Goal: Task Accomplishment & Management: Complete application form

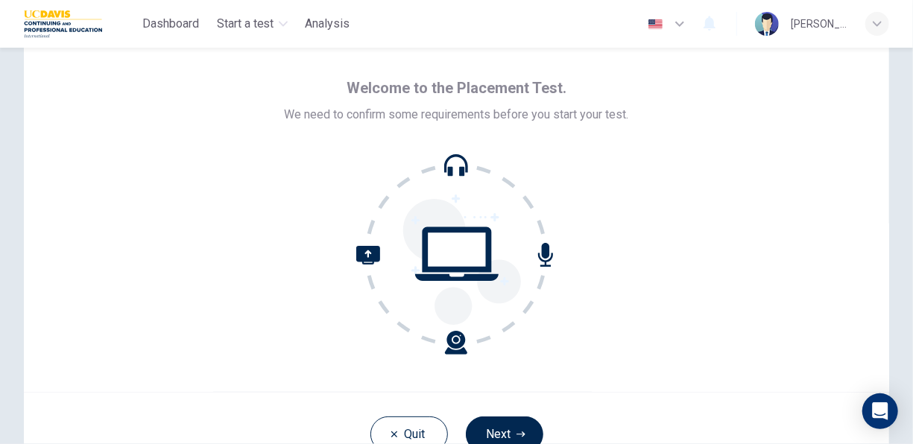
scroll to position [74, 0]
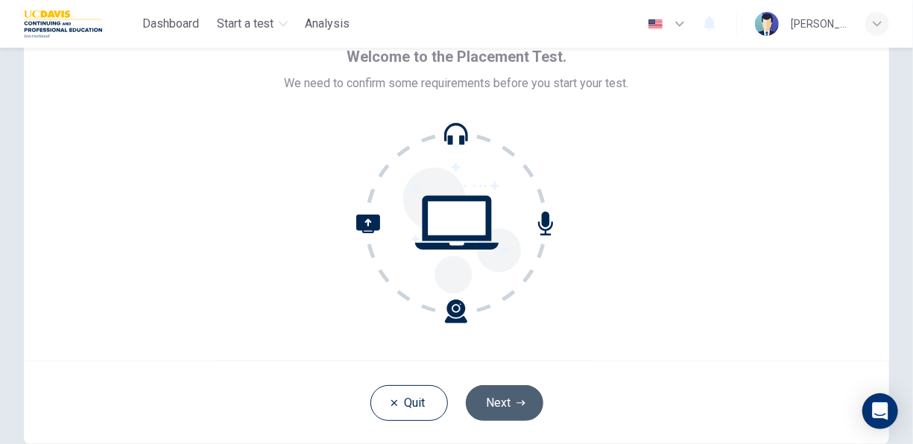
click at [486, 398] on button "Next" at bounding box center [504, 403] width 77 height 36
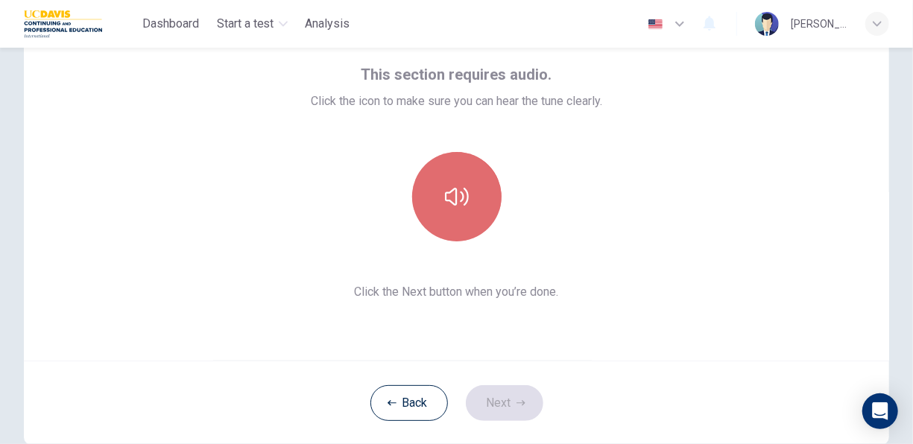
click at [465, 214] on button "button" at bounding box center [456, 196] width 89 height 89
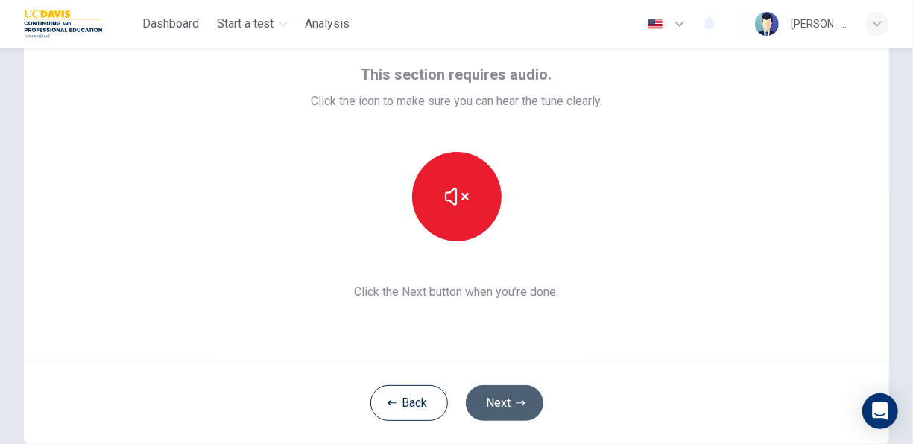
click at [506, 392] on button "Next" at bounding box center [504, 403] width 77 height 36
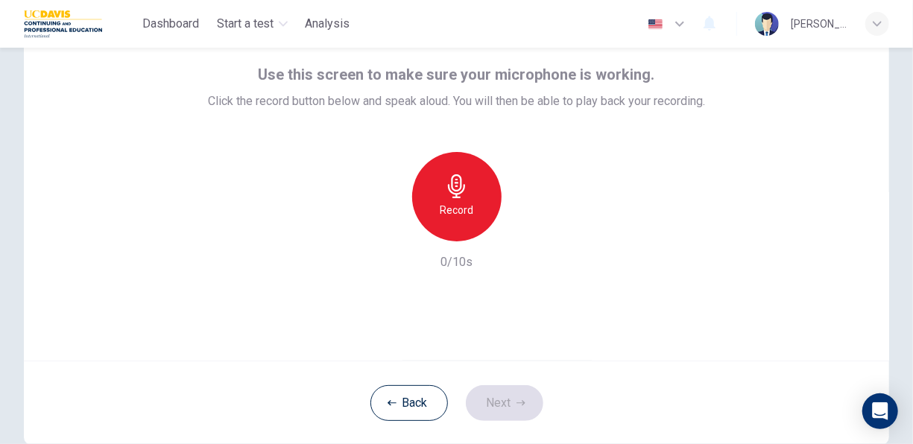
click at [448, 217] on h6 "Record" at bounding box center [457, 210] width 34 height 18
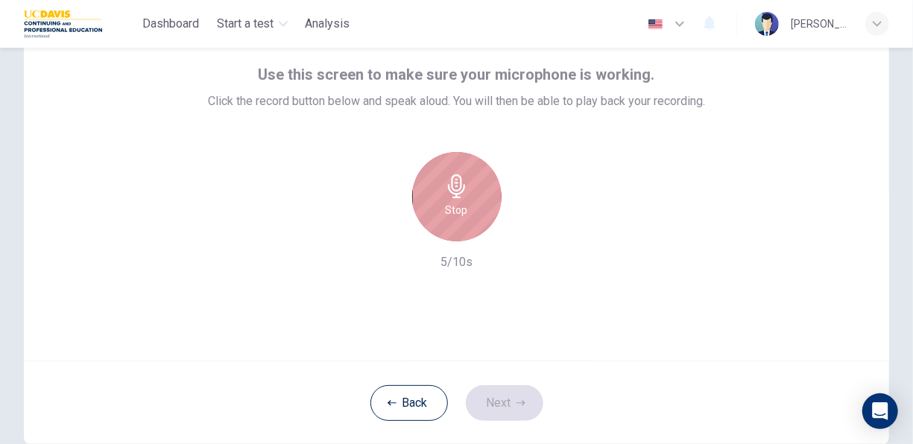
click at [450, 218] on h6 "Stop" at bounding box center [456, 210] width 22 height 18
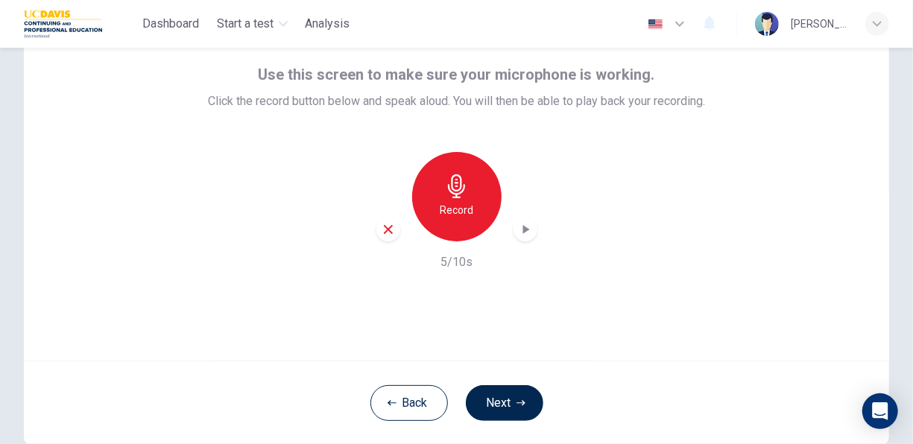
click at [521, 235] on icon "button" at bounding box center [525, 229] width 15 height 15
click at [604, 276] on div "Use this screen to make sure your microphone is working. Click the record butto…" at bounding box center [456, 182] width 865 height 358
click at [507, 393] on button "Next" at bounding box center [504, 403] width 77 height 36
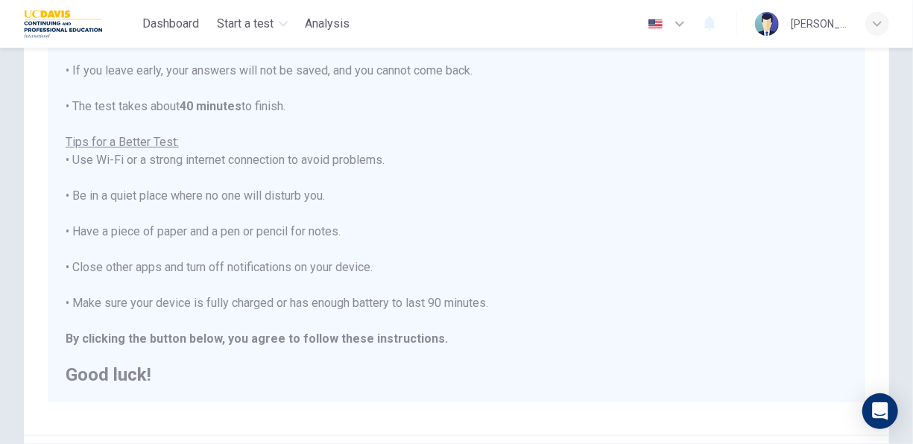
scroll to position [337, 0]
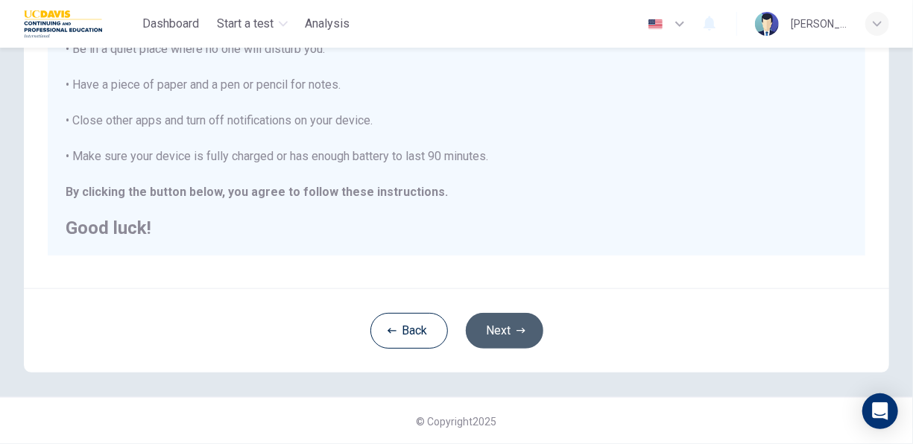
click at [509, 328] on button "Next" at bounding box center [504, 331] width 77 height 36
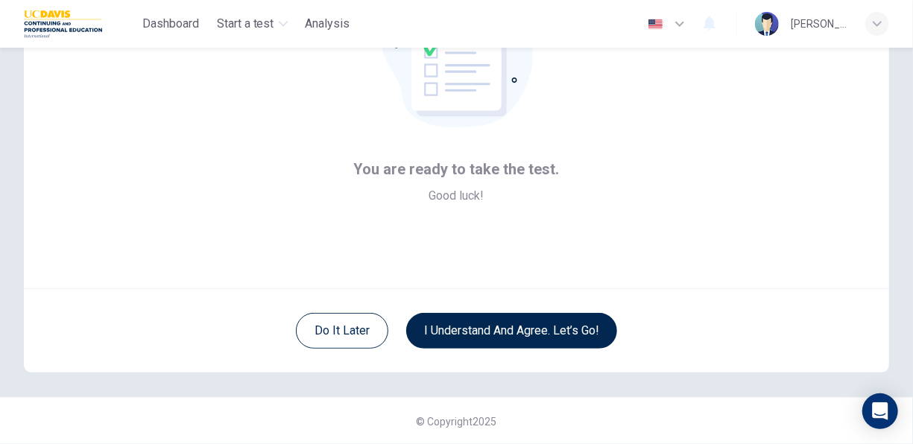
scroll to position [147, 0]
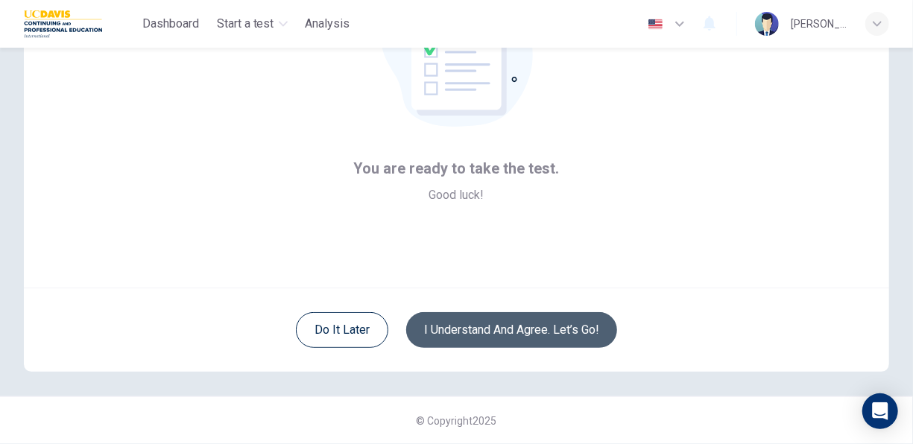
click at [534, 323] on button "I understand and agree. Let’s go!" at bounding box center [511, 330] width 211 height 36
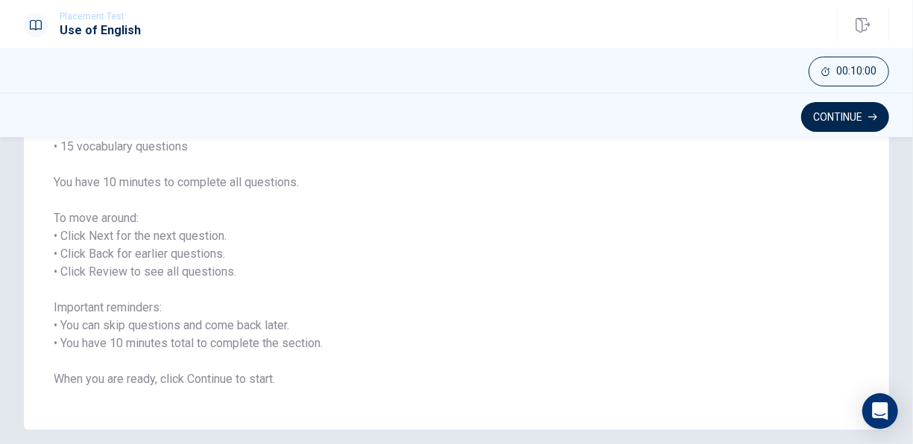
scroll to position [223, 0]
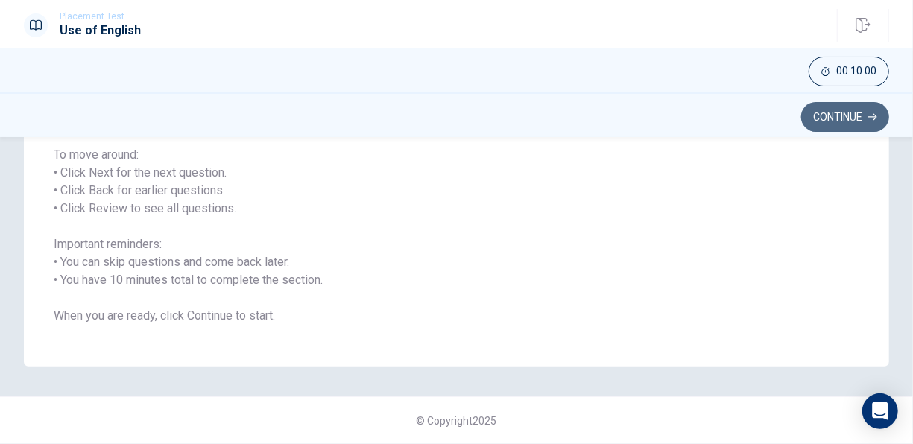
click at [811, 112] on button "Continue" at bounding box center [845, 117] width 88 height 30
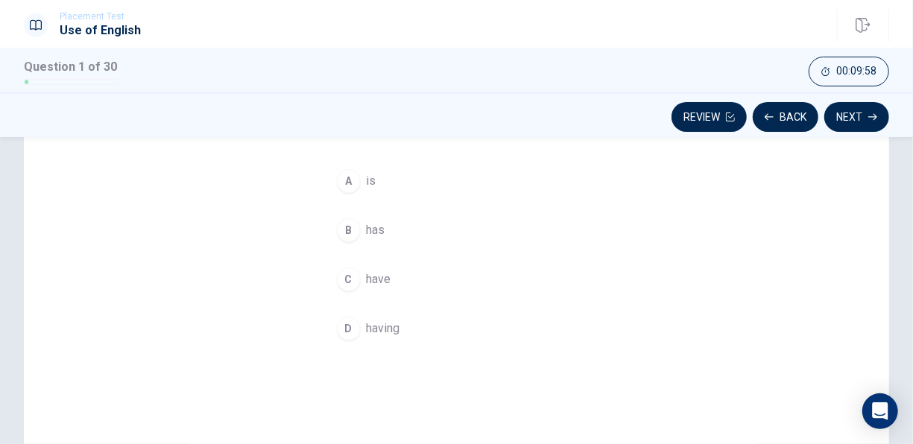
scroll to position [74, 0]
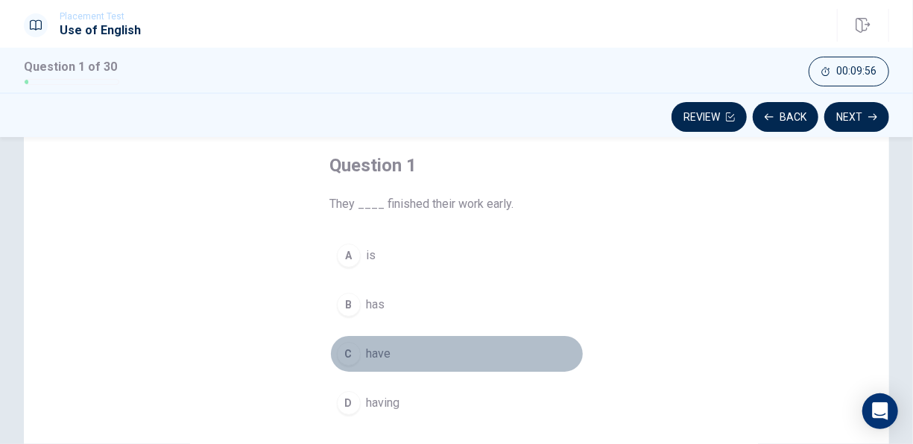
click at [349, 353] on div "C" at bounding box center [349, 354] width 24 height 24
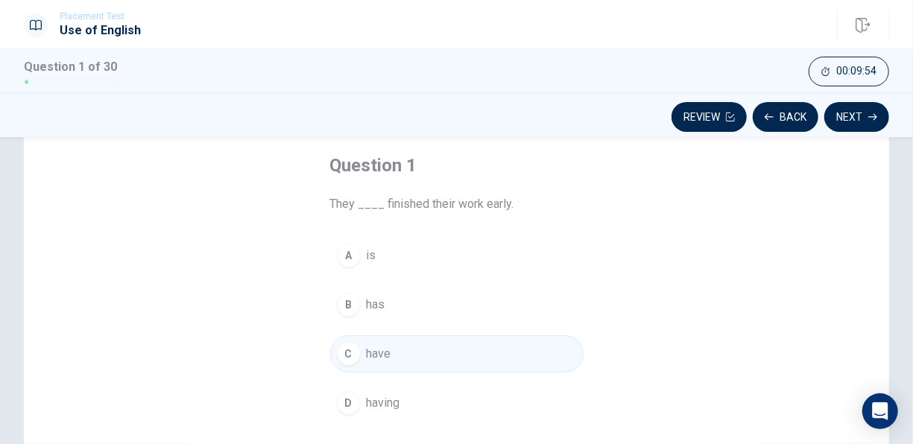
click at [869, 113] on icon "button" at bounding box center [872, 116] width 9 height 9
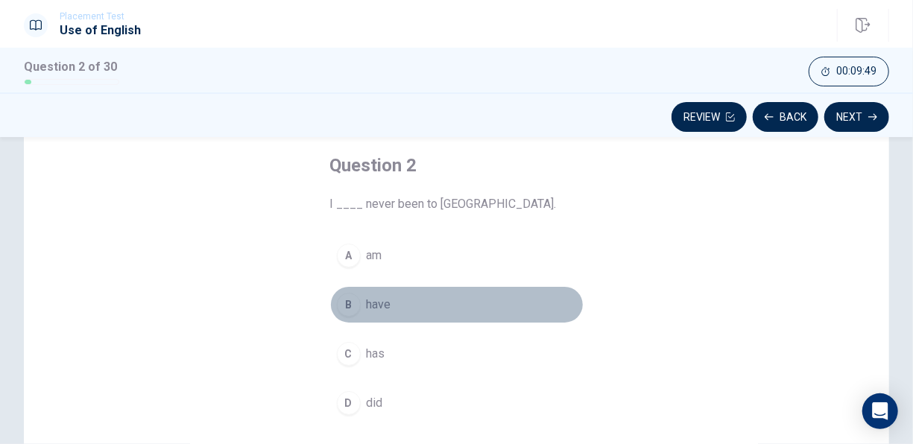
click at [352, 304] on div "B" at bounding box center [349, 305] width 24 height 24
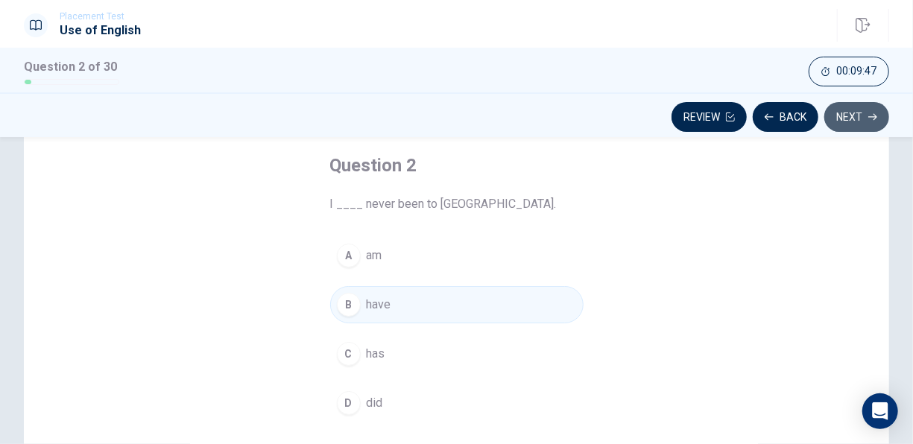
click at [848, 122] on button "Next" at bounding box center [856, 117] width 65 height 30
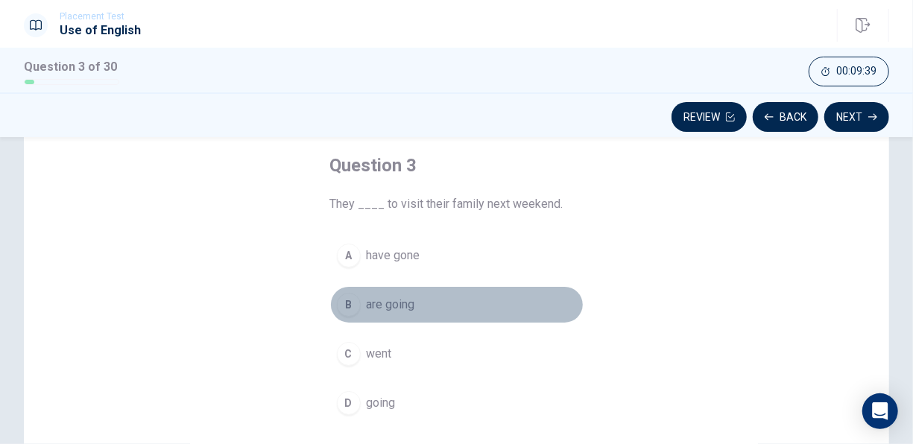
click at [349, 305] on div "B" at bounding box center [349, 305] width 24 height 24
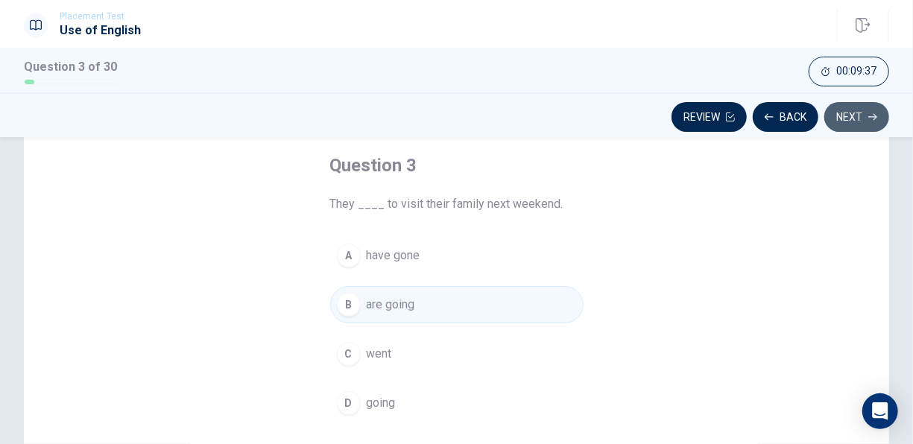
click at [853, 120] on button "Next" at bounding box center [856, 117] width 65 height 30
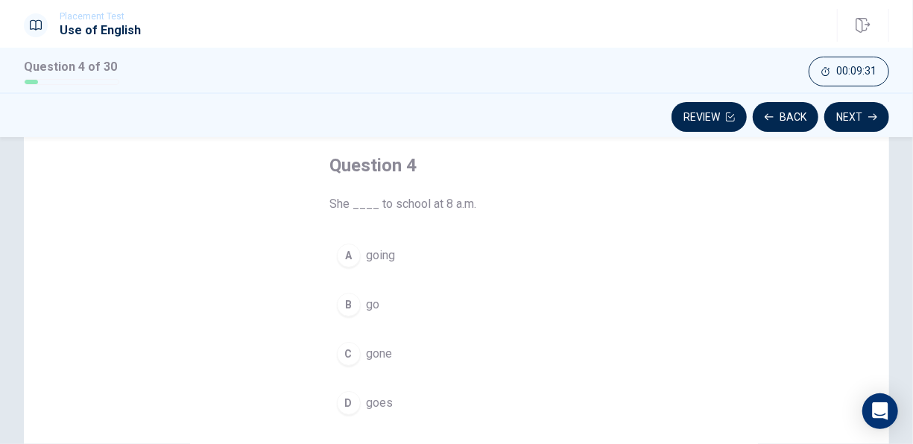
click at [348, 403] on div "D" at bounding box center [349, 403] width 24 height 24
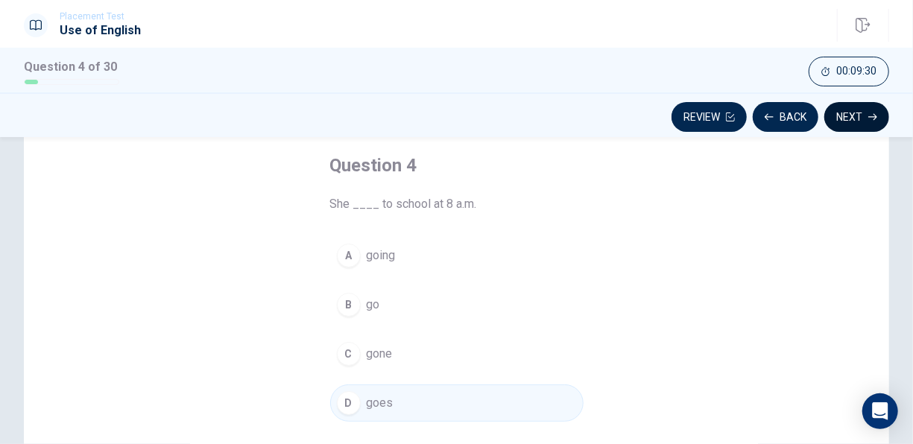
click at [843, 123] on button "Next" at bounding box center [856, 117] width 65 height 30
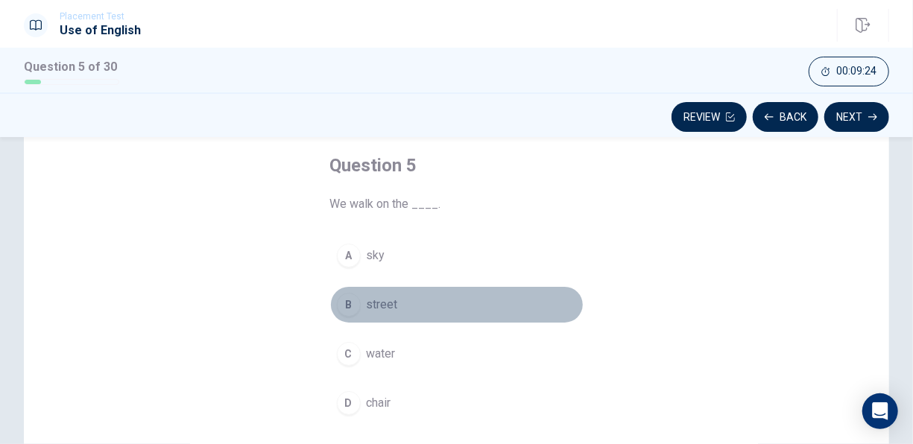
click at [350, 308] on div "B" at bounding box center [349, 305] width 24 height 24
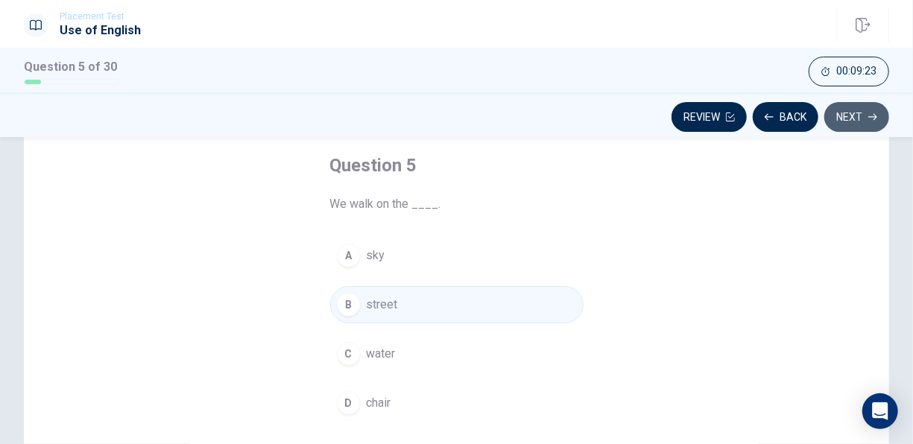
click at [846, 116] on button "Next" at bounding box center [856, 117] width 65 height 30
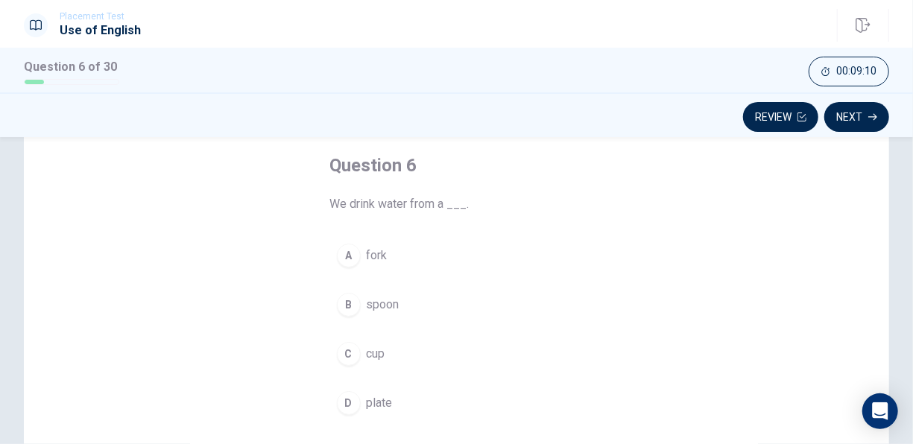
click at [353, 352] on div "C" at bounding box center [349, 354] width 24 height 24
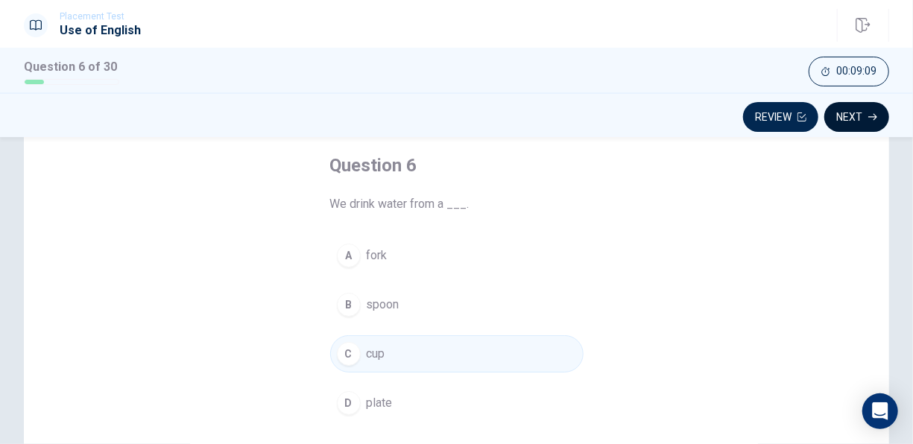
click at [860, 113] on button "Next" at bounding box center [856, 117] width 65 height 30
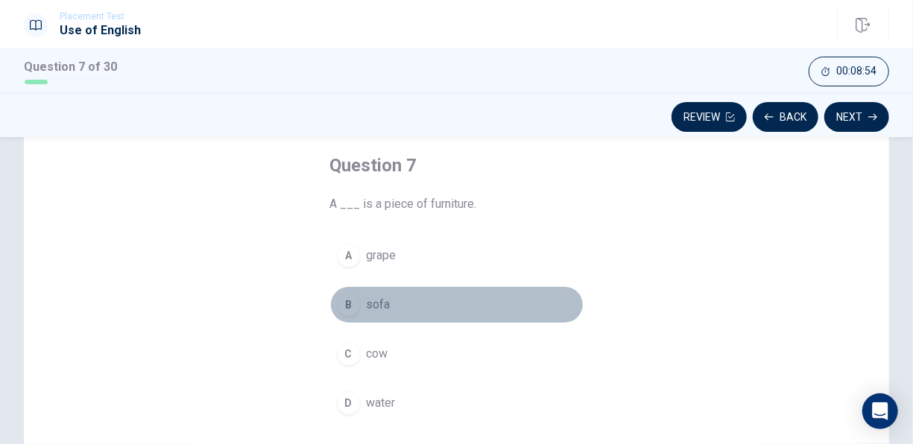
click at [348, 307] on div "B" at bounding box center [349, 305] width 24 height 24
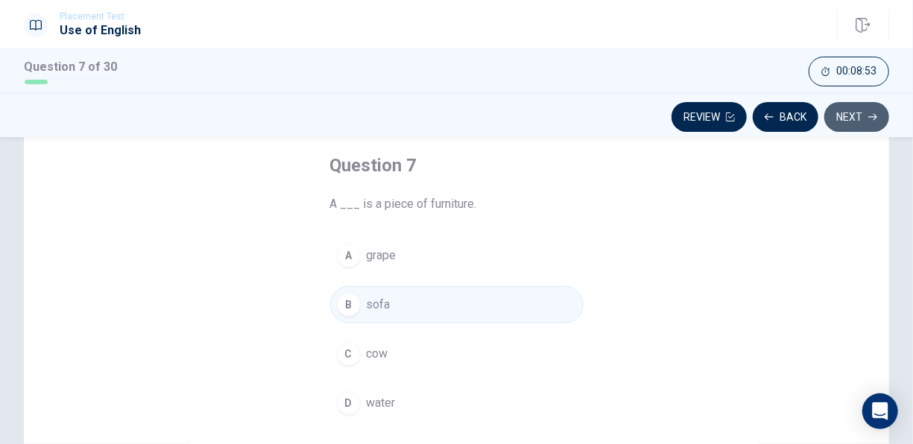
click at [846, 124] on button "Next" at bounding box center [856, 117] width 65 height 30
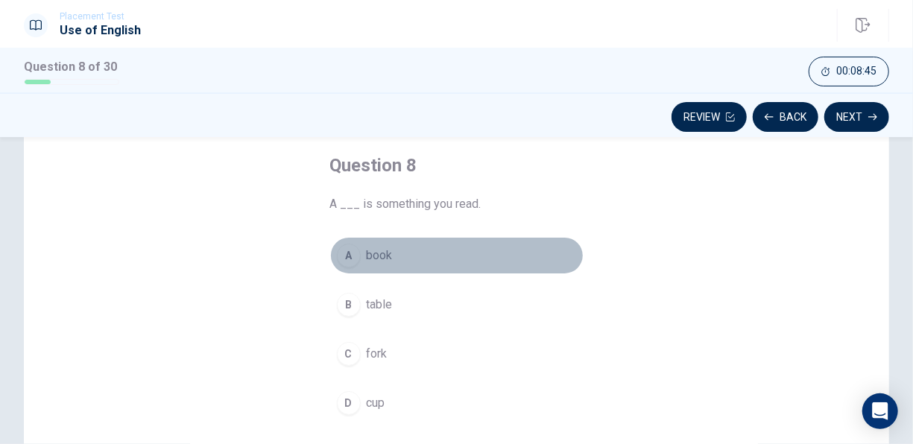
click at [348, 259] on div "A" at bounding box center [349, 256] width 24 height 24
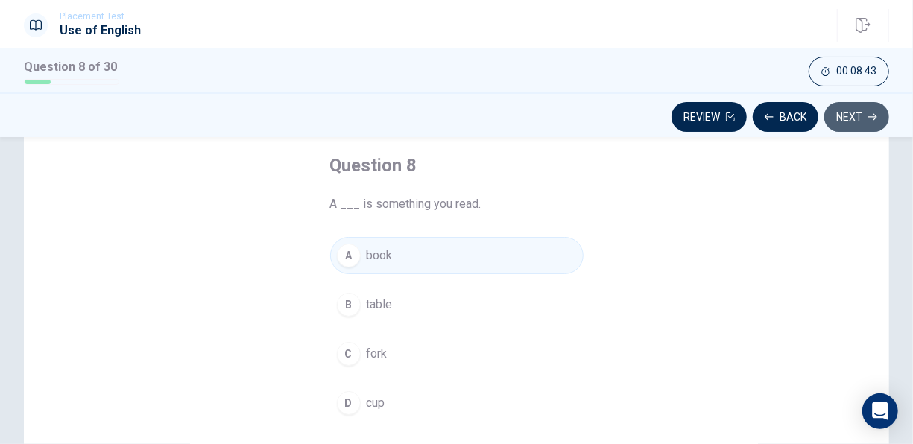
click at [848, 121] on button "Next" at bounding box center [856, 117] width 65 height 30
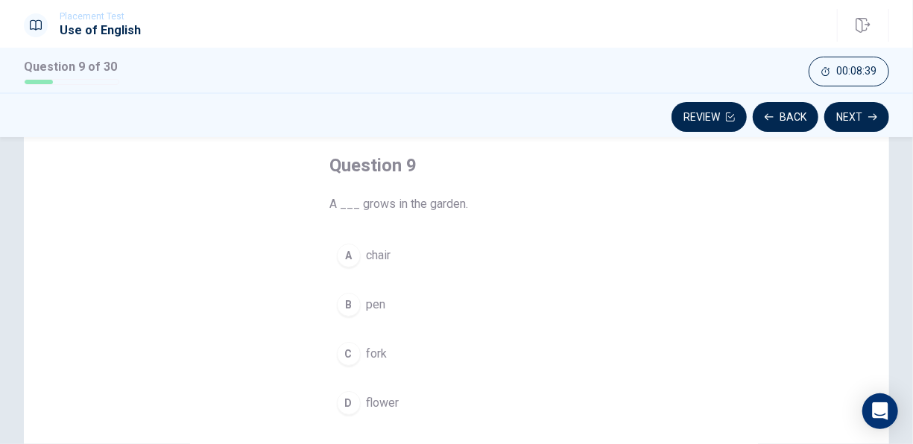
click at [344, 404] on div "D" at bounding box center [349, 403] width 24 height 24
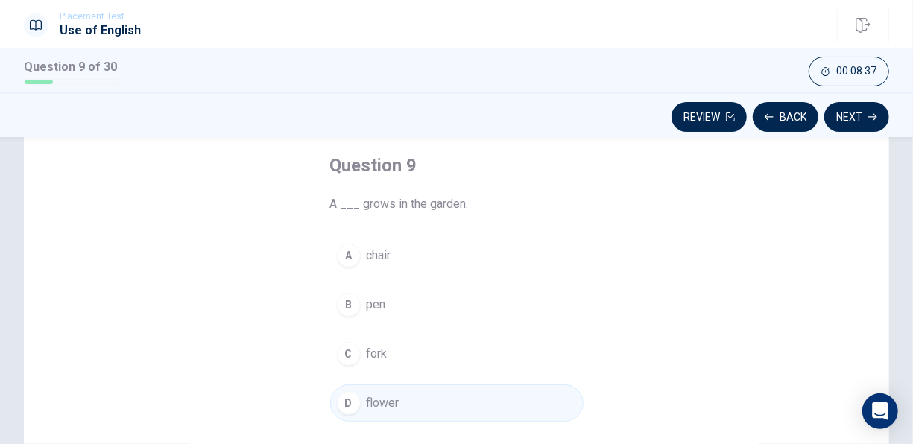
click at [856, 112] on button "Next" at bounding box center [856, 117] width 65 height 30
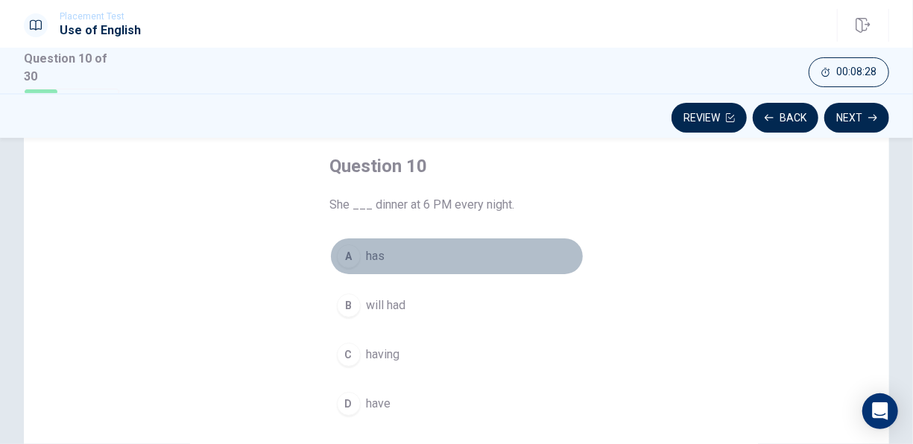
click at [367, 252] on span "has" at bounding box center [376, 256] width 19 height 18
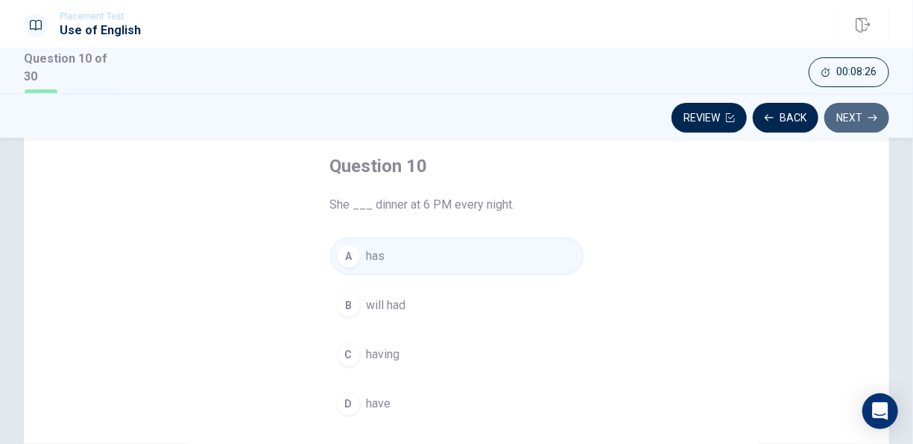
click at [857, 123] on button "Next" at bounding box center [856, 118] width 65 height 30
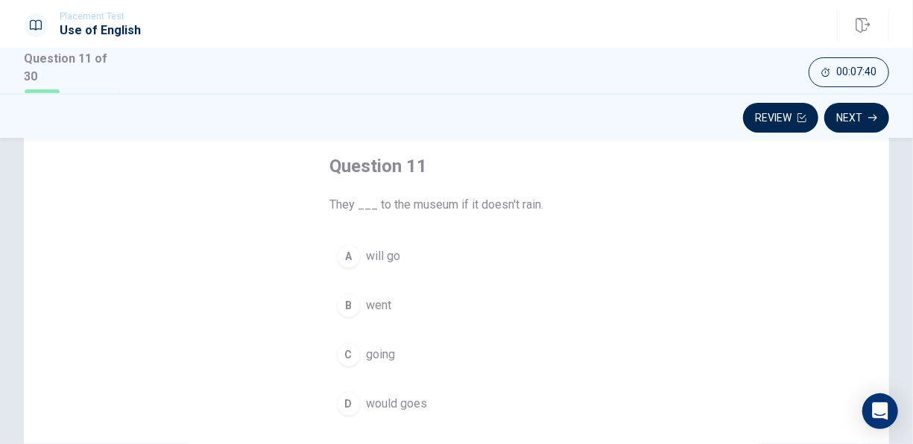
click at [382, 259] on span "will go" at bounding box center [384, 256] width 34 height 18
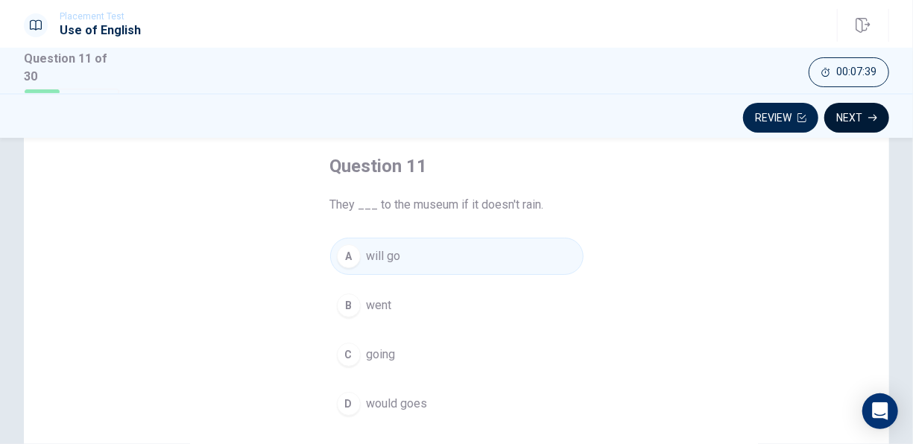
click at [840, 124] on button "Next" at bounding box center [856, 118] width 65 height 30
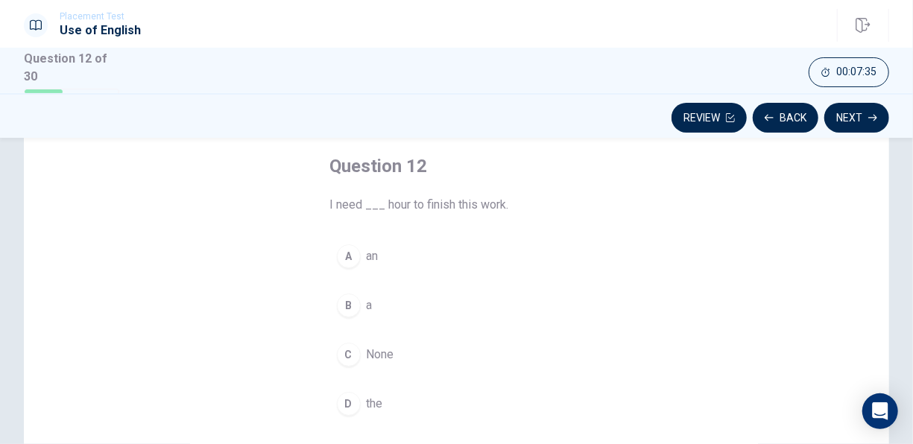
click at [350, 301] on div "B" at bounding box center [349, 305] width 24 height 24
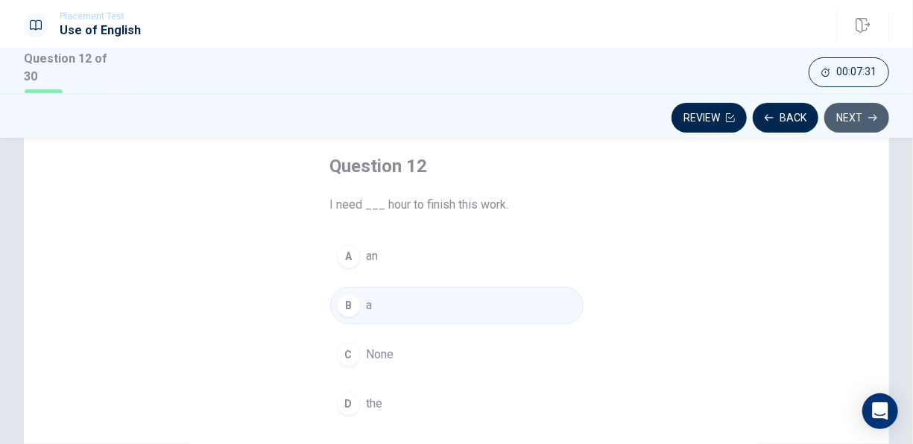
click at [846, 120] on button "Next" at bounding box center [856, 118] width 65 height 30
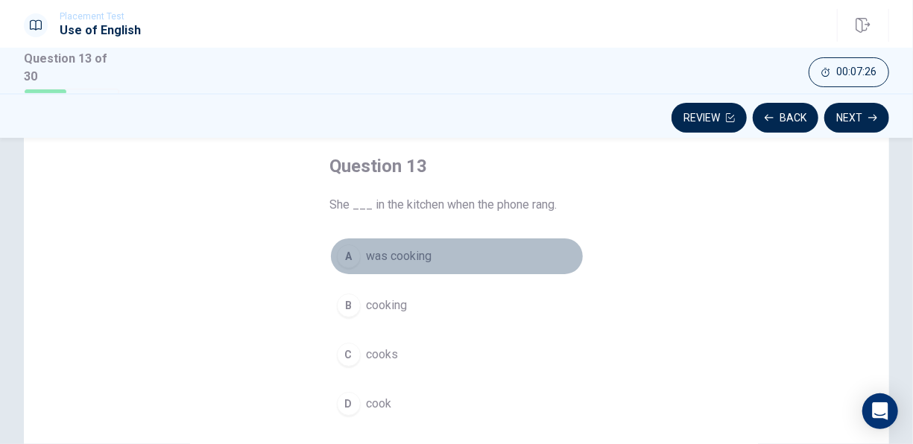
click at [346, 256] on div "A" at bounding box center [349, 256] width 24 height 24
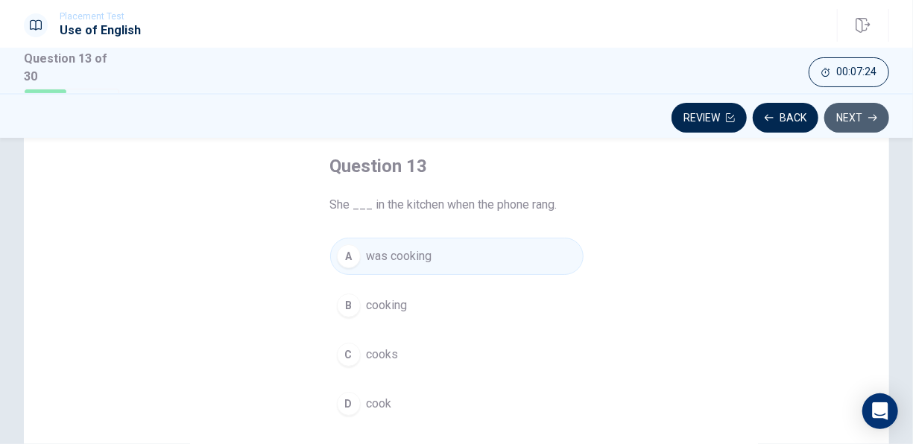
click at [851, 118] on button "Next" at bounding box center [856, 118] width 65 height 30
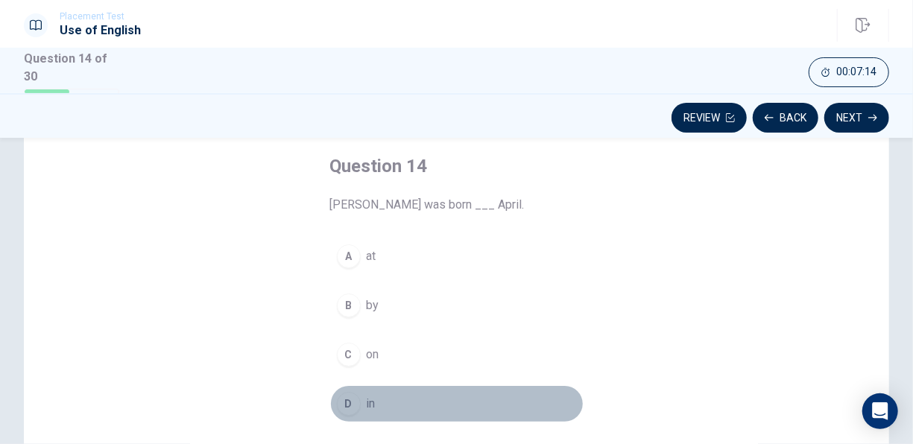
click at [347, 402] on div "D" at bounding box center [349, 404] width 24 height 24
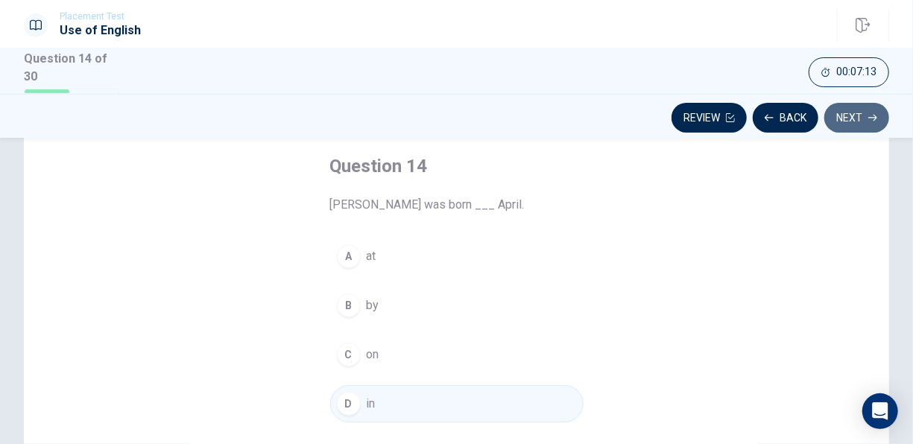
drag, startPoint x: 848, startPoint y: 122, endPoint x: 699, endPoint y: 142, distance: 150.3
click at [848, 122] on button "Next" at bounding box center [856, 118] width 65 height 30
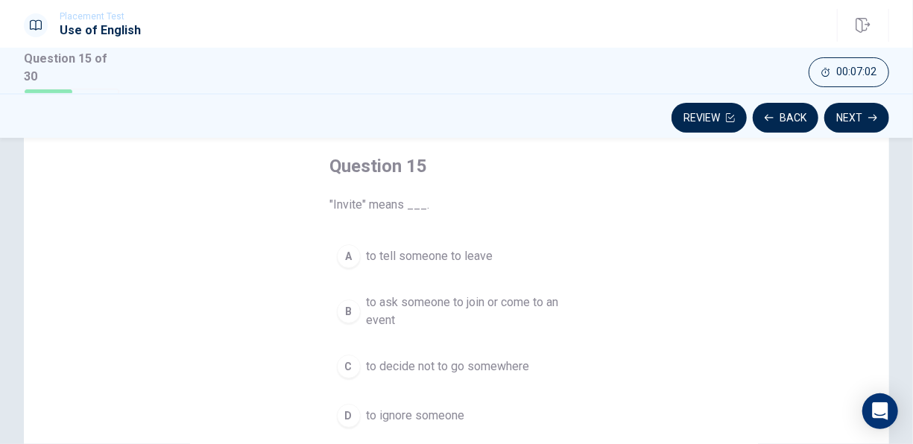
click at [348, 305] on div "B" at bounding box center [349, 311] width 24 height 24
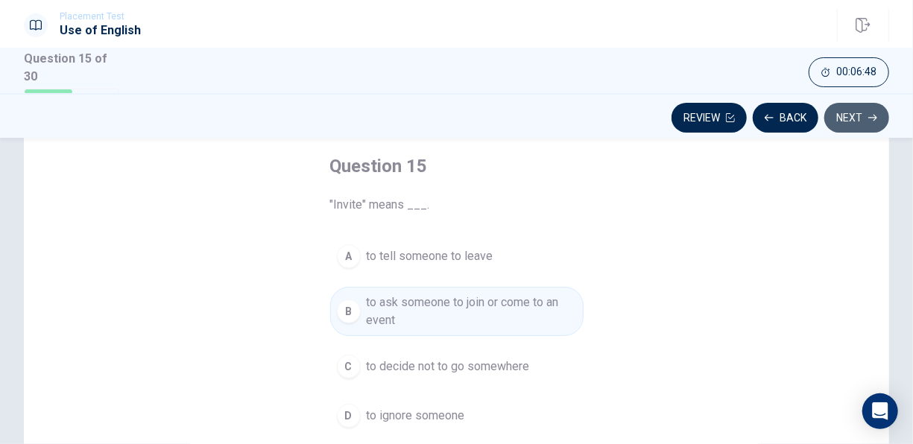
click at [848, 122] on button "Next" at bounding box center [856, 118] width 65 height 30
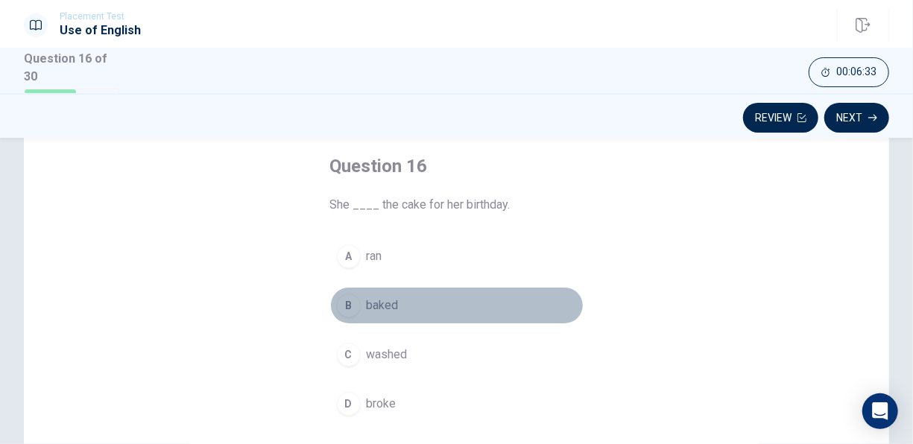
click at [354, 306] on div "B" at bounding box center [349, 305] width 24 height 24
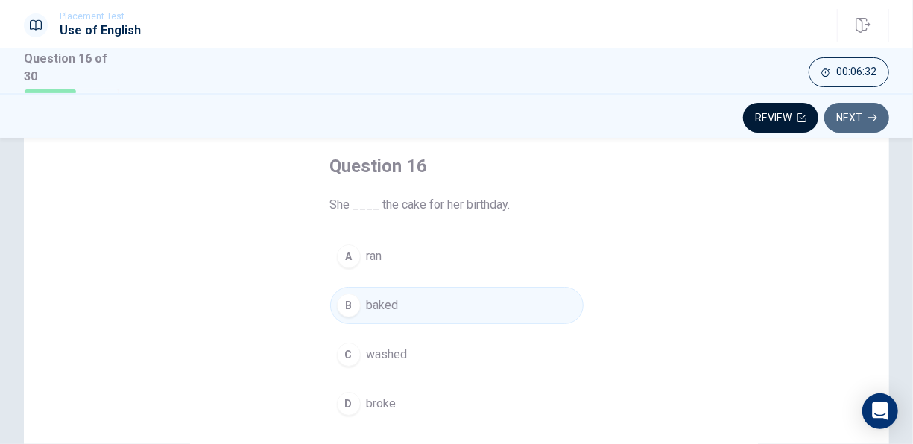
drag, startPoint x: 850, startPoint y: 112, endPoint x: 738, endPoint y: 121, distance: 112.0
click at [848, 112] on button "Next" at bounding box center [856, 118] width 65 height 30
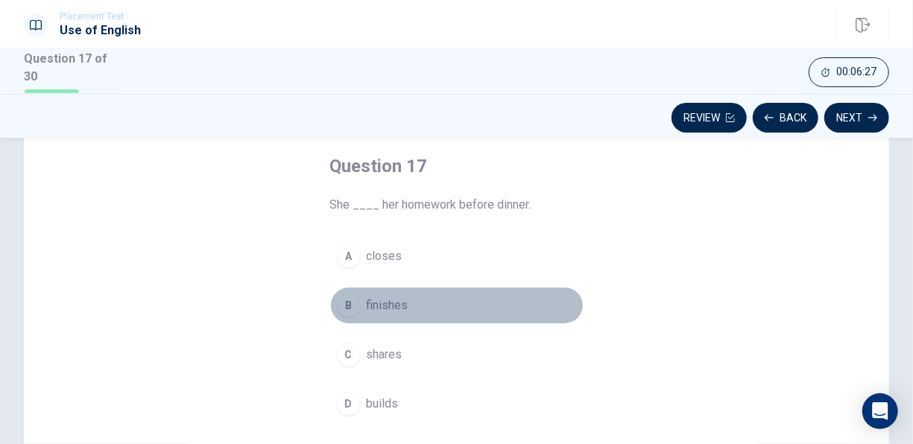
click at [341, 305] on div "B" at bounding box center [349, 305] width 24 height 24
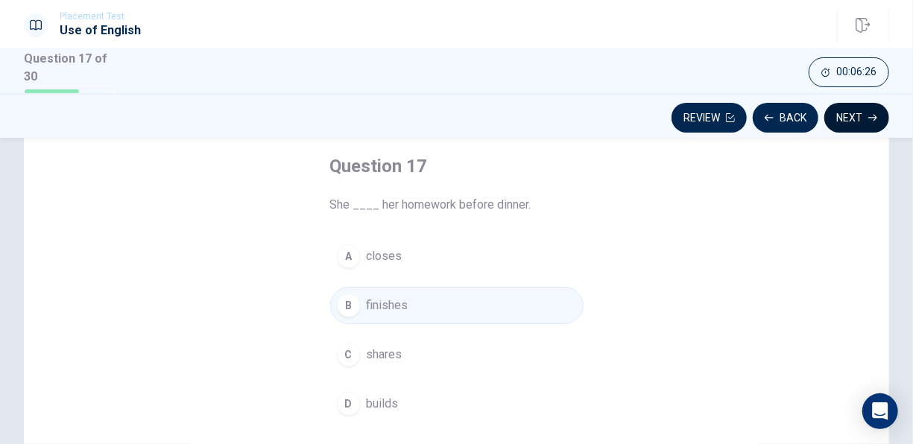
click at [861, 109] on button "Next" at bounding box center [856, 118] width 65 height 30
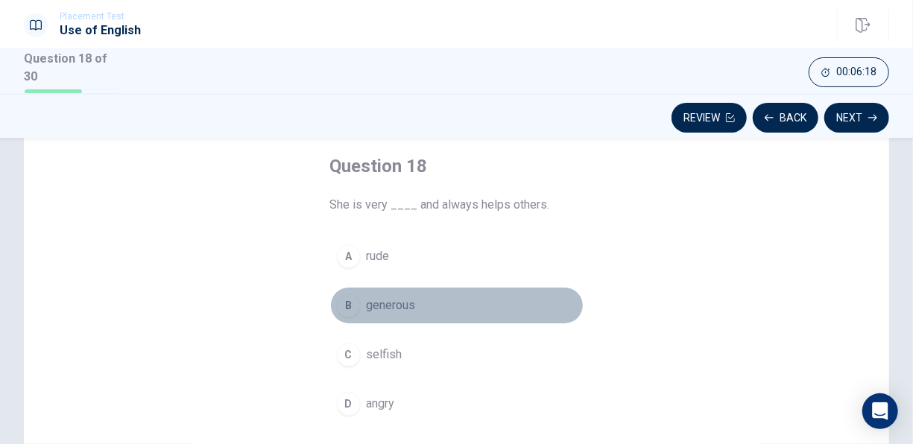
click at [344, 302] on div "B" at bounding box center [349, 305] width 24 height 24
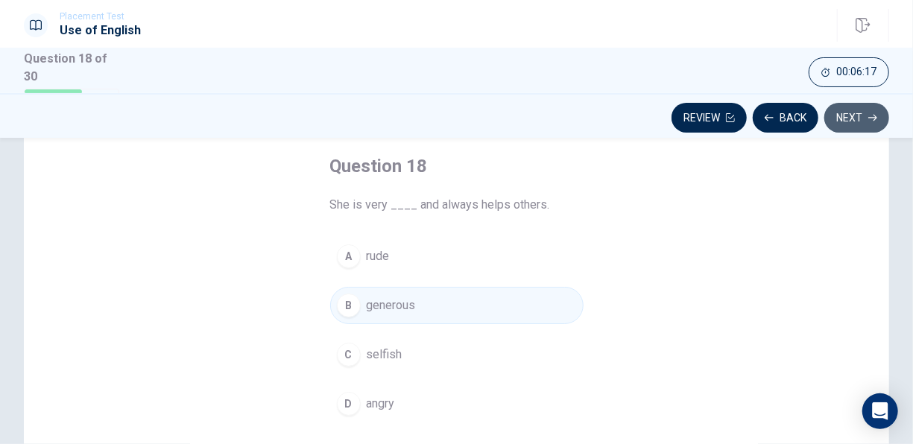
click at [845, 121] on button "Next" at bounding box center [856, 118] width 65 height 30
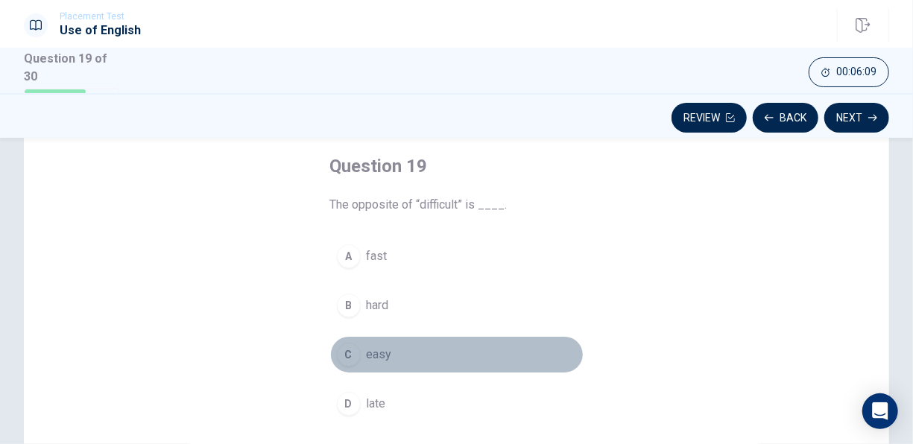
click at [343, 347] on div "C" at bounding box center [349, 355] width 24 height 24
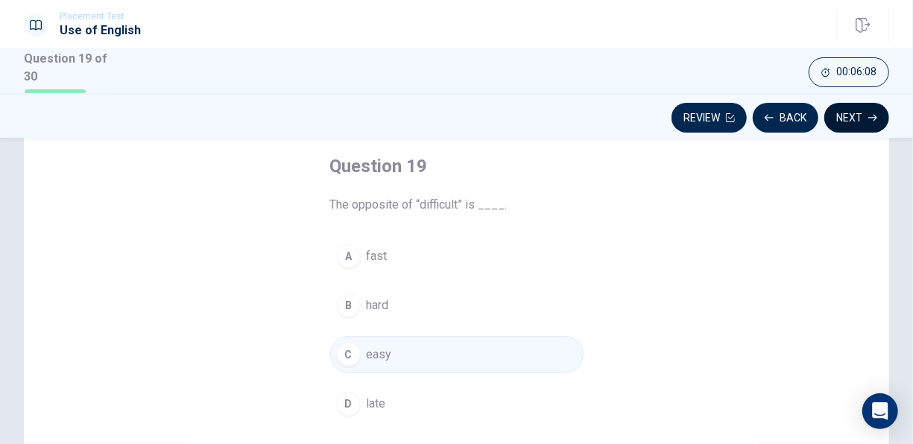
click at [848, 118] on button "Next" at bounding box center [856, 118] width 65 height 30
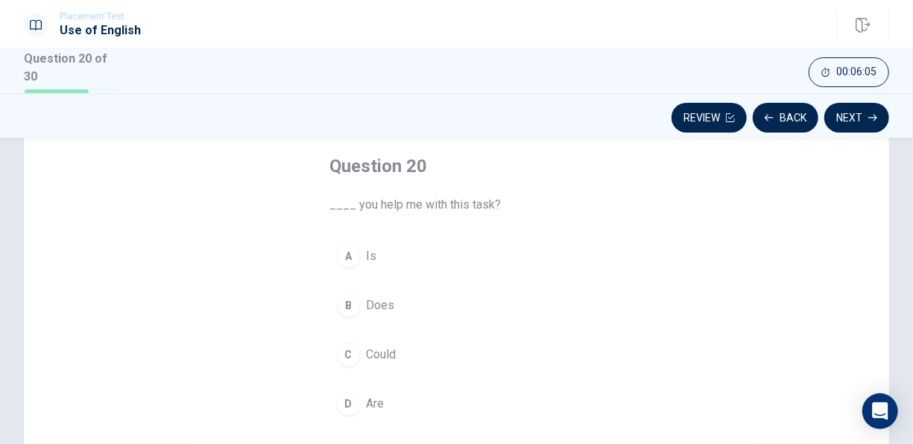
click at [349, 353] on div "C" at bounding box center [349, 355] width 24 height 24
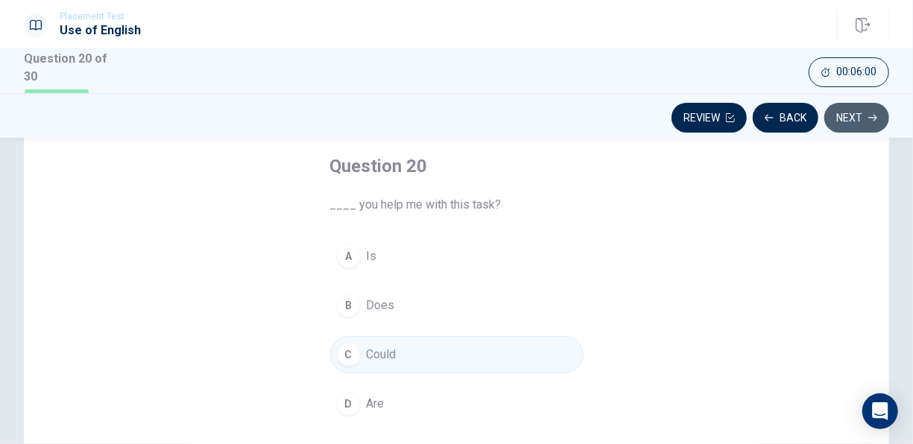
click at [857, 119] on button "Next" at bounding box center [856, 118] width 65 height 30
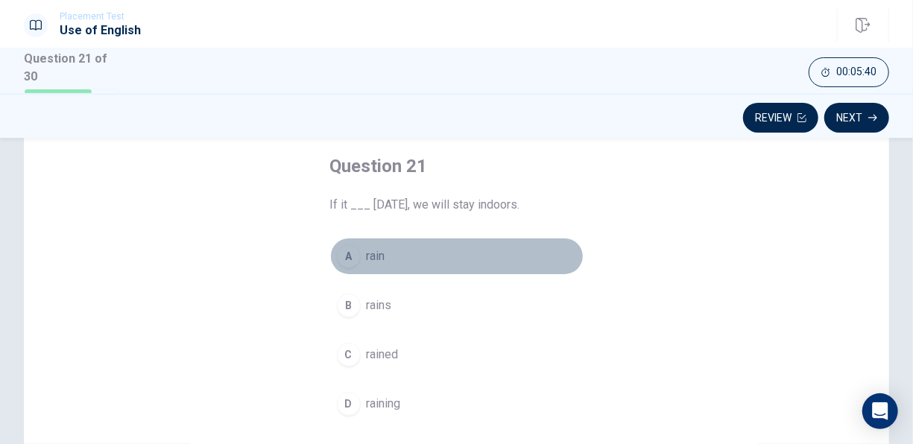
click at [349, 254] on div "A" at bounding box center [349, 256] width 24 height 24
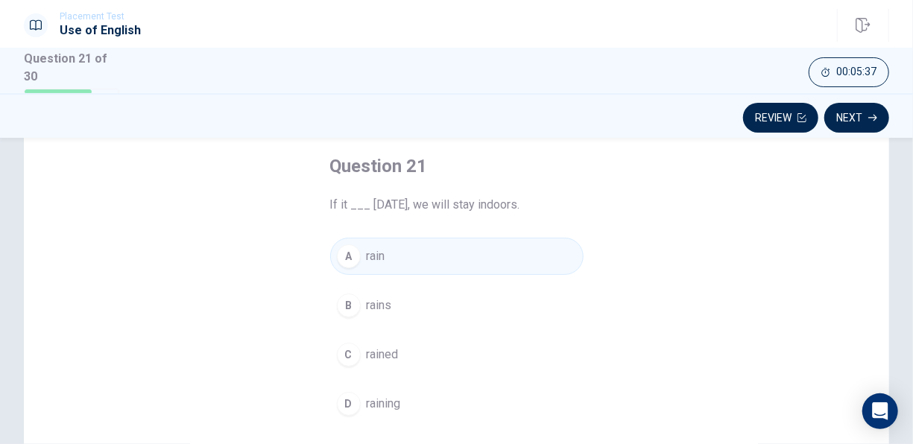
click at [352, 303] on div "B" at bounding box center [349, 305] width 24 height 24
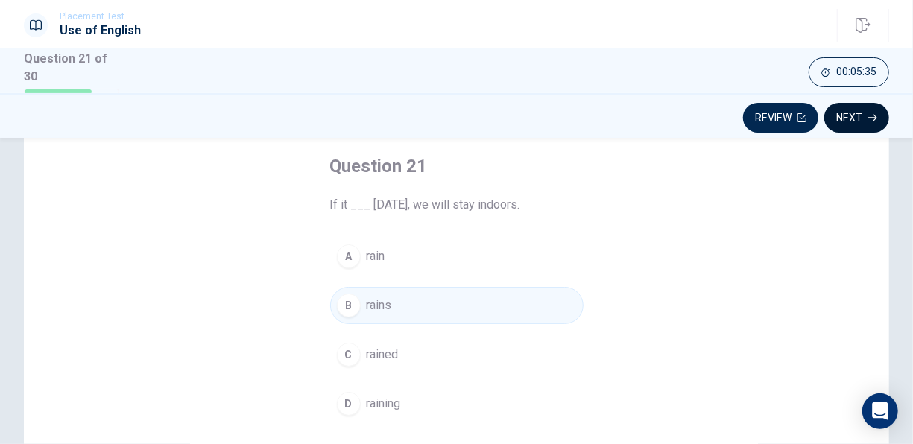
click at [868, 112] on button "Next" at bounding box center [856, 118] width 65 height 30
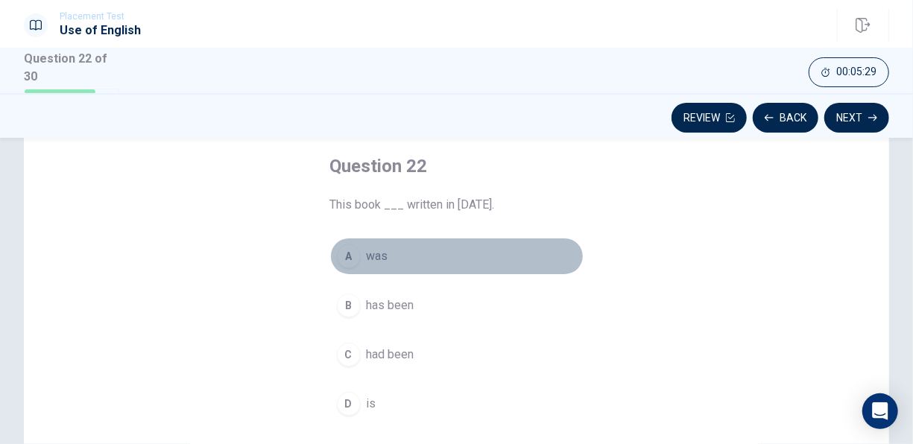
click at [347, 257] on div "A" at bounding box center [349, 256] width 24 height 24
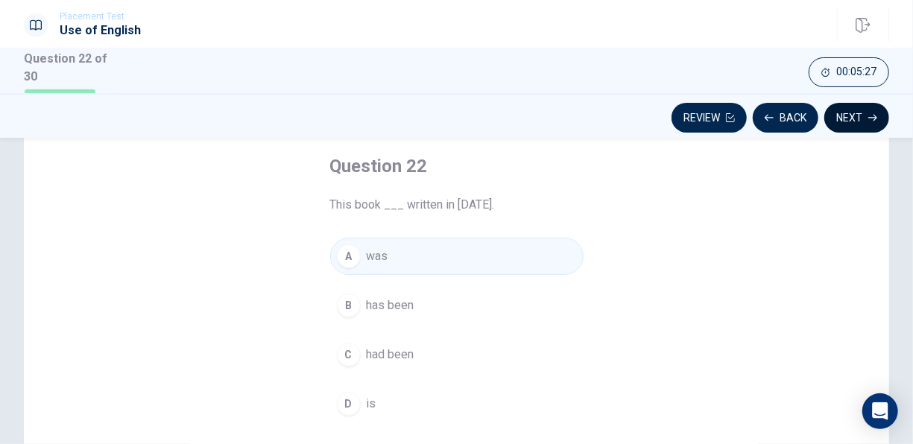
click at [848, 121] on button "Next" at bounding box center [856, 118] width 65 height 30
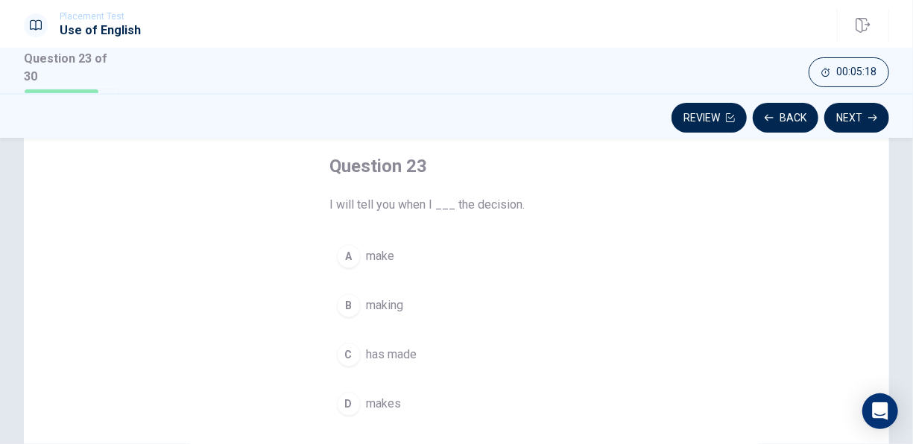
click at [352, 253] on div "A" at bounding box center [349, 256] width 24 height 24
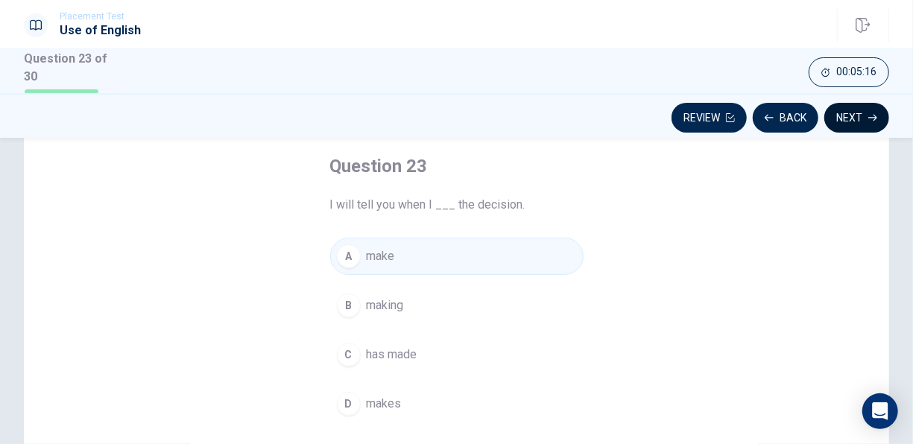
click at [857, 125] on button "Next" at bounding box center [856, 118] width 65 height 30
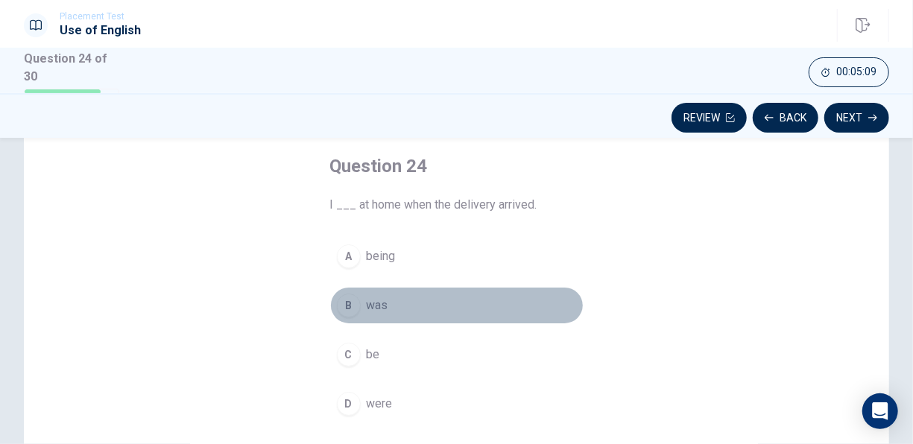
click at [346, 304] on div "B" at bounding box center [349, 305] width 24 height 24
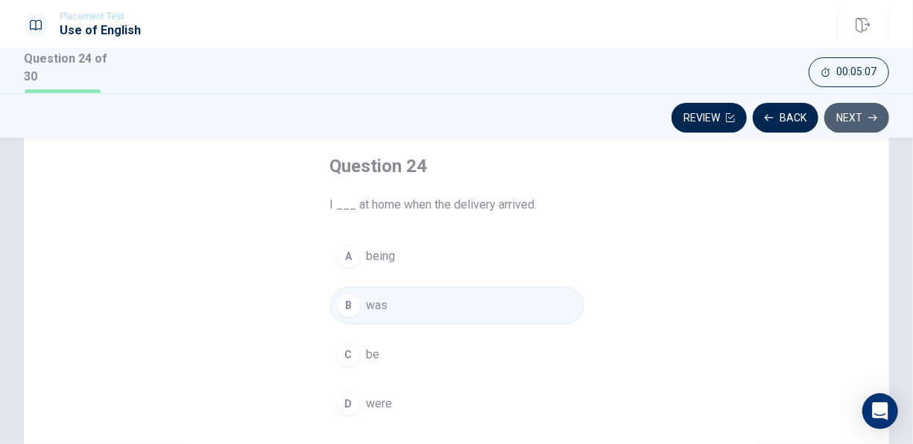
click at [854, 118] on button "Next" at bounding box center [856, 118] width 65 height 30
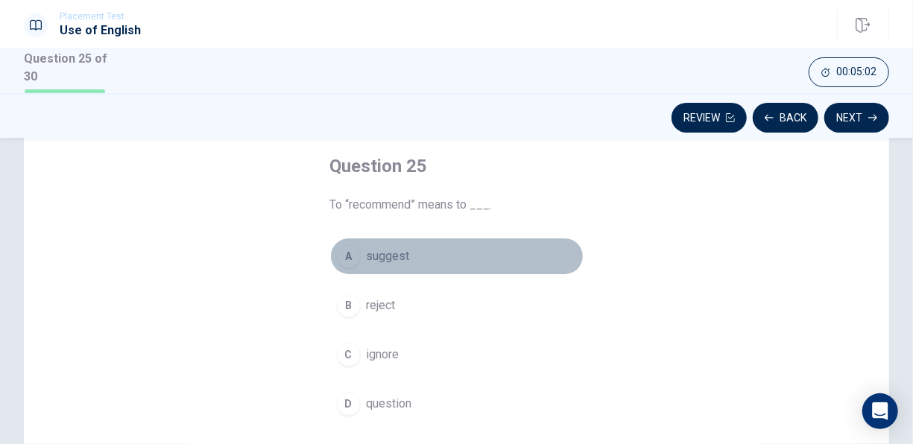
click at [349, 257] on div "A" at bounding box center [349, 256] width 24 height 24
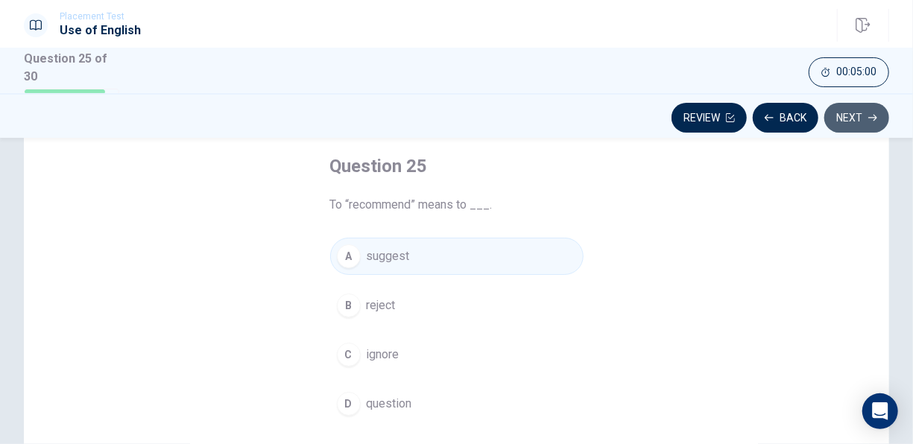
click at [847, 113] on button "Next" at bounding box center [856, 118] width 65 height 30
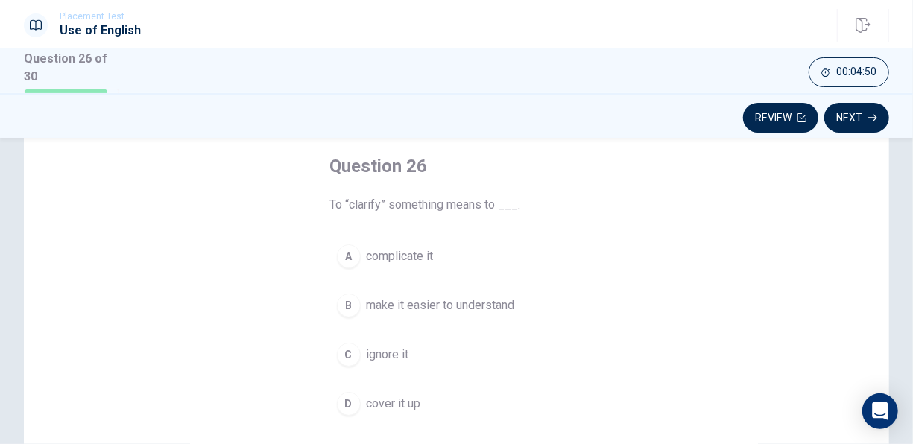
click at [353, 303] on div "B" at bounding box center [349, 305] width 24 height 24
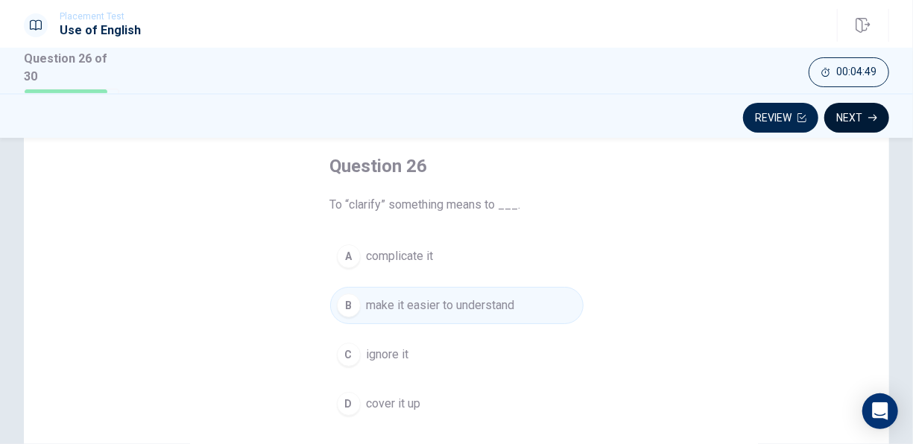
click at [844, 119] on button "Next" at bounding box center [856, 118] width 65 height 30
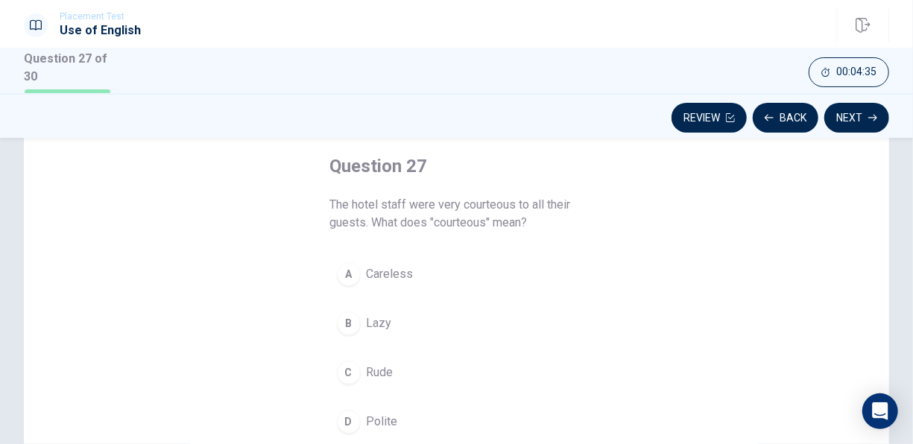
click at [355, 271] on div "A" at bounding box center [349, 274] width 24 height 24
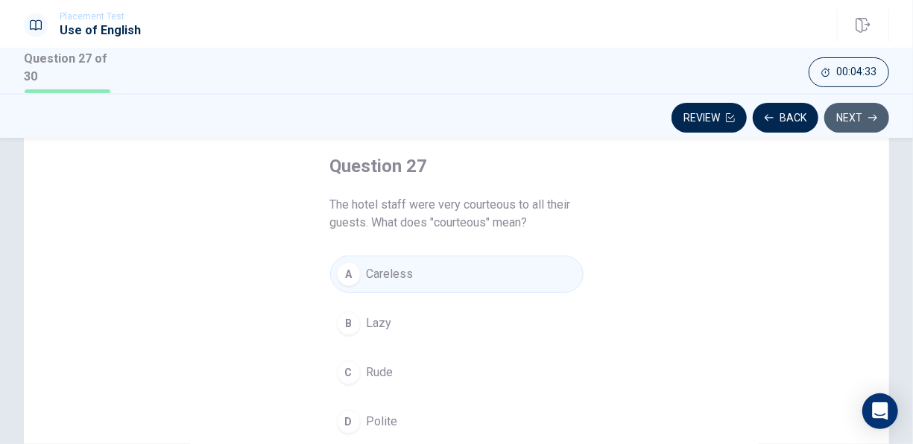
click at [853, 118] on button "Next" at bounding box center [856, 118] width 65 height 30
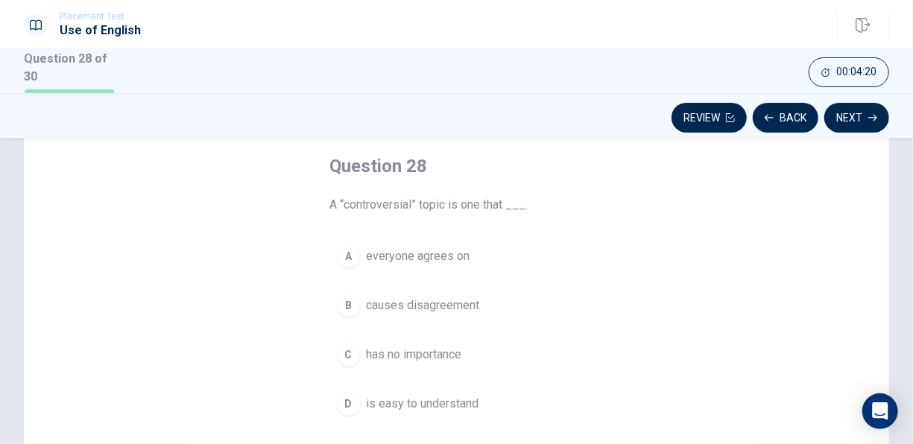
click at [344, 299] on div "B" at bounding box center [349, 305] width 24 height 24
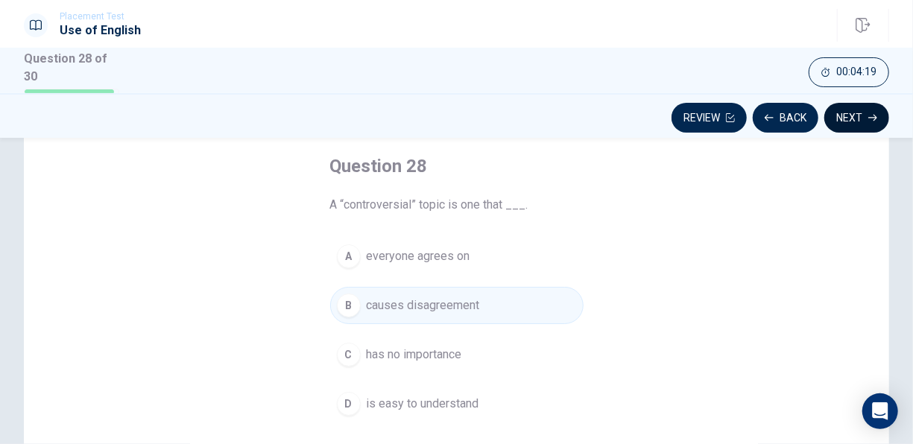
click at [846, 114] on button "Next" at bounding box center [856, 118] width 65 height 30
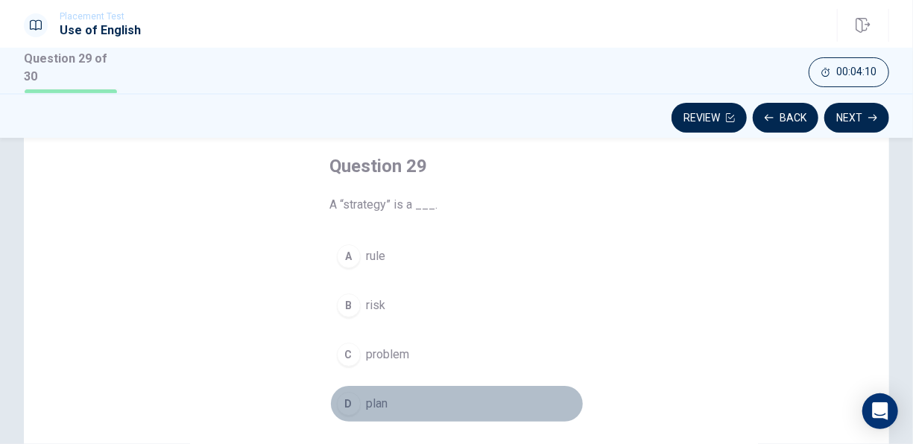
click at [348, 399] on div "D" at bounding box center [349, 404] width 24 height 24
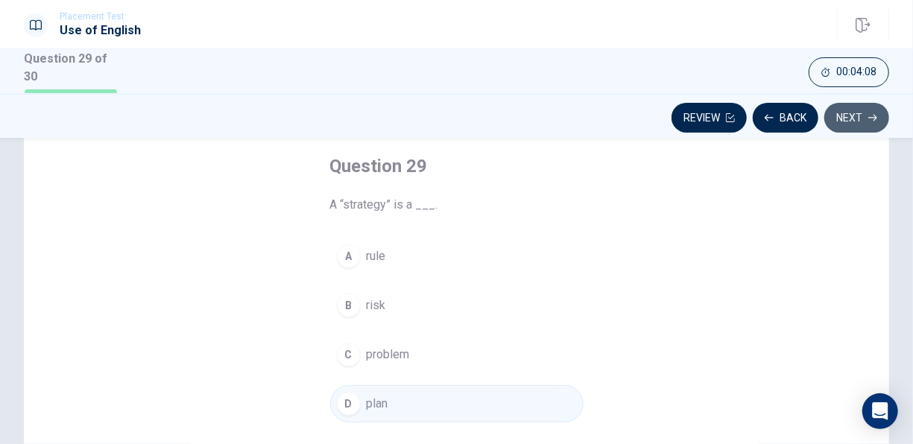
click at [855, 114] on button "Next" at bounding box center [856, 118] width 65 height 30
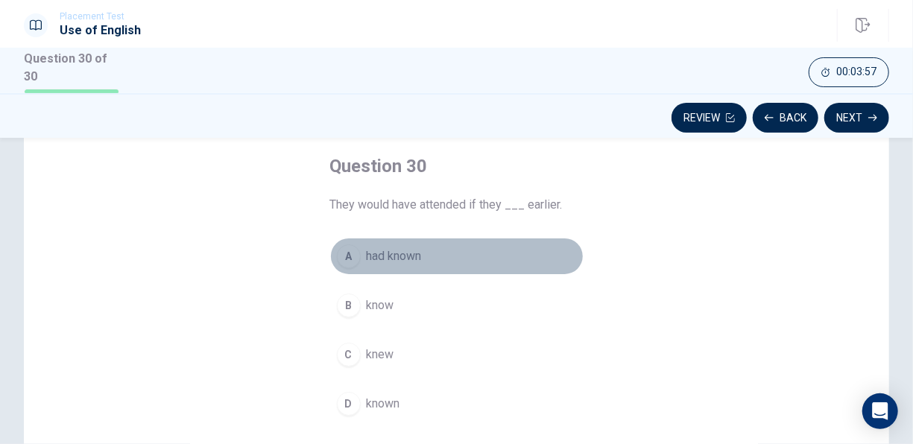
click at [404, 256] on span "had known" at bounding box center [394, 256] width 55 height 18
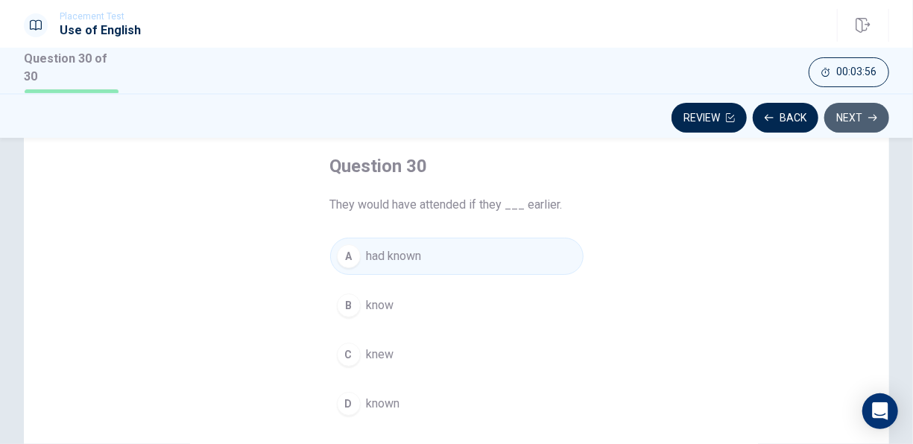
click at [853, 120] on button "Next" at bounding box center [856, 118] width 65 height 30
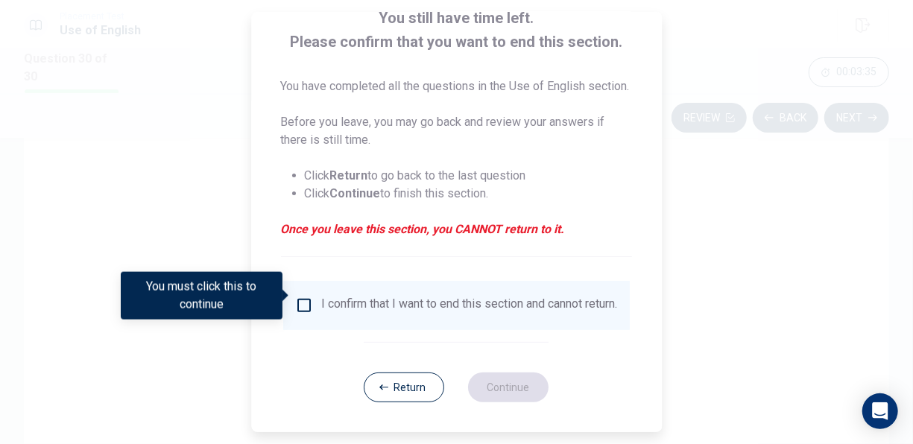
scroll to position [130, 0]
click at [396, 382] on button "Return" at bounding box center [404, 387] width 80 height 30
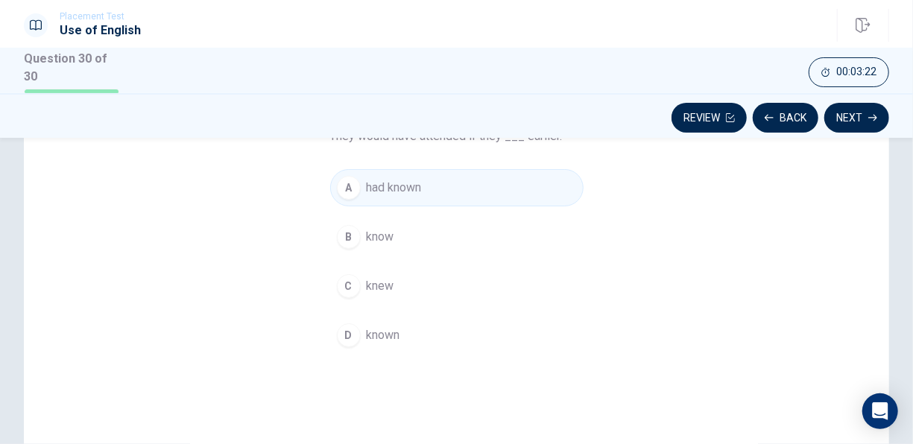
scroll to position [0, 0]
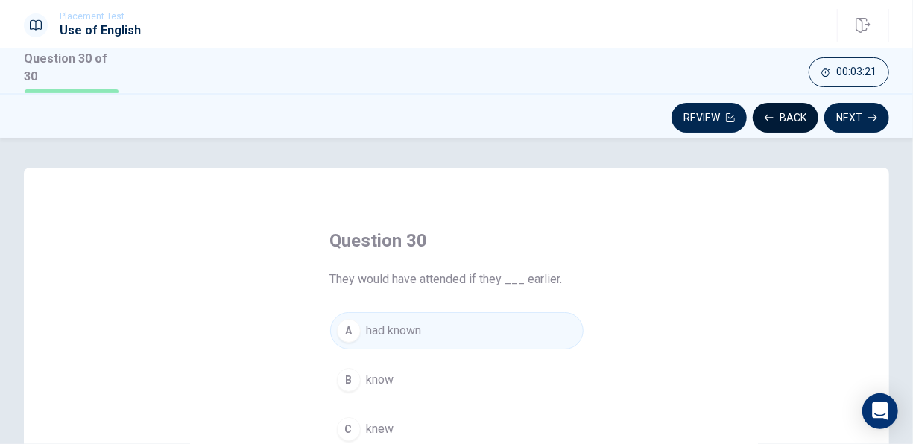
click at [778, 113] on button "Back" at bounding box center [785, 118] width 66 height 30
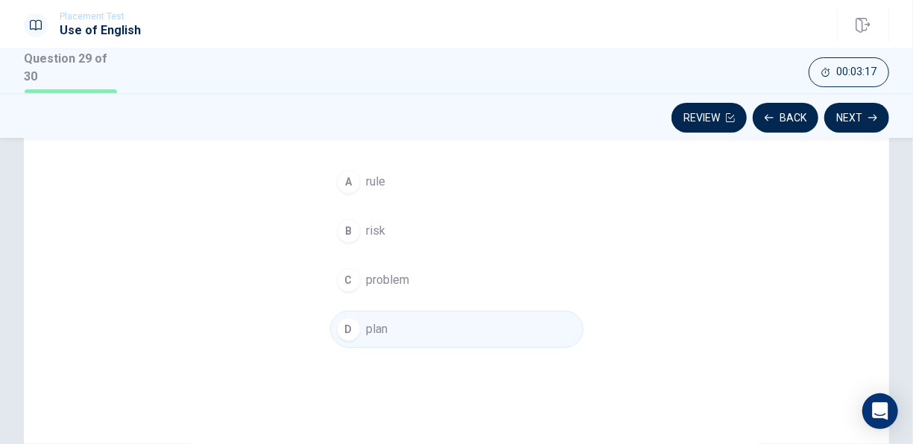
scroll to position [74, 0]
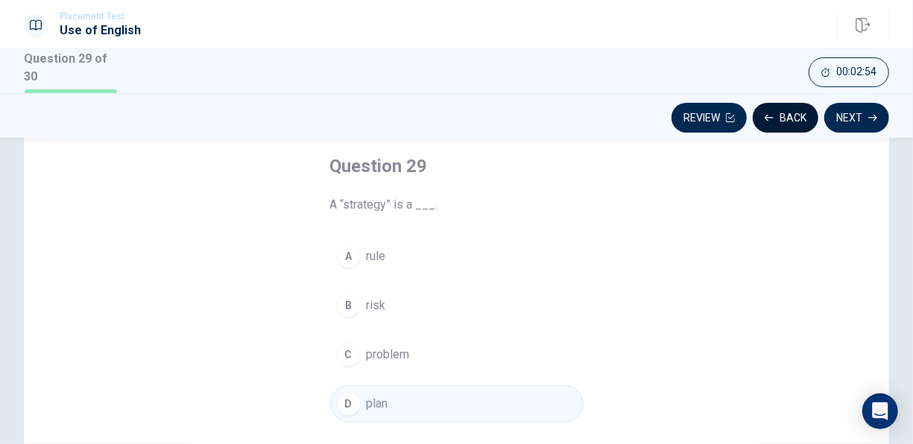
click at [769, 118] on icon "button" at bounding box center [768, 117] width 9 height 9
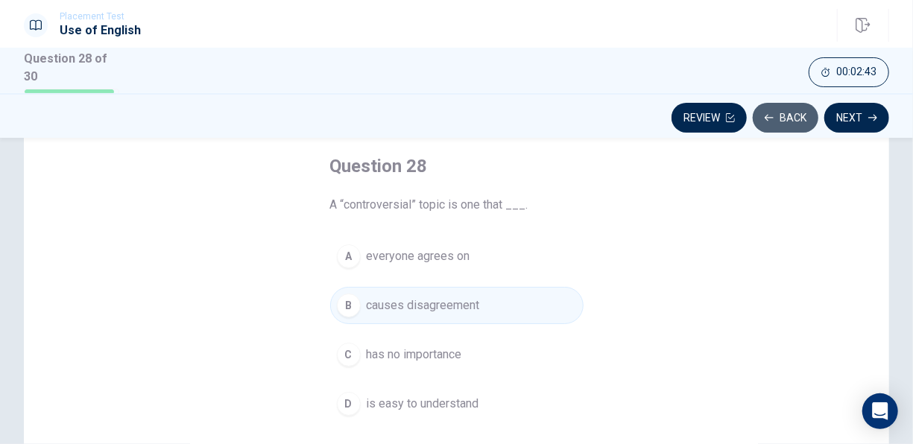
click at [768, 117] on icon "button" at bounding box center [768, 118] width 9 height 7
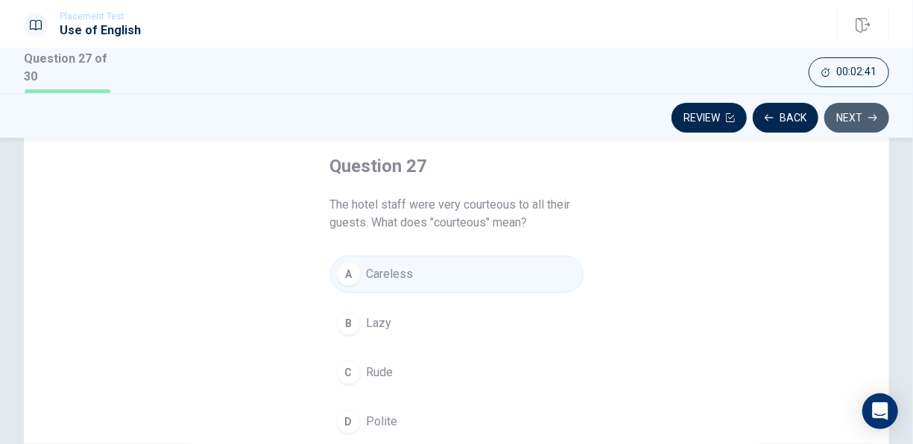
click at [833, 118] on button "Next" at bounding box center [856, 118] width 65 height 30
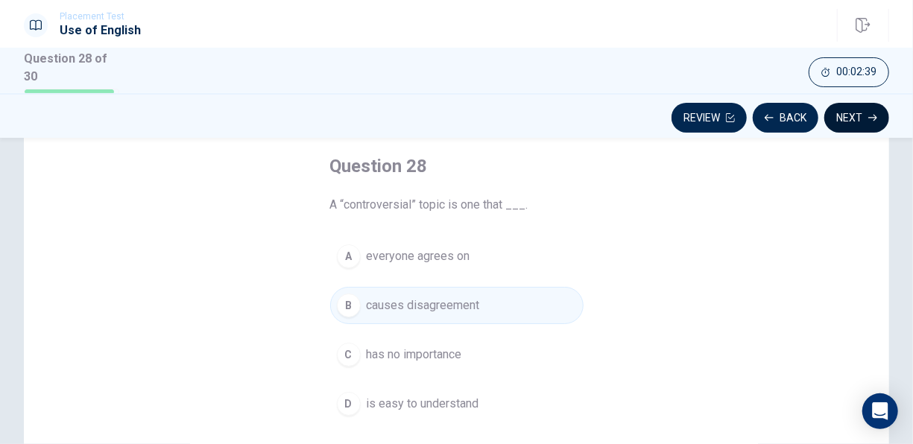
click at [833, 118] on div "Review Back Next" at bounding box center [456, 118] width 865 height 28
click at [843, 120] on button "Next" at bounding box center [856, 118] width 65 height 30
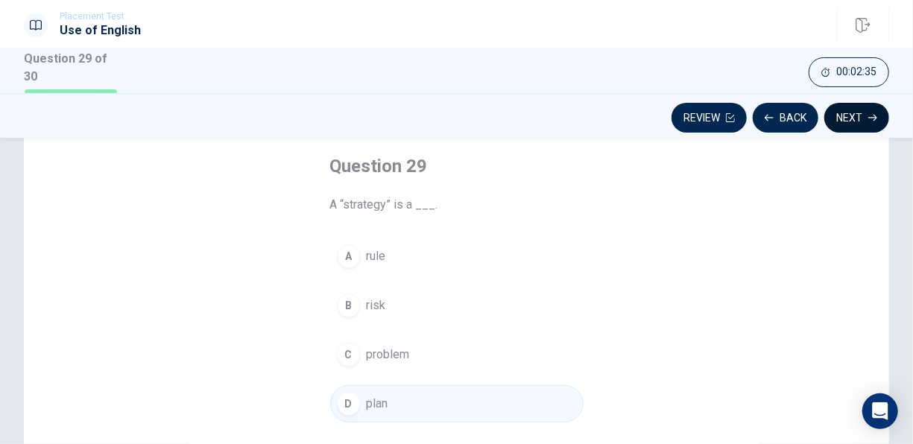
click at [843, 120] on button "Next" at bounding box center [856, 118] width 65 height 30
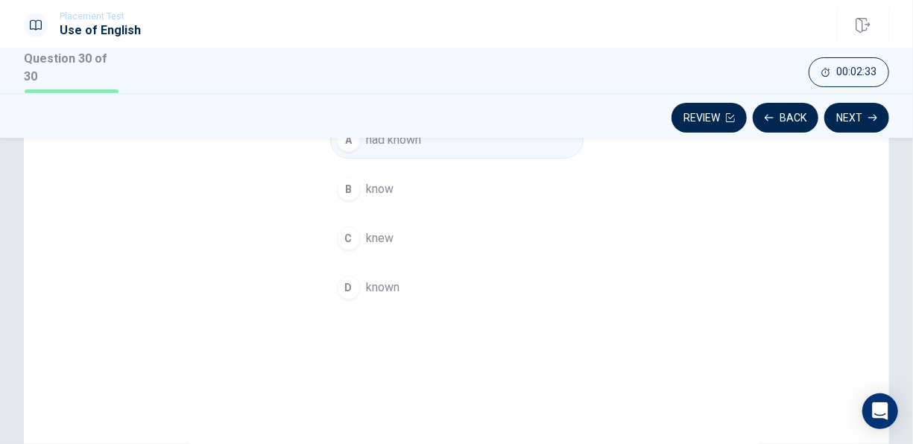
scroll to position [298, 0]
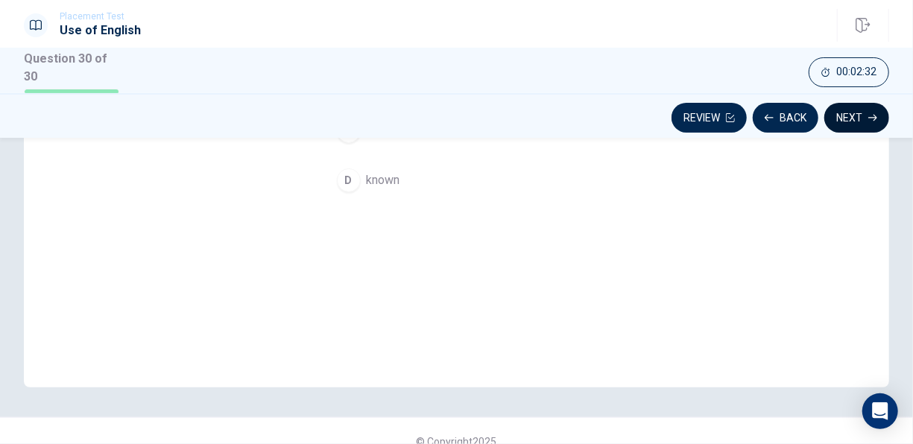
click at [860, 116] on button "Next" at bounding box center [856, 118] width 65 height 30
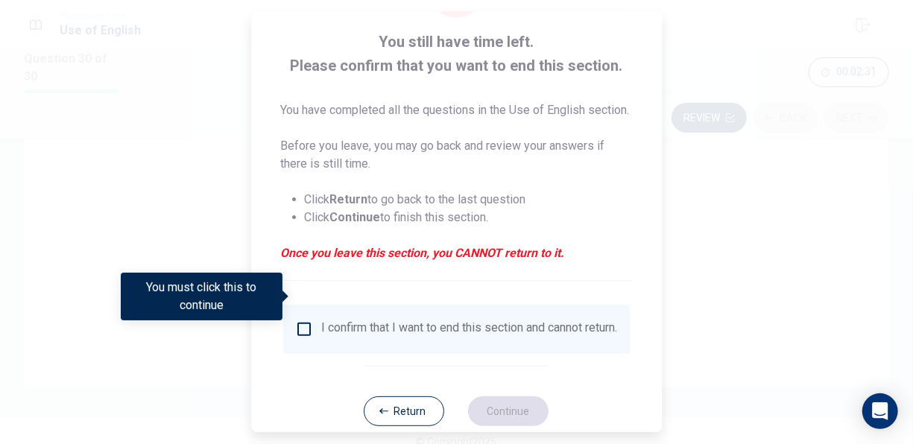
scroll to position [130, 0]
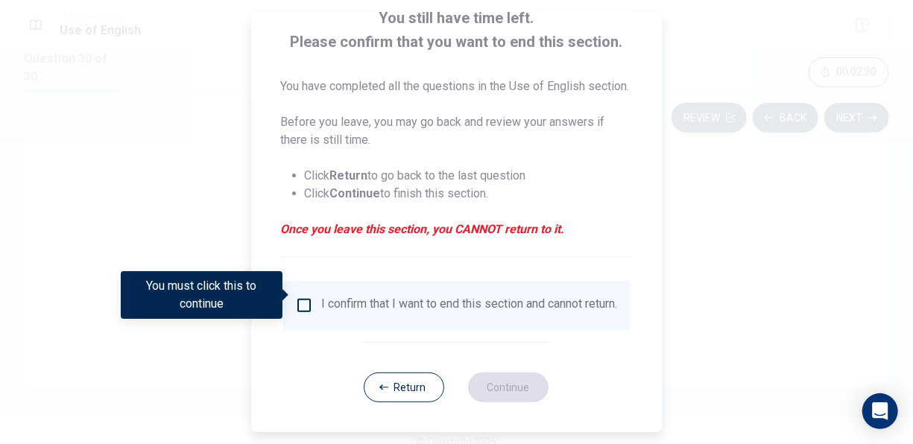
click at [299, 296] on input "You must click this to continue" at bounding box center [304, 305] width 18 height 18
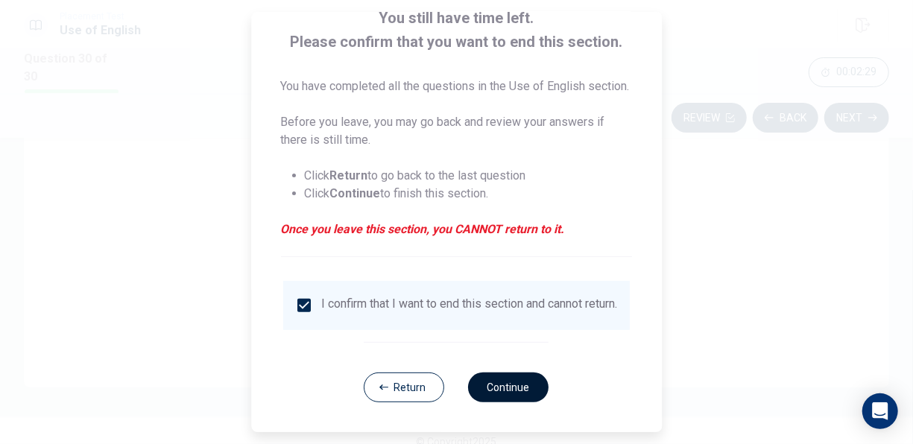
click at [506, 390] on button "Continue" at bounding box center [509, 387] width 80 height 30
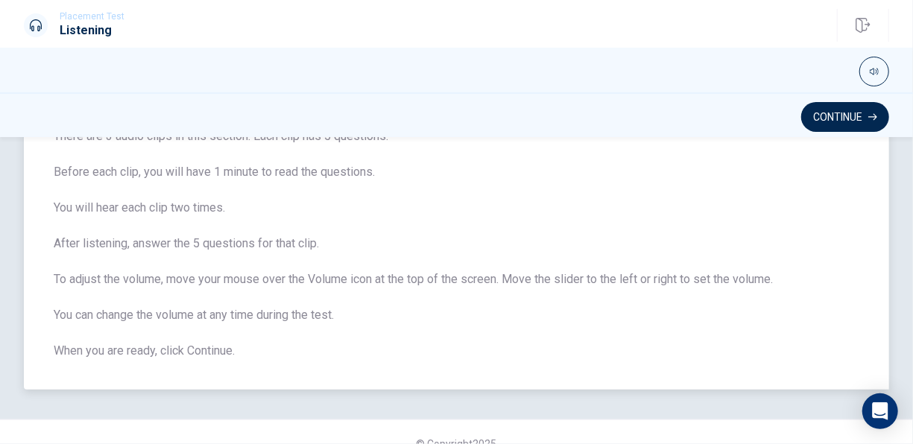
scroll to position [146, 0]
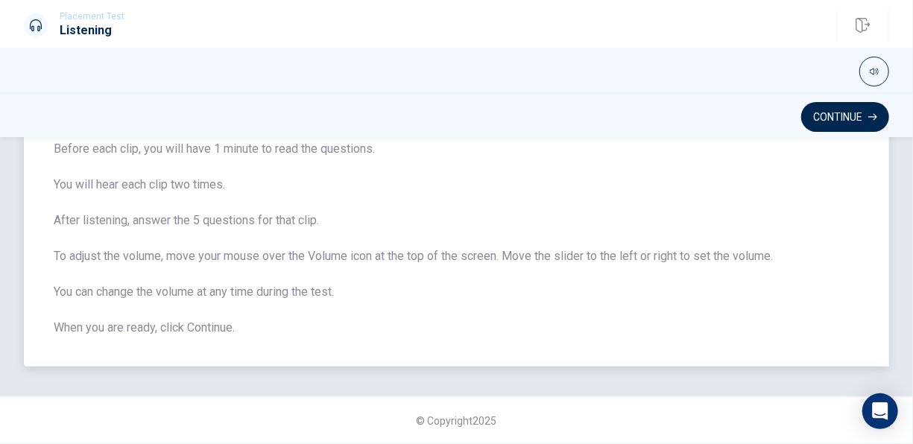
click at [587, 302] on span "There are 3 audio clips in this section. Each clip has 5 questions. Before each…" at bounding box center [456, 220] width 805 height 232
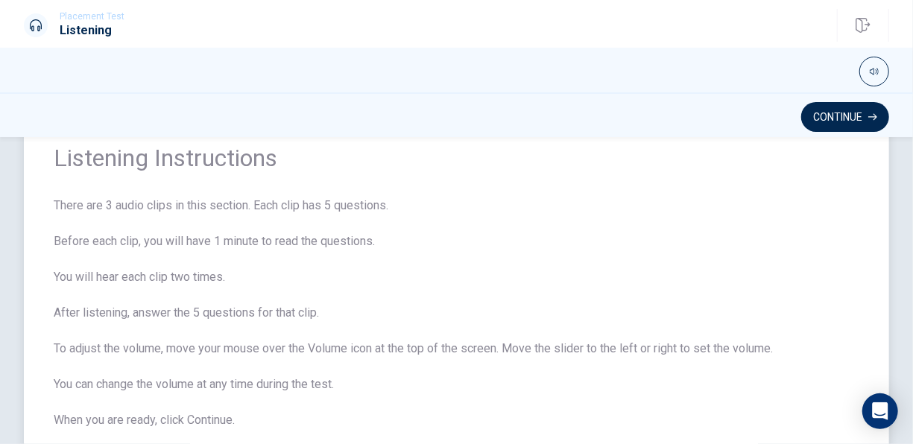
scroll to position [0, 0]
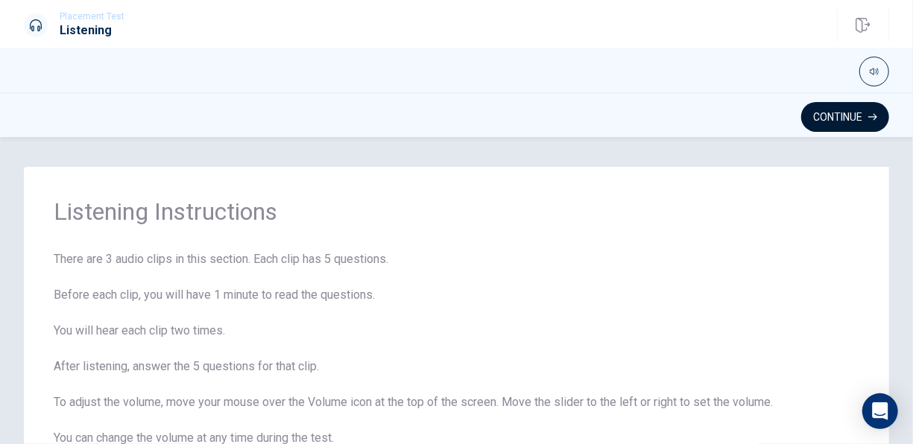
click at [834, 107] on button "Continue" at bounding box center [845, 117] width 88 height 30
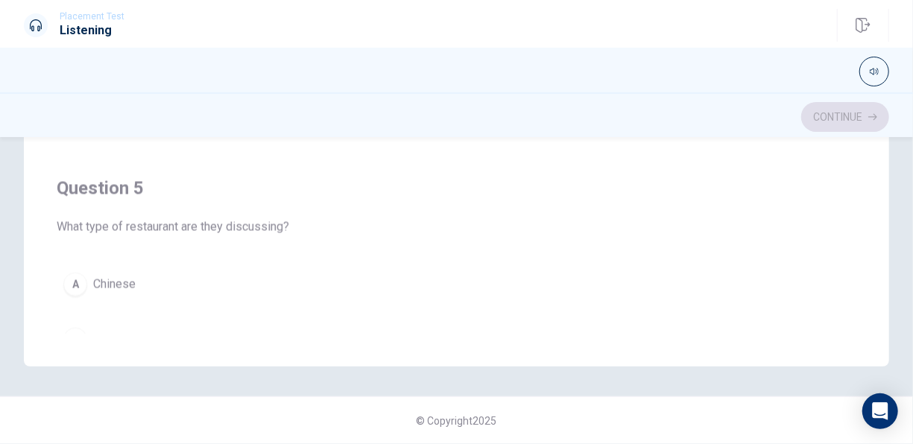
scroll to position [1047, 0]
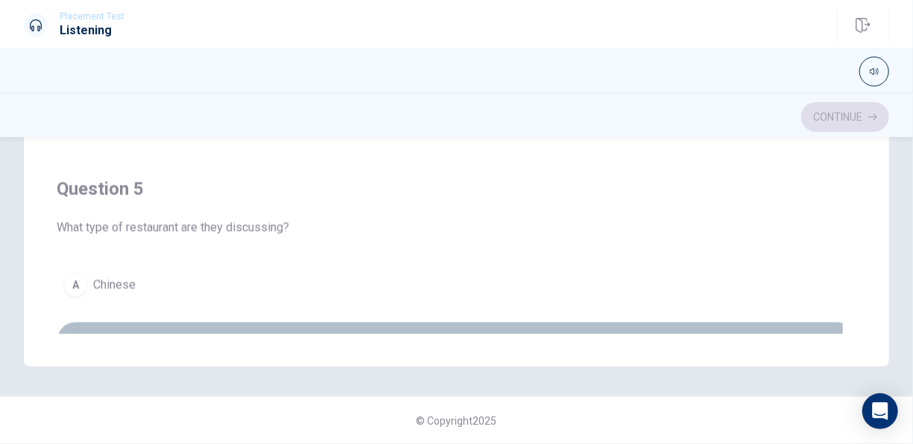
click at [77, 329] on div "B" at bounding box center [75, 341] width 24 height 24
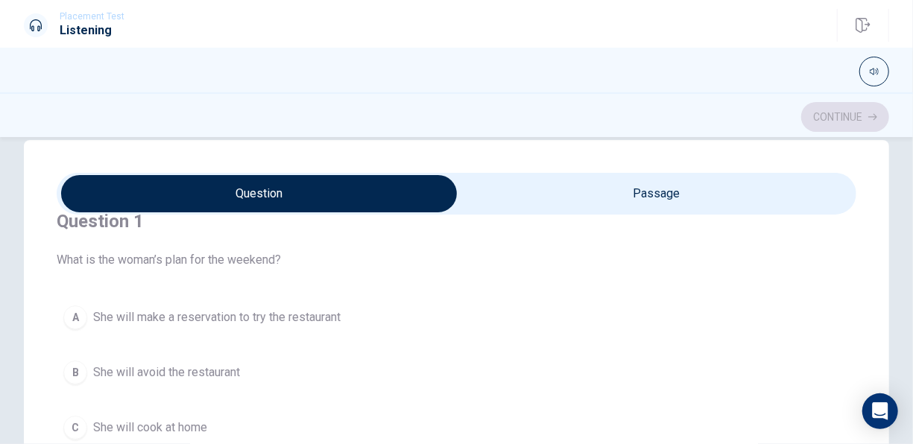
scroll to position [74, 0]
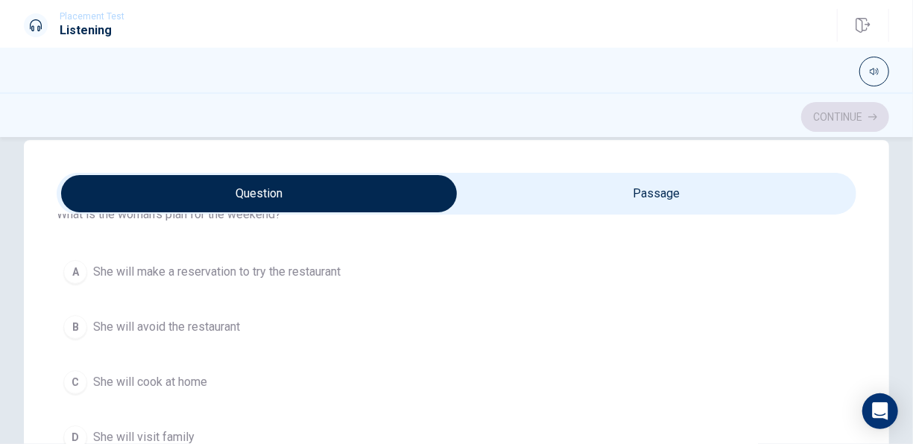
click at [90, 276] on button "A She will make a reservation to try the restaurant" at bounding box center [456, 271] width 799 height 37
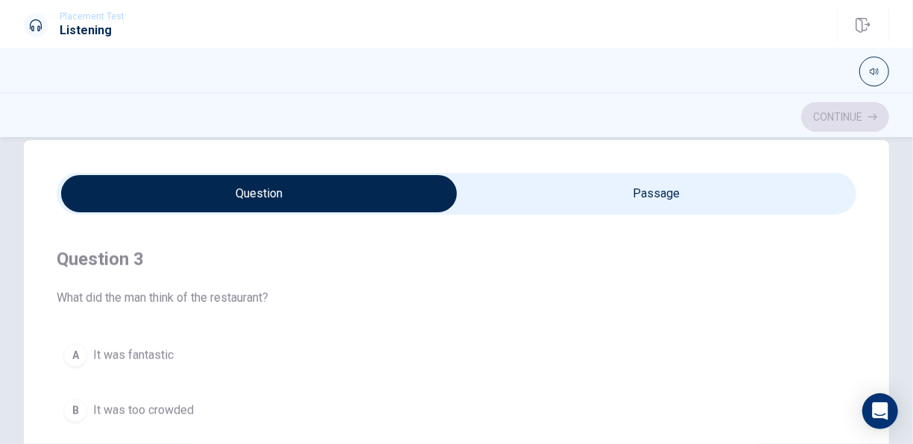
scroll to position [745, 0]
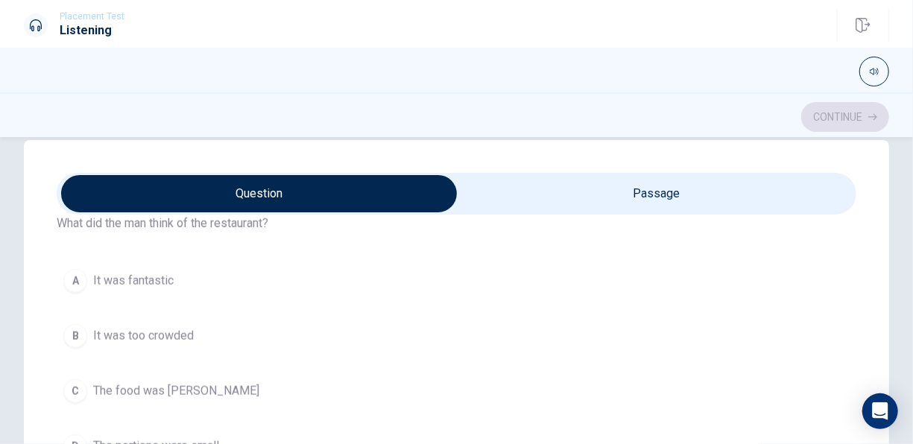
click at [81, 277] on div "A" at bounding box center [75, 281] width 24 height 24
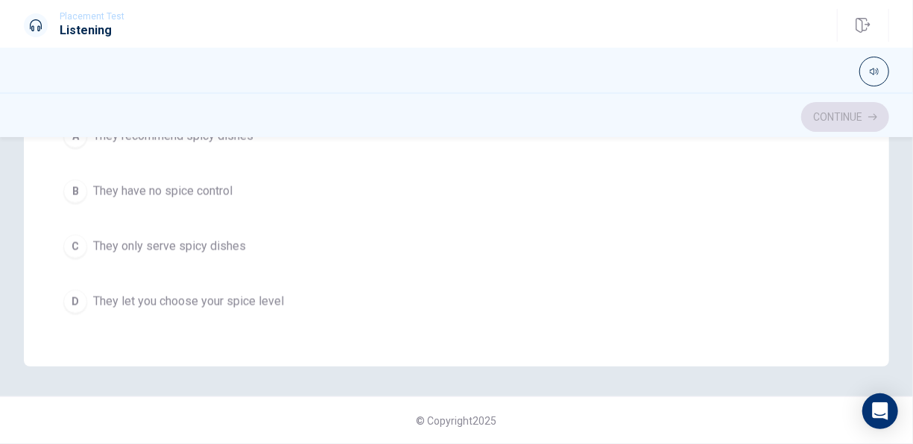
scroll to position [824, 0]
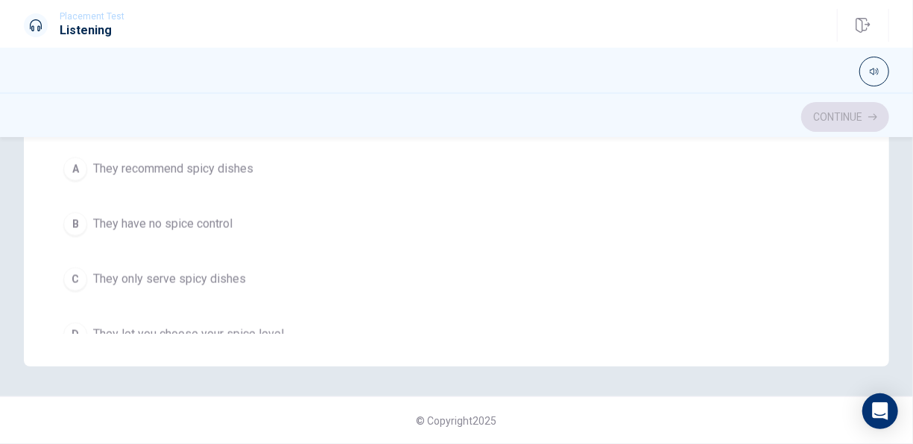
click at [132, 326] on span "They let you choose your spice level" at bounding box center [188, 335] width 191 height 18
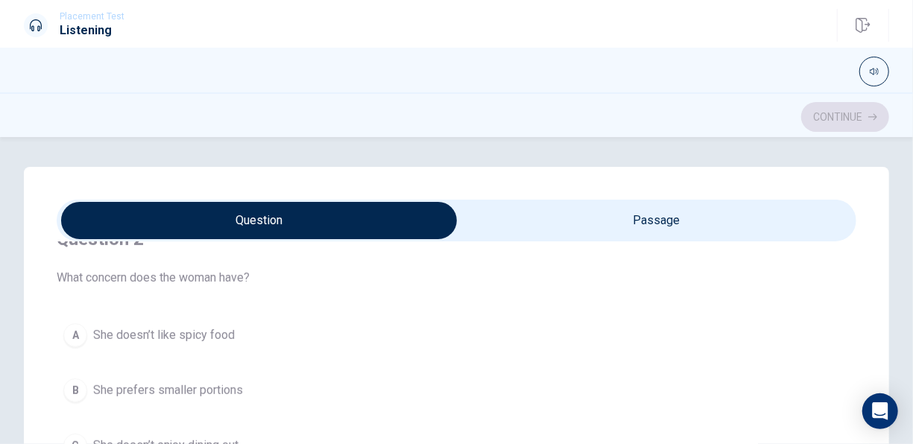
scroll to position [372, 0]
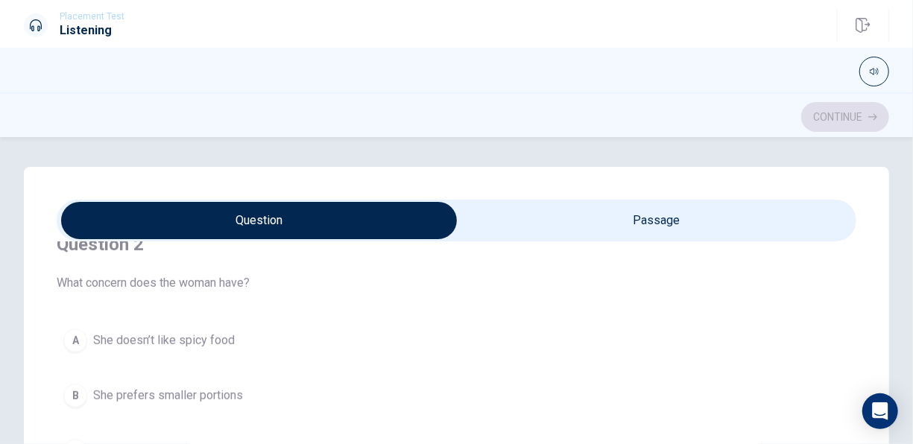
click at [179, 346] on span "She doesn’t like spicy food" at bounding box center [164, 340] width 142 height 18
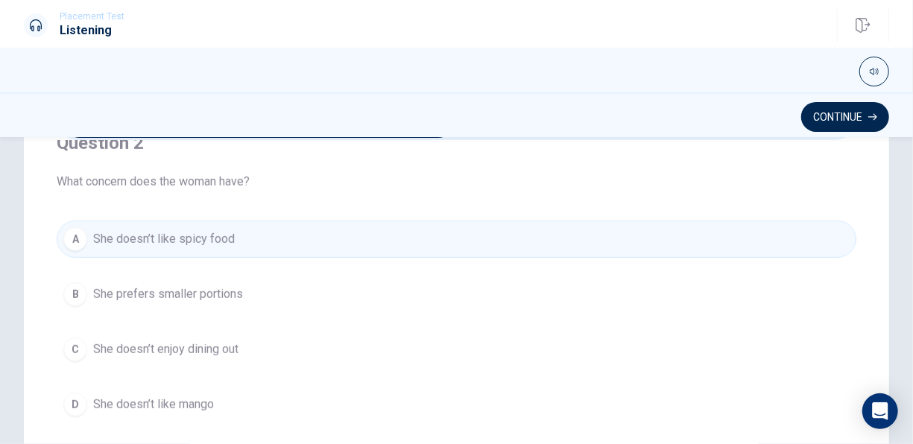
scroll to position [447, 0]
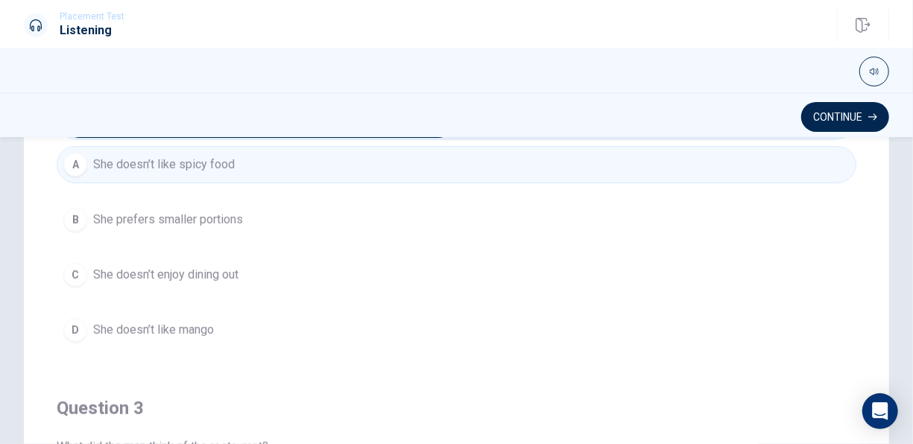
click at [198, 212] on span "She prefers smaller portions" at bounding box center [168, 220] width 150 height 18
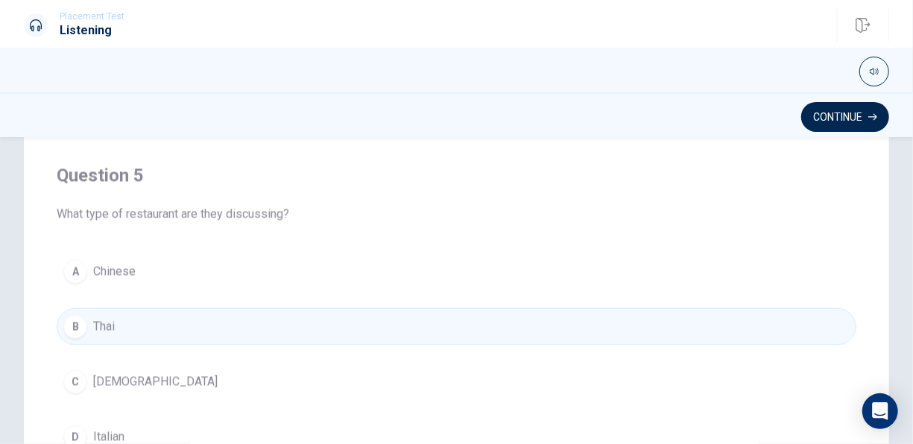
scroll to position [399, 0]
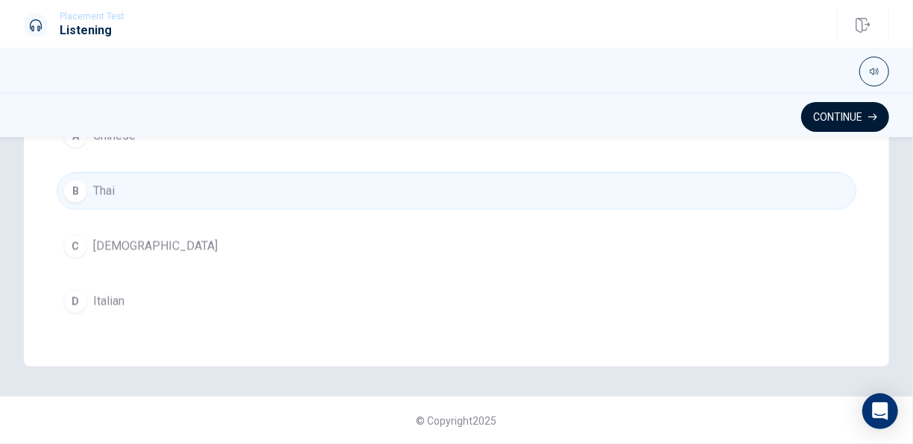
click at [822, 121] on button "Continue" at bounding box center [845, 117] width 88 height 30
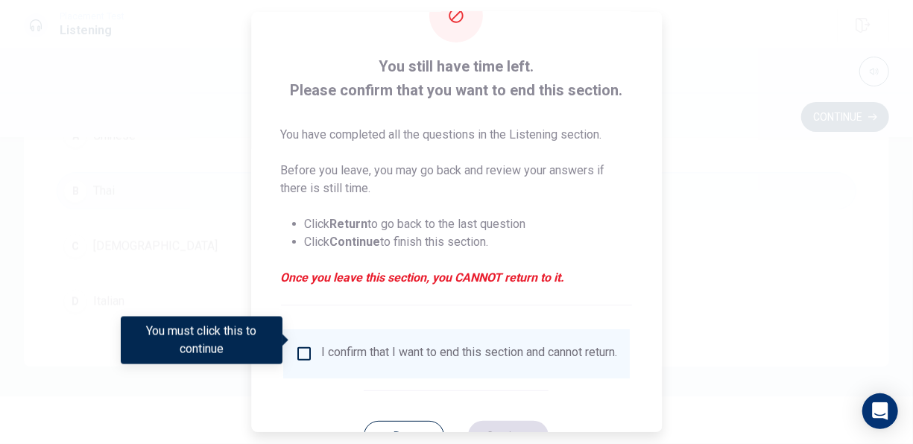
scroll to position [112, 0]
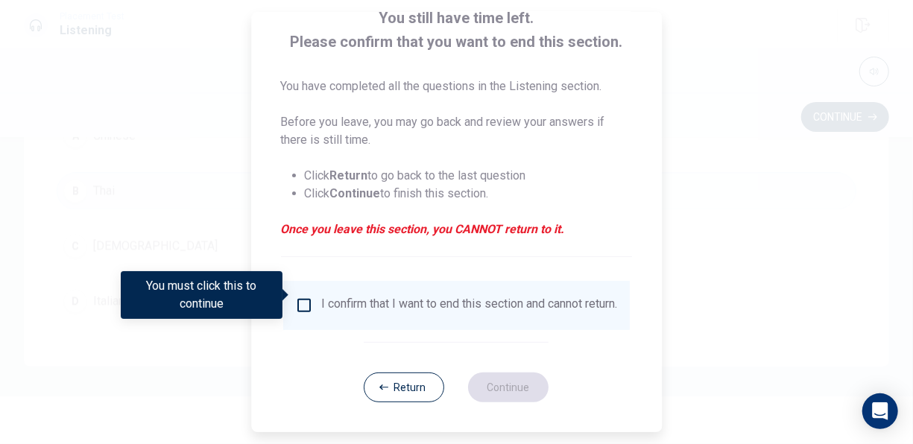
click at [299, 296] on input "You must click this to continue" at bounding box center [304, 305] width 18 height 18
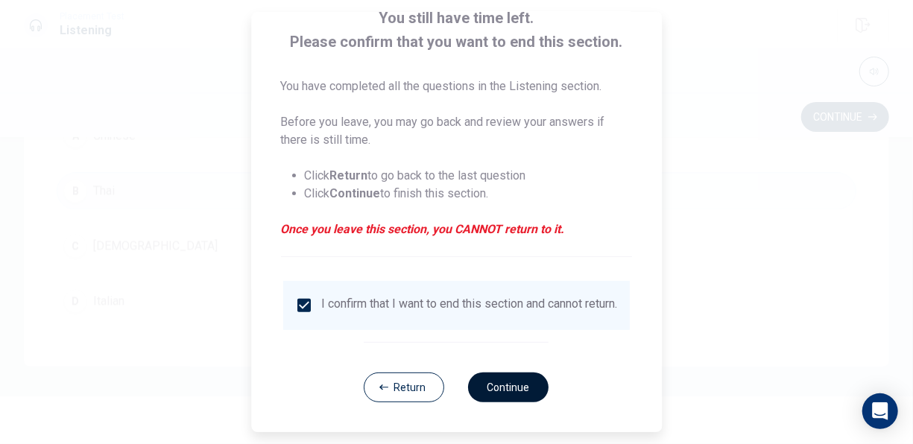
click at [501, 378] on button "Continue" at bounding box center [509, 387] width 80 height 30
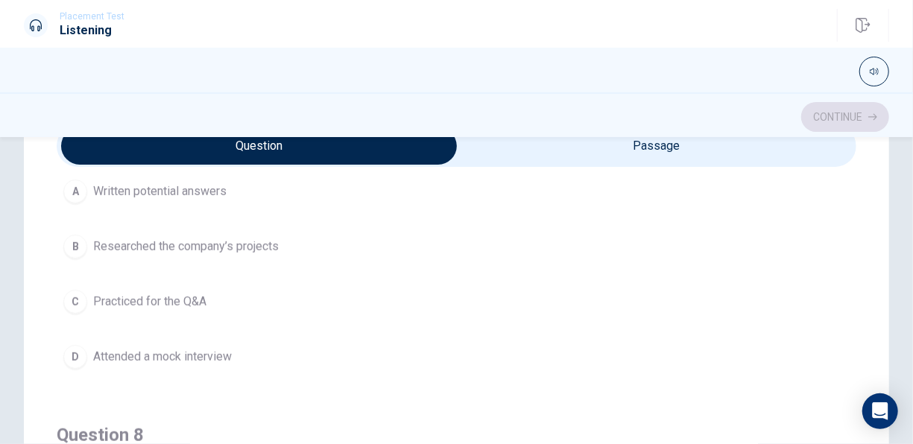
scroll to position [372, 0]
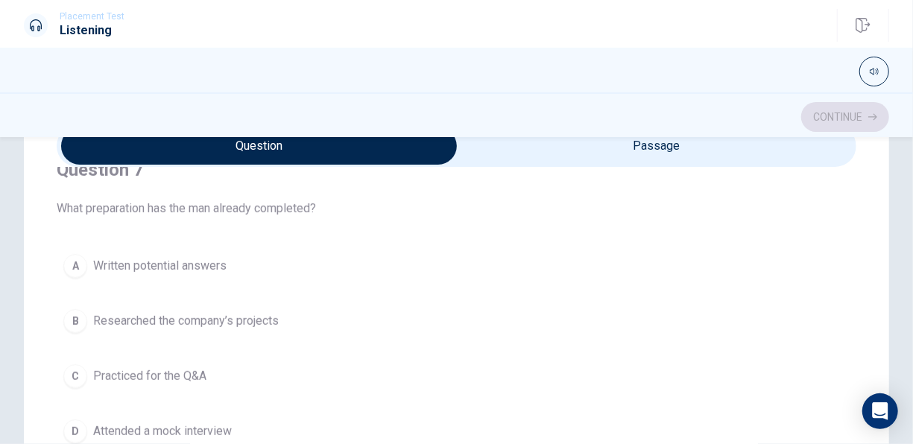
click at [66, 311] on div "B" at bounding box center [75, 321] width 24 height 24
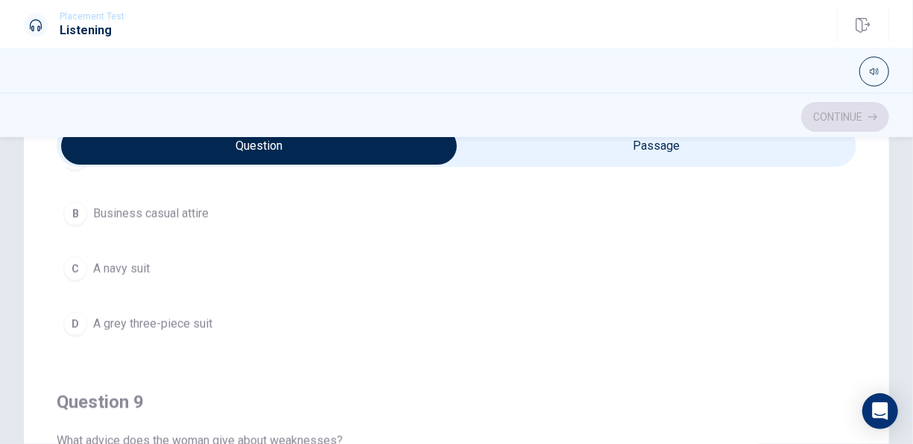
scroll to position [745, 0]
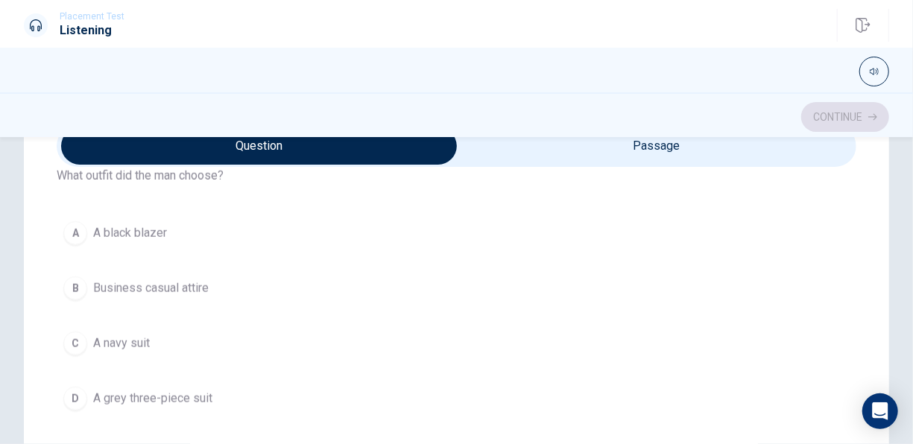
drag, startPoint x: 83, startPoint y: 336, endPoint x: 92, endPoint y: 335, distance: 8.2
click at [87, 337] on button "C A navy suit" at bounding box center [456, 343] width 799 height 37
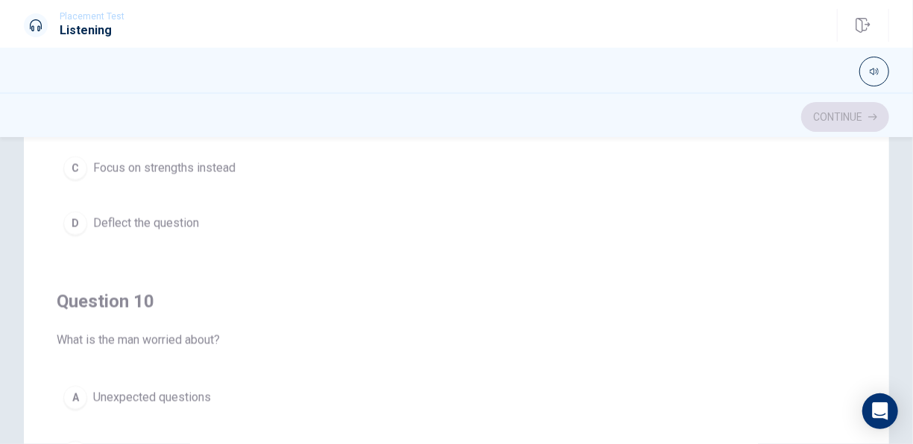
scroll to position [223, 0]
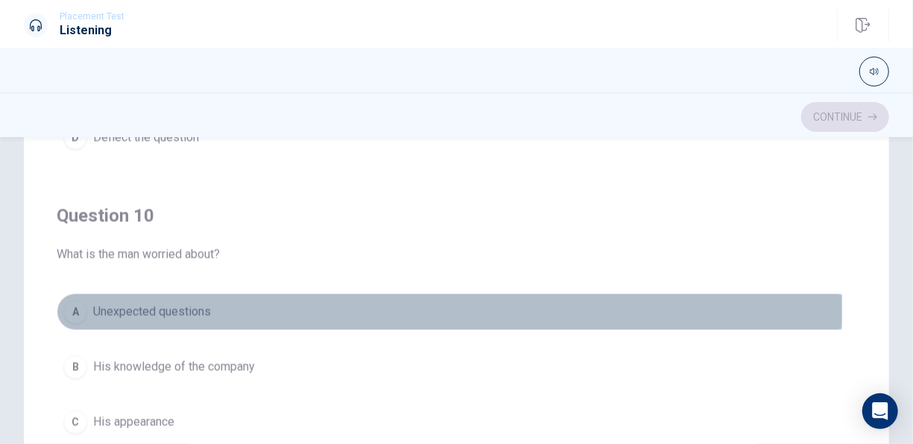
drag, startPoint x: 81, startPoint y: 302, endPoint x: 110, endPoint y: 302, distance: 29.1
click at [89, 302] on button "A Unexpected questions" at bounding box center [456, 311] width 799 height 37
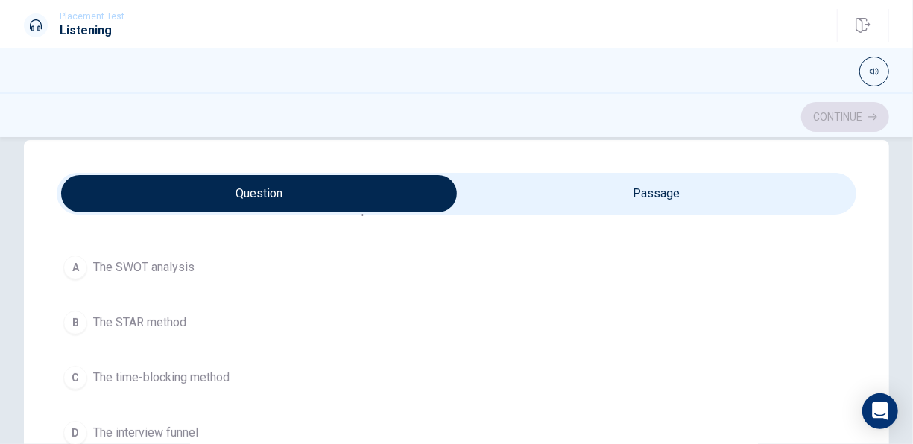
scroll to position [4, 0]
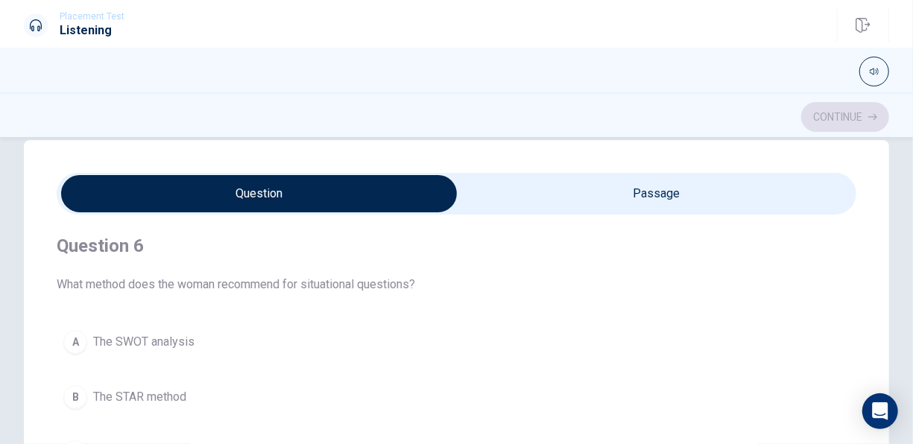
click at [79, 395] on div "B" at bounding box center [75, 397] width 24 height 24
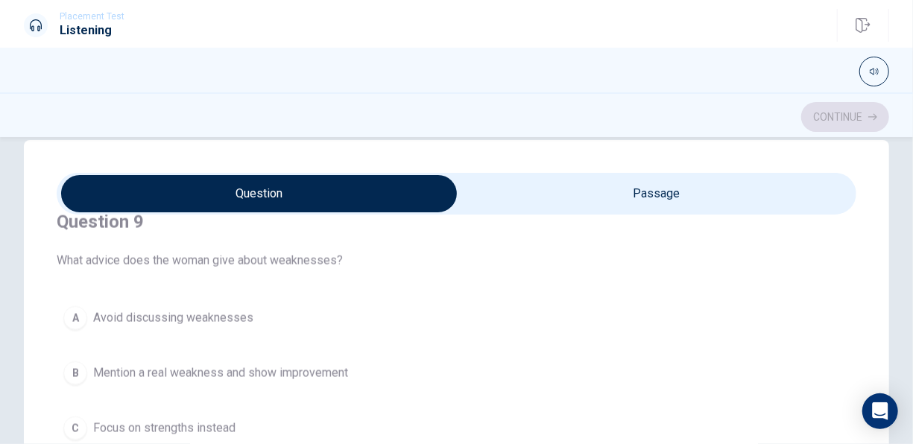
scroll to position [1122, 0]
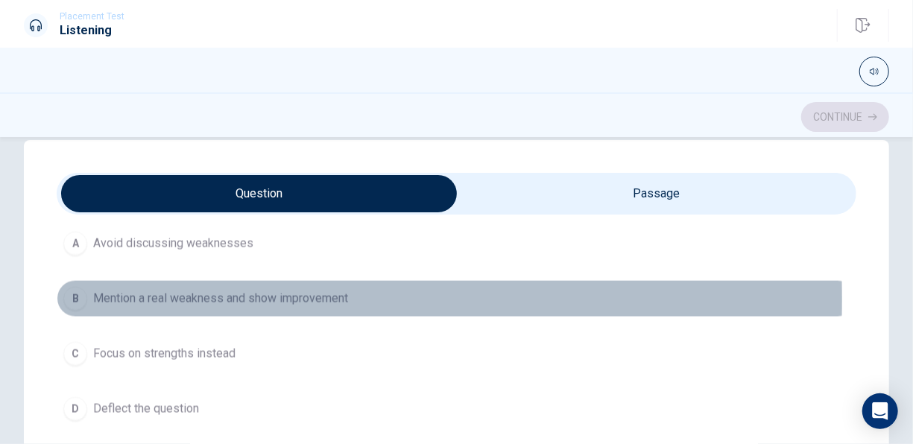
click at [78, 292] on div "B" at bounding box center [75, 299] width 24 height 24
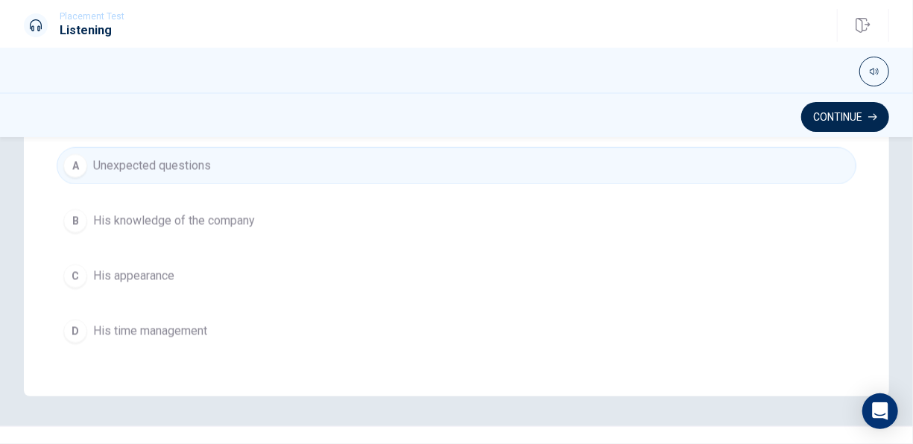
scroll to position [399, 0]
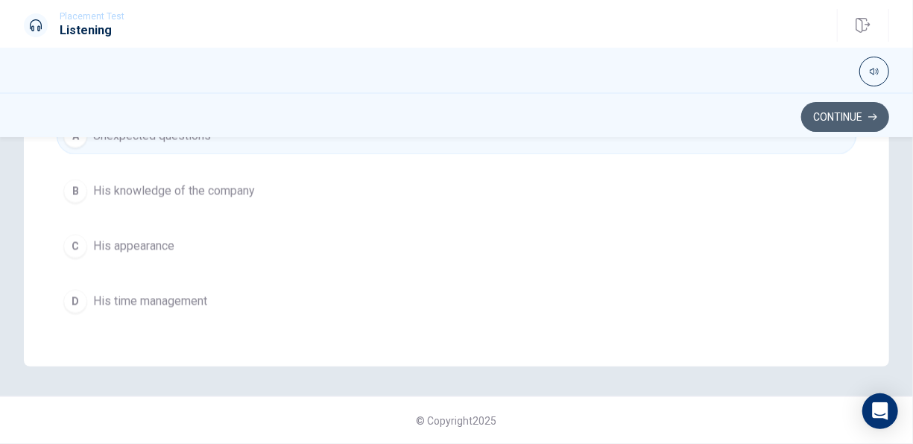
click at [823, 123] on button "Continue" at bounding box center [845, 117] width 88 height 30
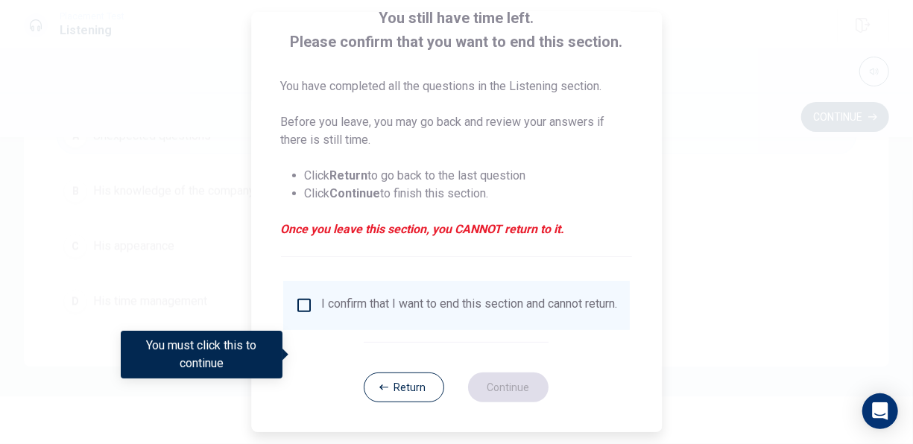
scroll to position [112, 0]
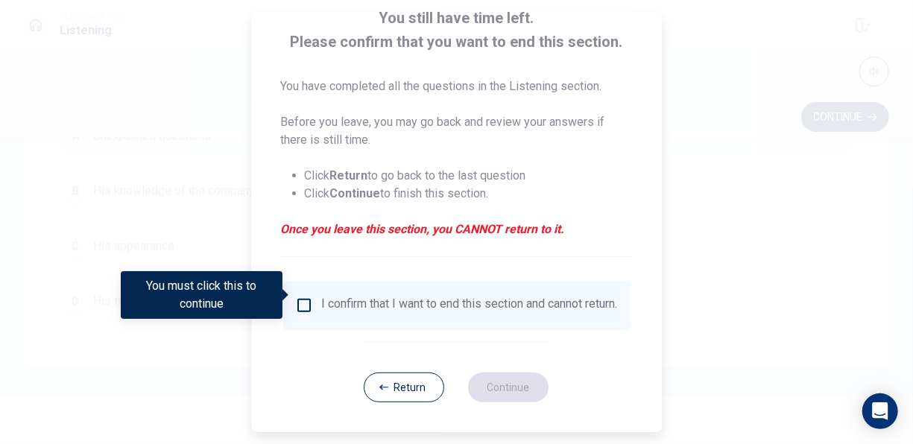
click at [305, 298] on input "You must click this to continue" at bounding box center [304, 305] width 18 height 18
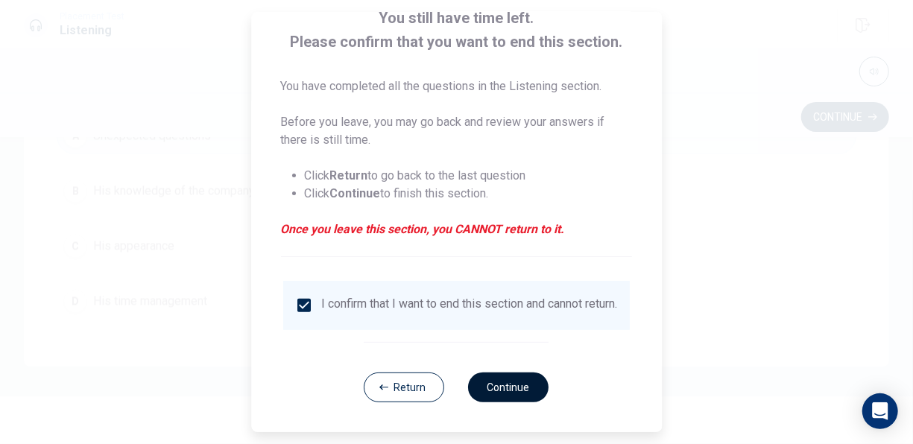
click at [492, 381] on button "Continue" at bounding box center [509, 387] width 80 height 30
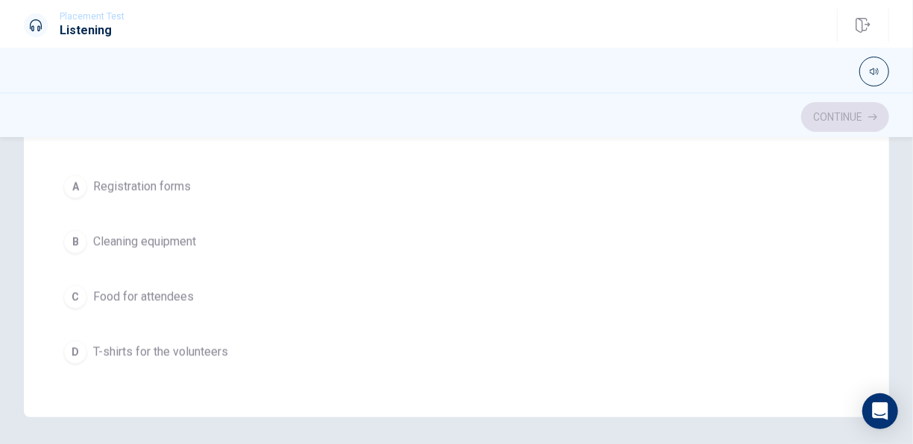
scroll to position [372, 0]
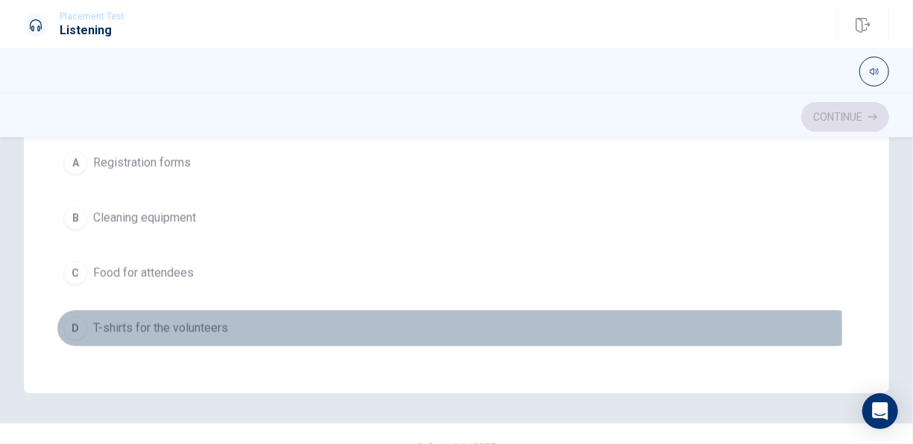
click at [161, 322] on span "T-shirts for the volunteers" at bounding box center [160, 329] width 135 height 18
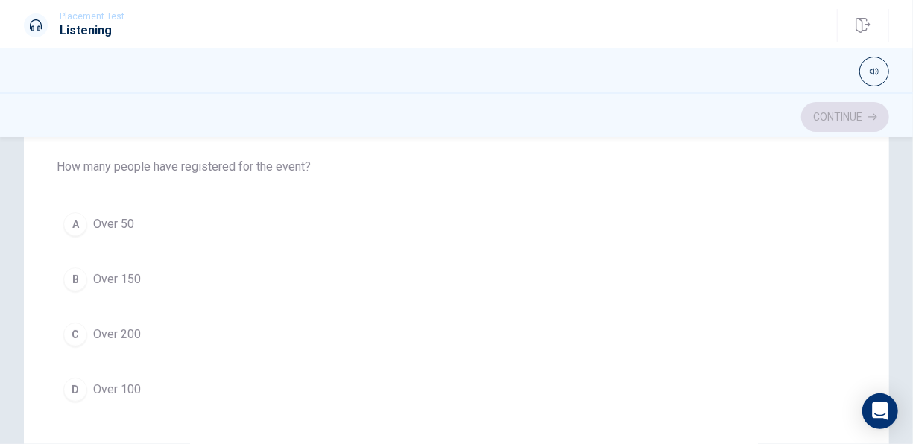
scroll to position [74, 0]
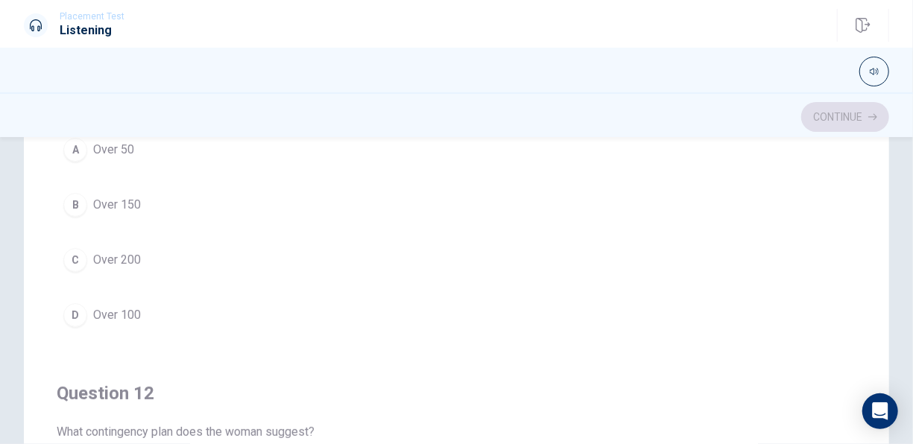
drag, startPoint x: 121, startPoint y: 309, endPoint x: 141, endPoint y: 309, distance: 19.4
click at [123, 309] on span "Over 100" at bounding box center [117, 315] width 48 height 18
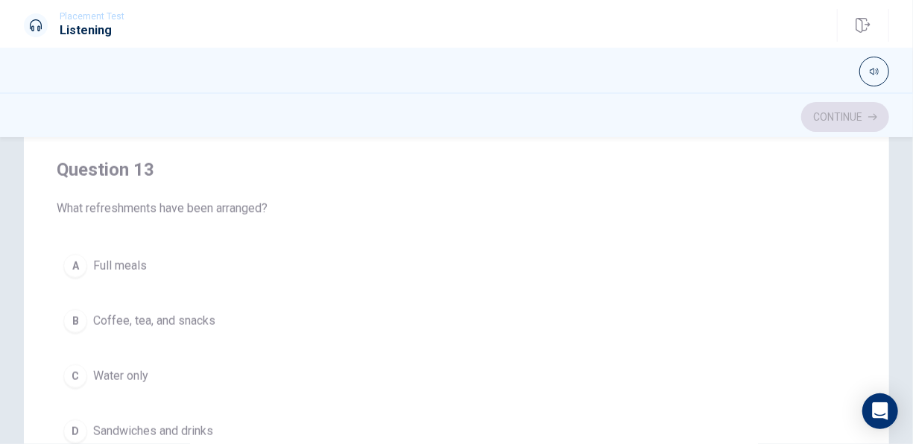
scroll to position [670, 0]
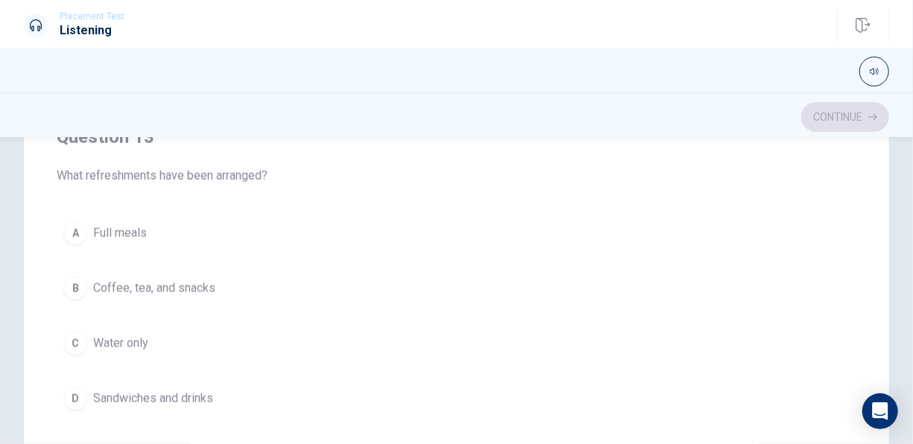
click at [75, 281] on div "B" at bounding box center [75, 288] width 24 height 24
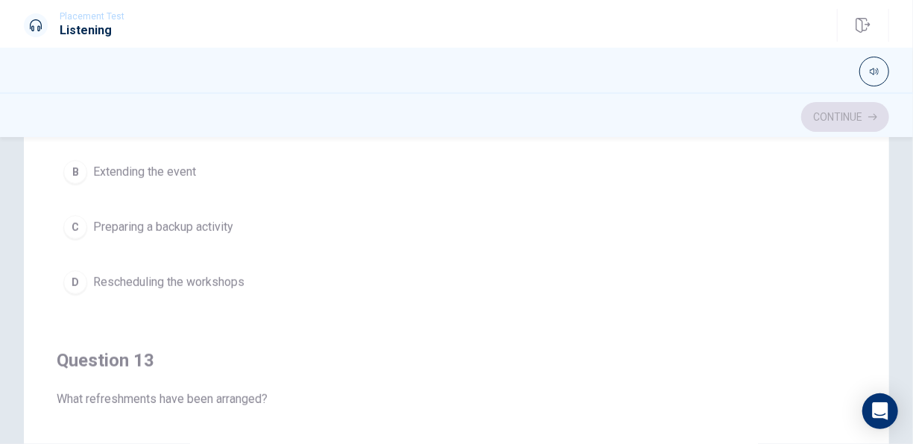
scroll to position [372, 0]
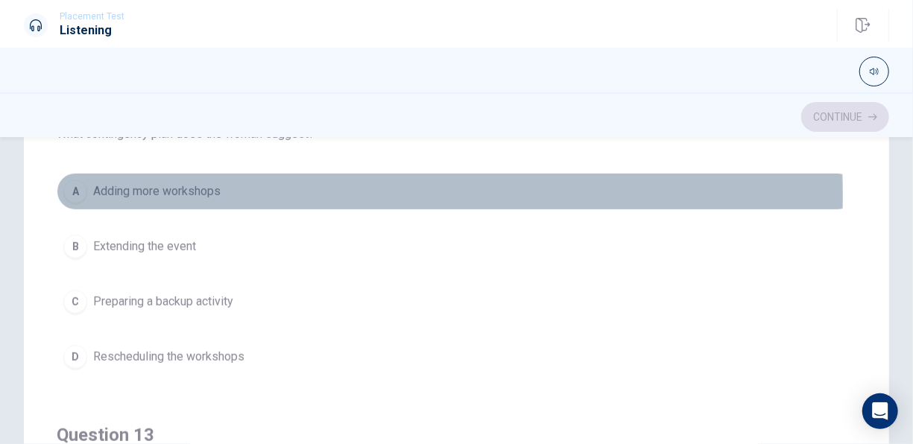
click at [164, 194] on span "Adding more workshops" at bounding box center [156, 192] width 127 height 18
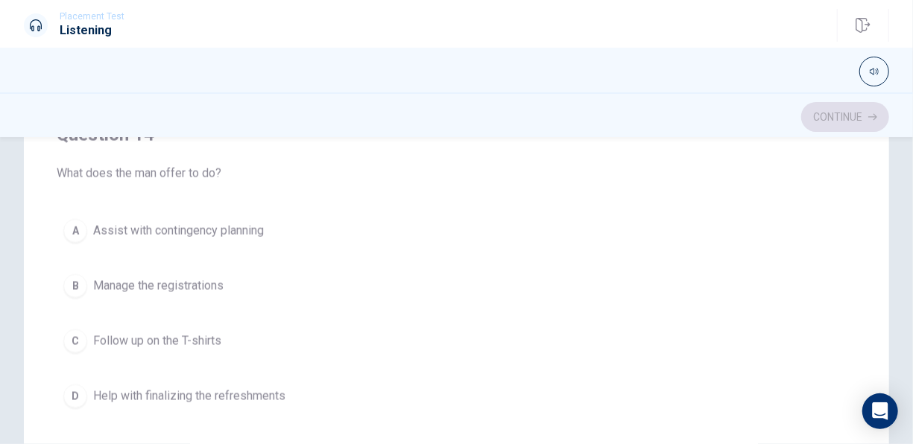
scroll to position [1043, 0]
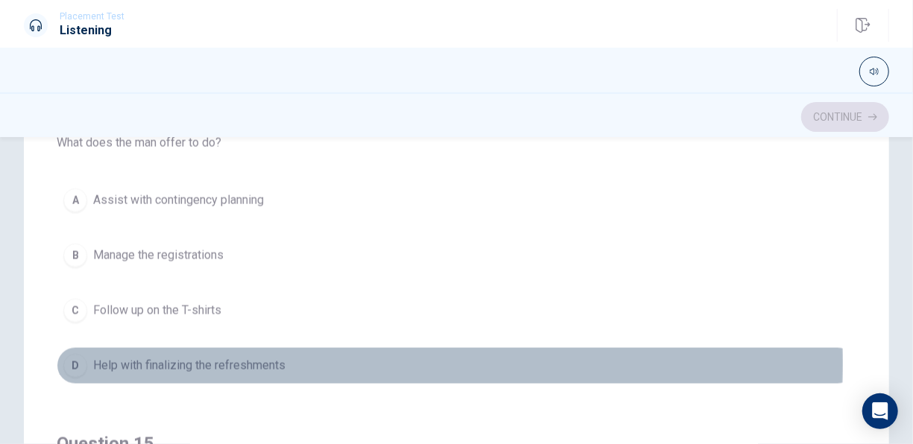
click at [194, 357] on span "Help with finalizing the refreshments" at bounding box center [189, 366] width 192 height 18
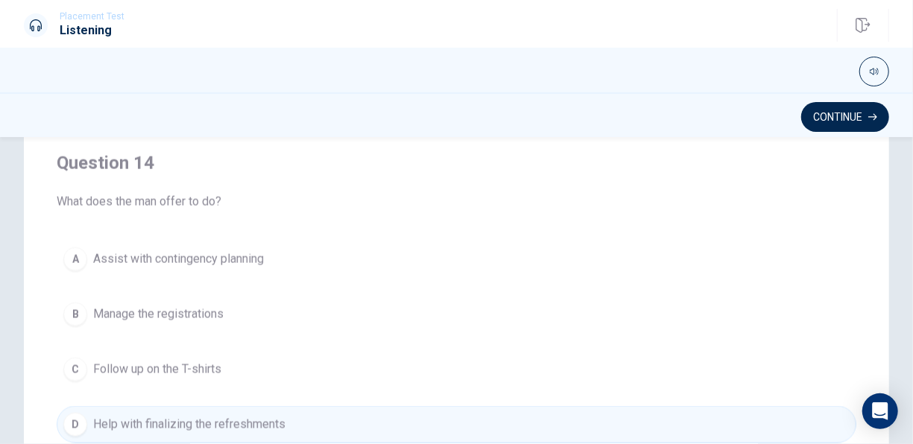
scroll to position [1196, 0]
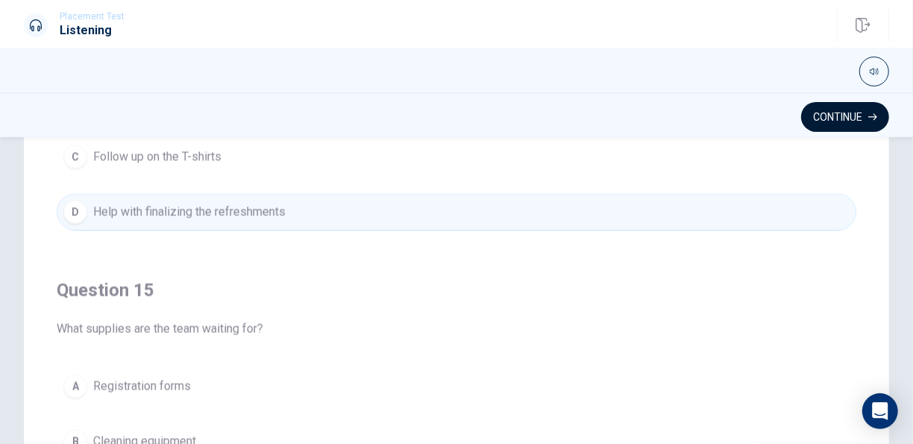
click at [820, 118] on button "Continue" at bounding box center [845, 117] width 88 height 30
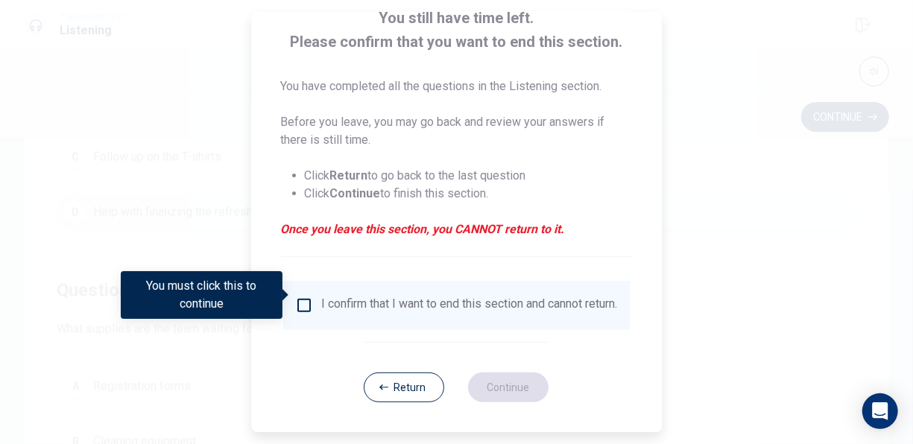
scroll to position [112, 0]
click at [304, 296] on input "You must click this to continue" at bounding box center [304, 305] width 18 height 18
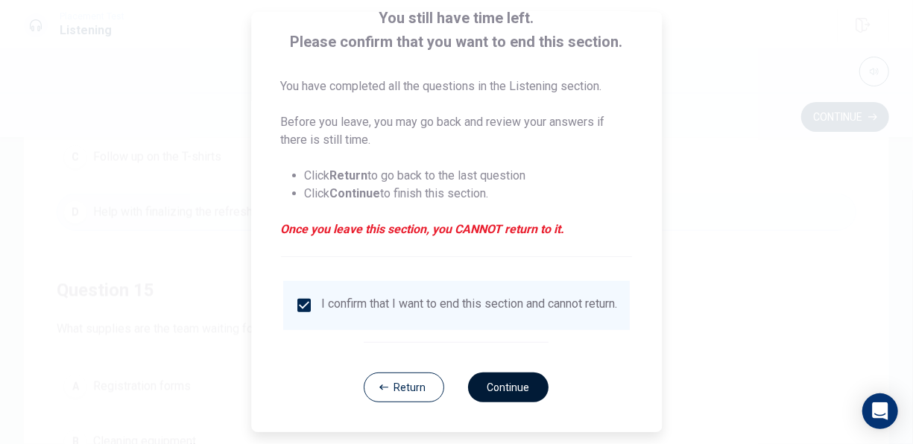
click at [501, 387] on button "Continue" at bounding box center [509, 387] width 80 height 30
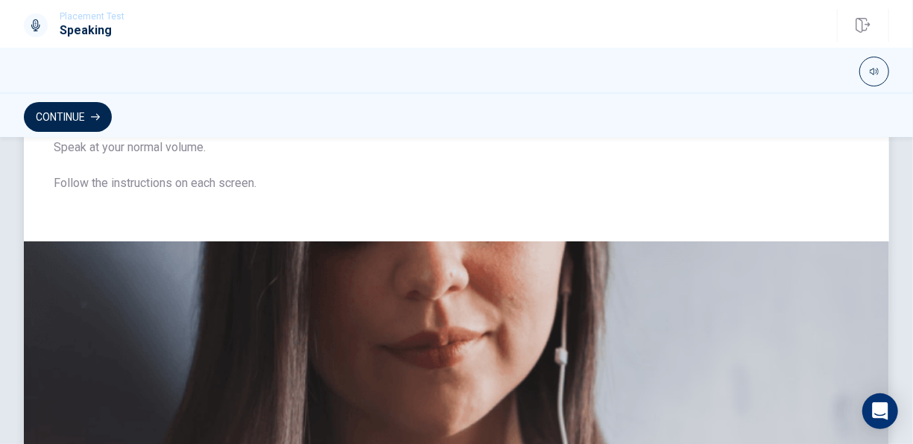
scroll to position [152, 0]
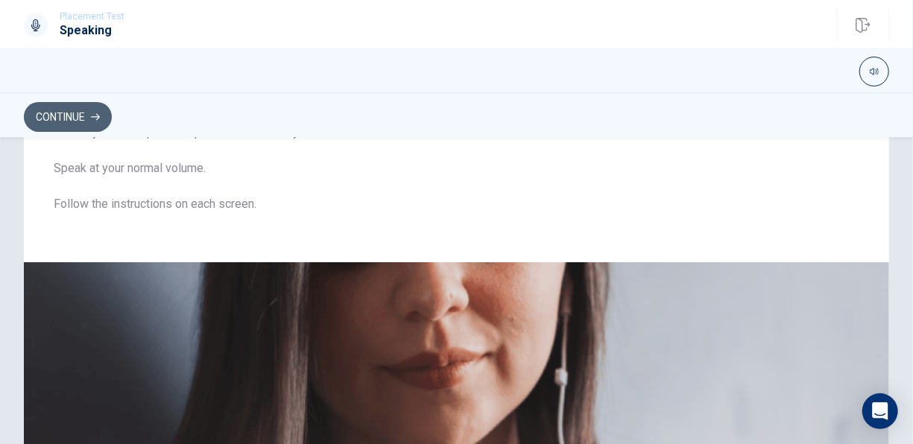
click at [86, 119] on button "Continue" at bounding box center [68, 117] width 88 height 30
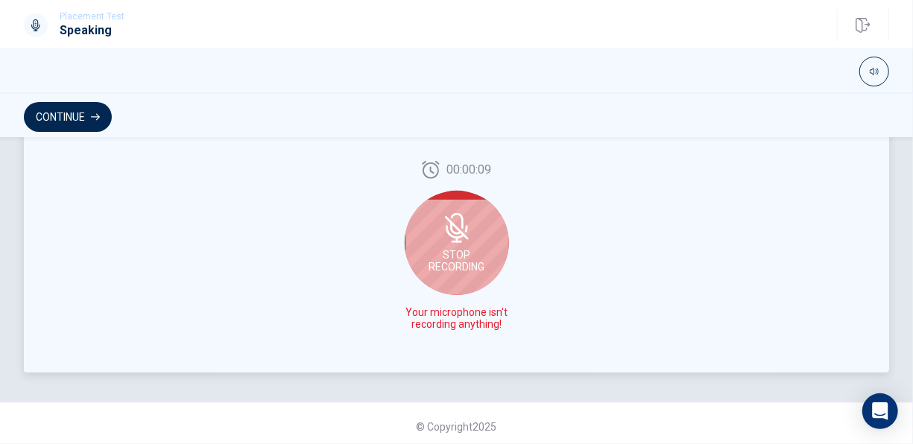
scroll to position [450, 0]
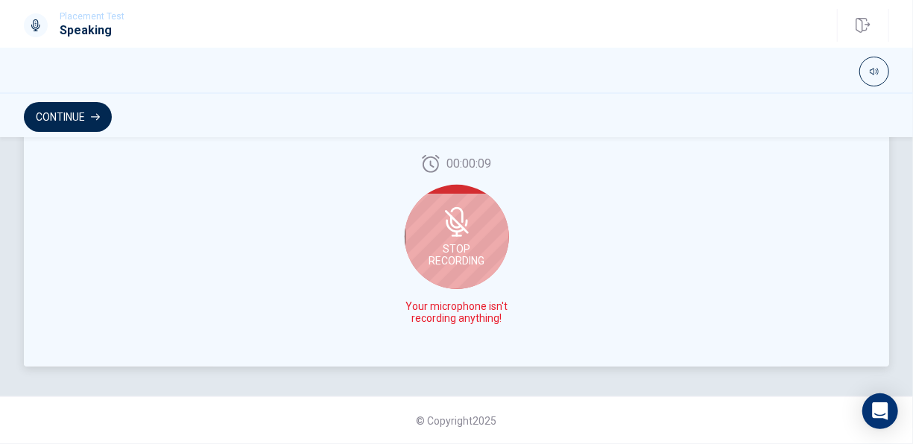
click at [460, 239] on div "Stop Recording" at bounding box center [456, 237] width 104 height 104
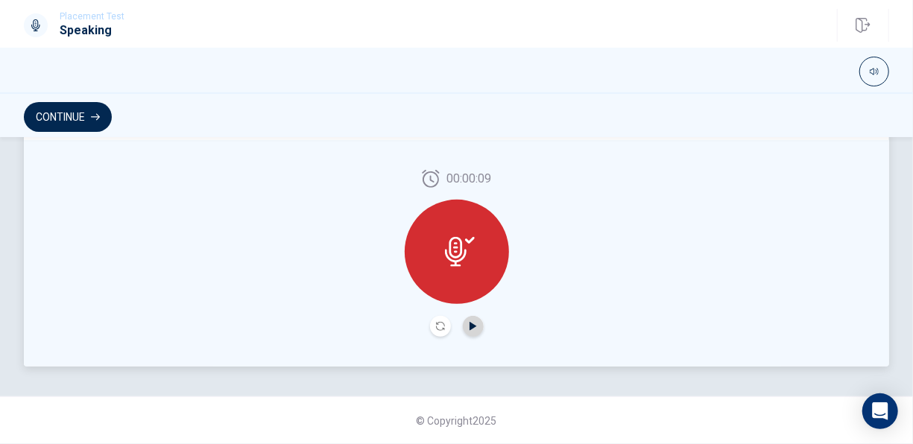
click at [469, 324] on icon "Play Audio" at bounding box center [472, 326] width 7 height 9
click at [470, 326] on icon "Play Audio" at bounding box center [472, 326] width 7 height 9
click at [472, 322] on icon "Pause Audio" at bounding box center [472, 326] width 7 height 9
click at [469, 325] on icon "Play Audio" at bounding box center [472, 326] width 7 height 9
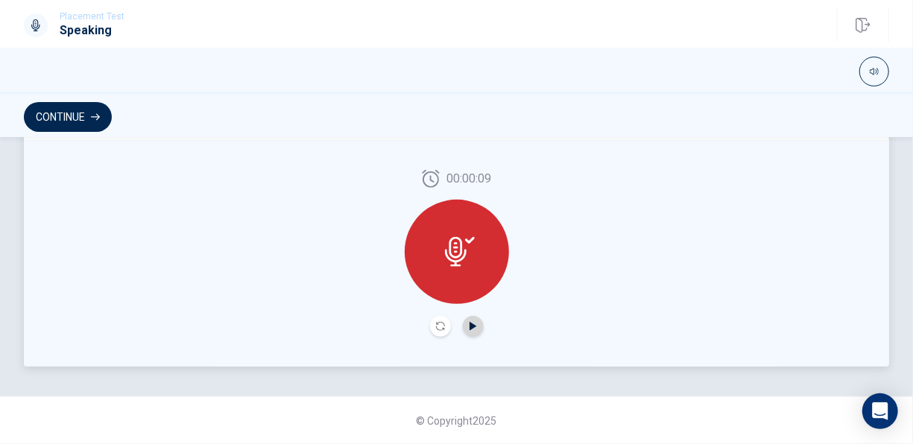
click at [472, 322] on icon "Play Audio" at bounding box center [473, 326] width 9 height 9
click at [469, 323] on icon "Pause Audio" at bounding box center [472, 326] width 7 height 9
click at [449, 268] on div at bounding box center [456, 252] width 104 height 104
click at [469, 319] on button "Play Audio" at bounding box center [473, 326] width 21 height 21
click at [78, 116] on button "Continue" at bounding box center [68, 117] width 88 height 30
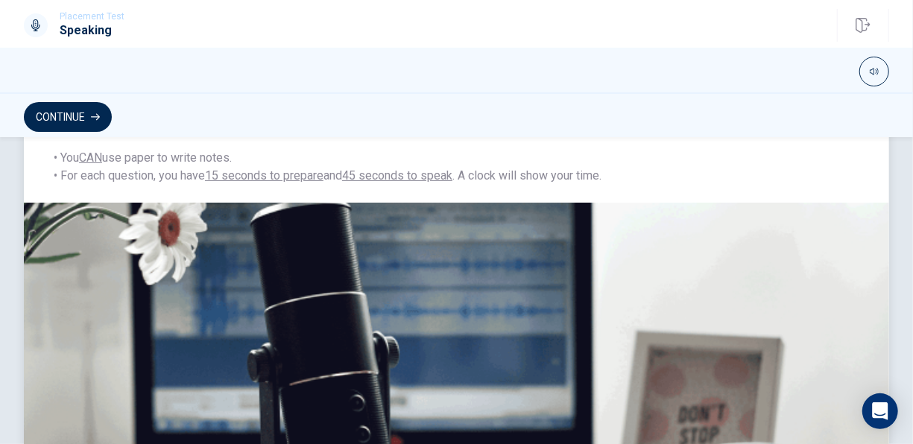
scroll to position [223, 0]
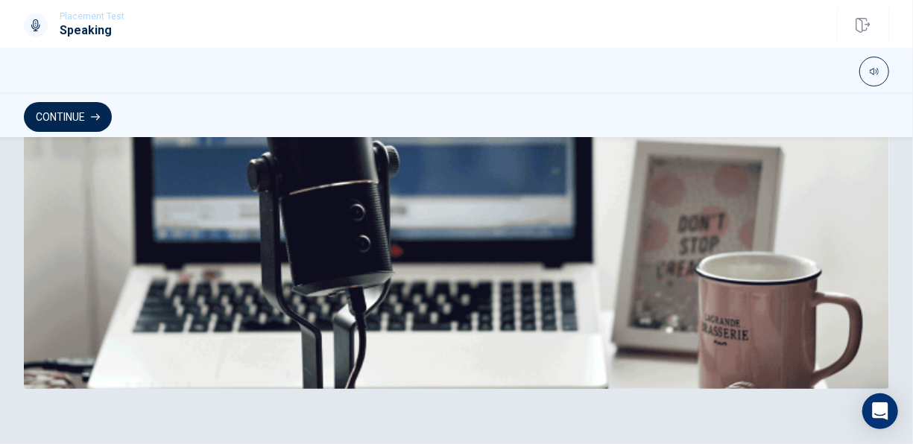
click at [93, 118] on icon "button" at bounding box center [95, 116] width 9 height 9
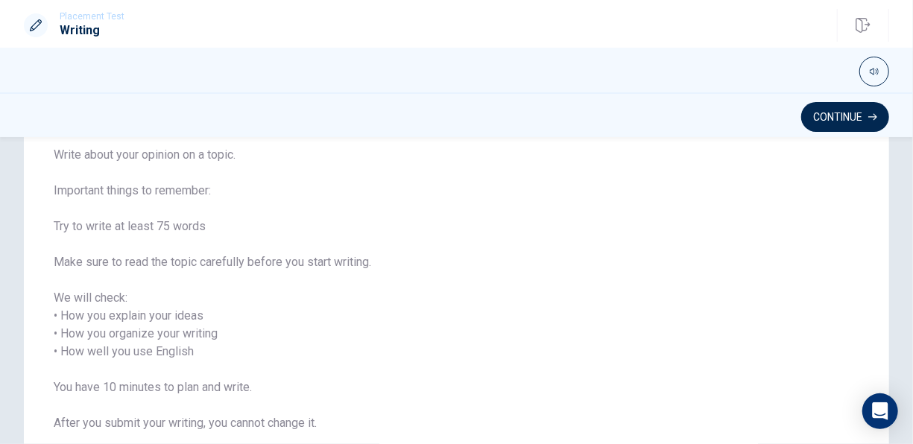
scroll to position [149, 0]
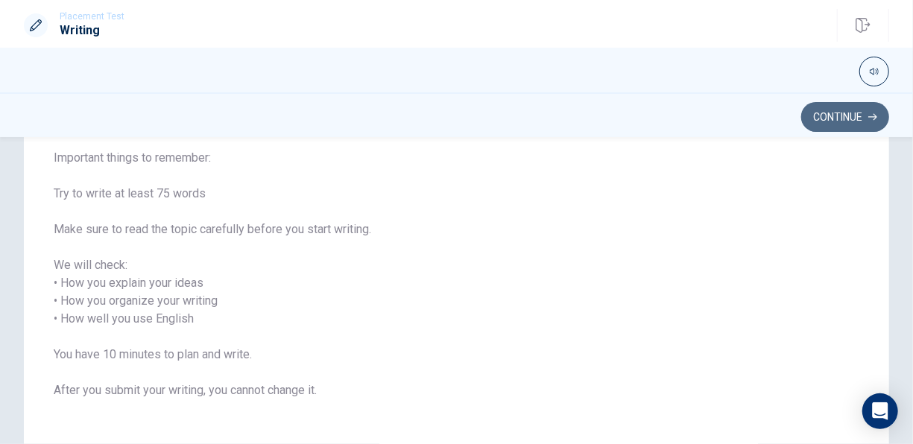
click at [841, 124] on button "Continue" at bounding box center [845, 117] width 88 height 30
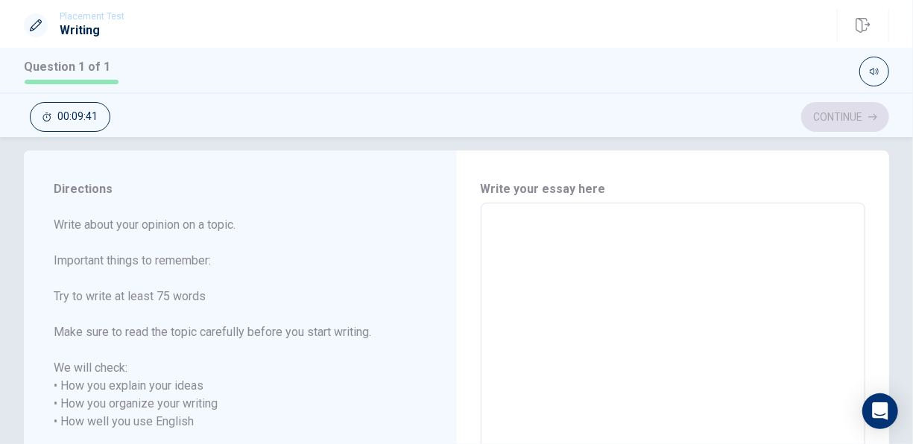
scroll to position [0, 0]
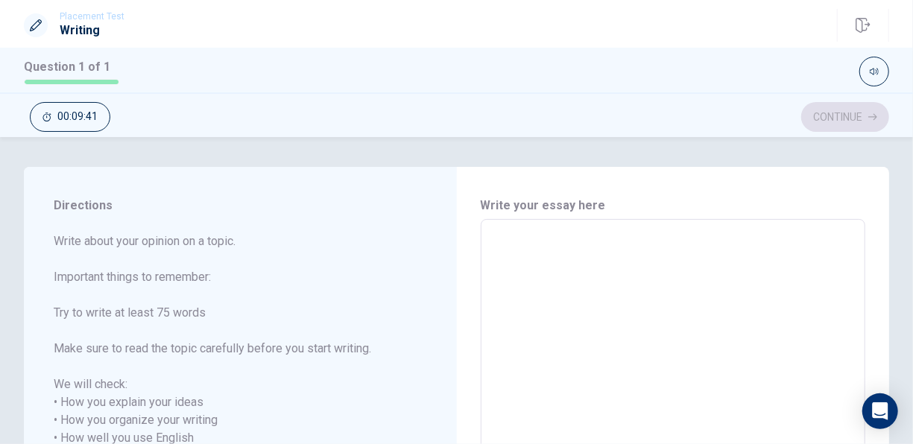
click at [576, 250] on textarea at bounding box center [673, 438] width 364 height 413
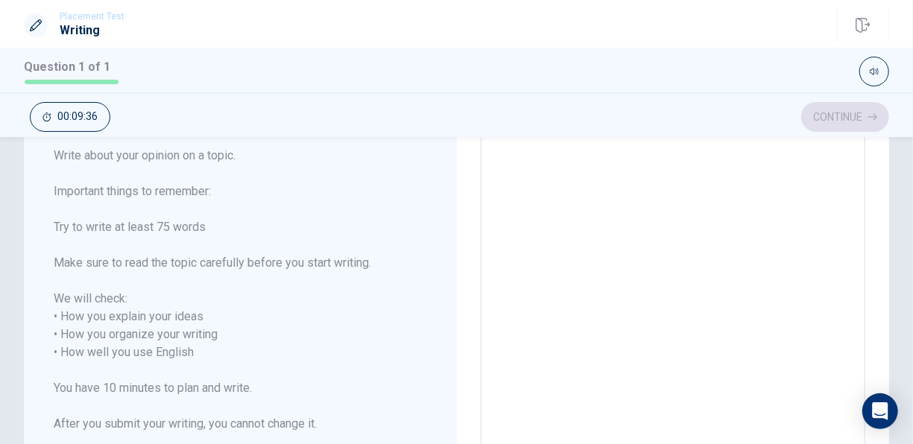
scroll to position [45, 0]
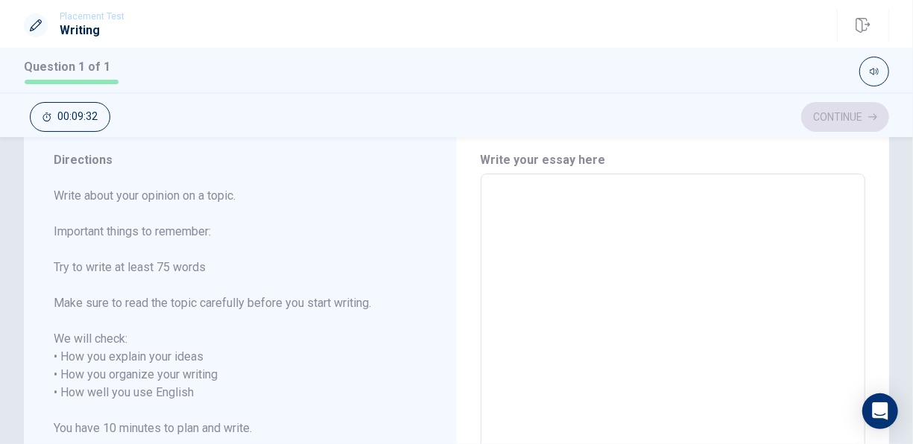
type textarea "I"
type textarea "x"
type textarea "I"
type textarea "x"
type textarea "I h"
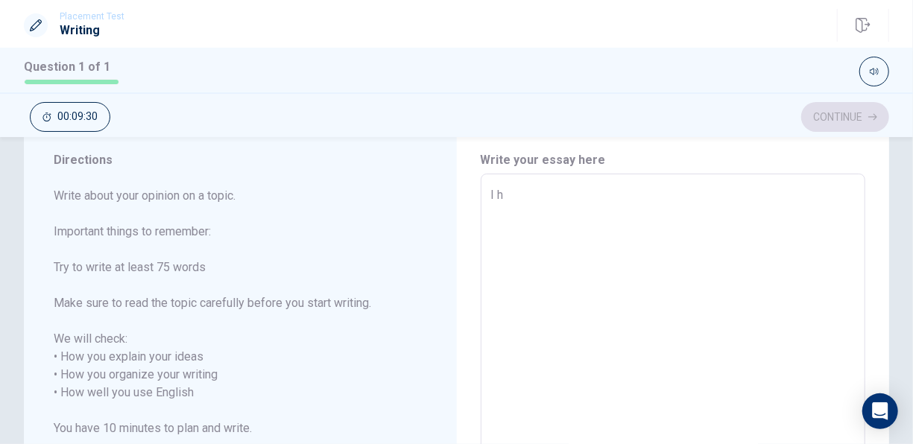
type textarea "x"
type textarea "I he"
type textarea "x"
type textarea "I hel"
type textarea "x"
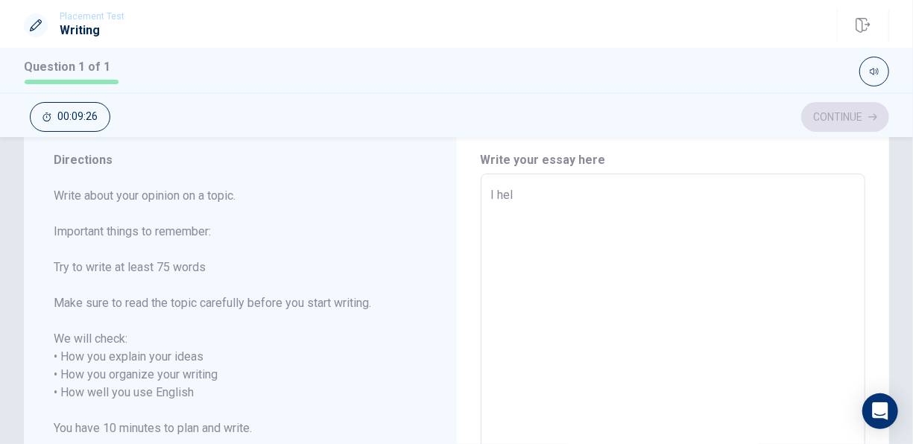
type textarea "I helh"
type textarea "x"
type textarea "I helhe"
type textarea "x"
type textarea "I helhed"
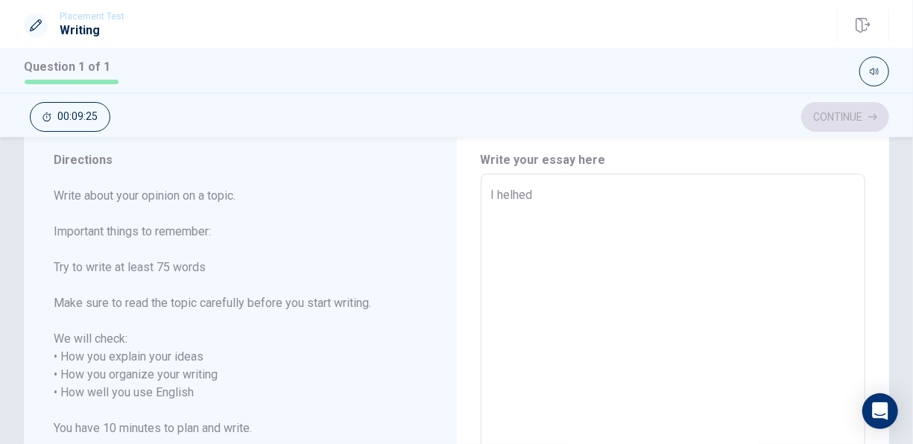
type textarea "x"
type textarea "I helhed"
type textarea "x"
type textarea "I helhed f"
type textarea "x"
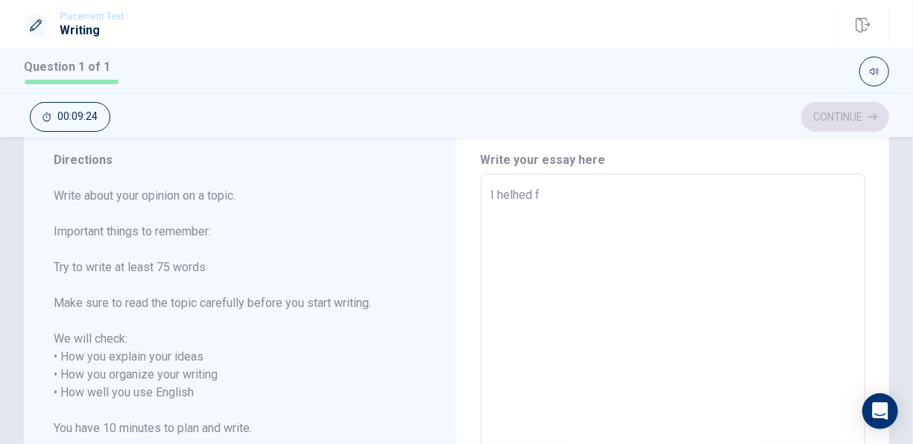
type textarea "I helhed fo"
type textarea "x"
type textarea "I helhed for"
type textarea "x"
type textarea "I helhed for"
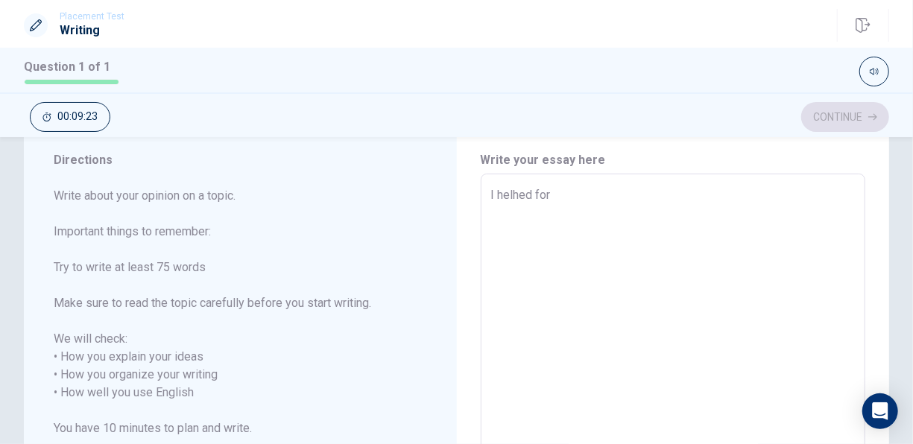
type textarea "x"
type textarea "I helhed for w"
type textarea "x"
type textarea "I helhed for wo"
type textarea "x"
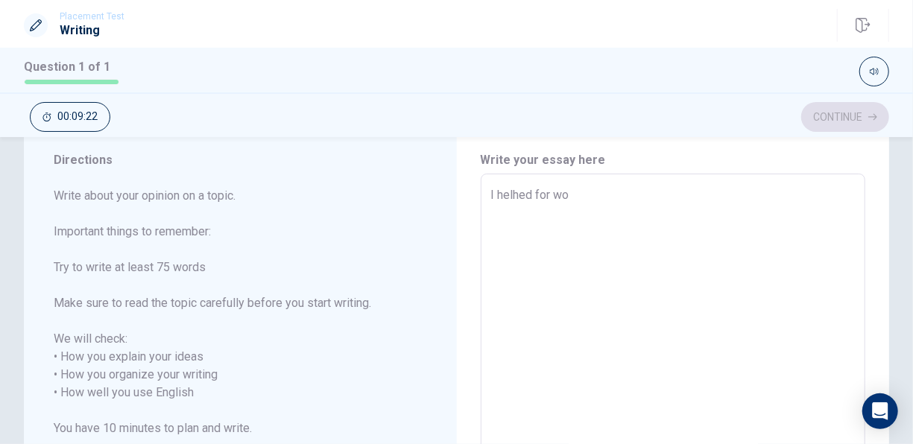
type textarea "I helhed for wom"
type textarea "x"
type textarea "I helhed for woma"
type textarea "x"
type textarea "I helhed for woman"
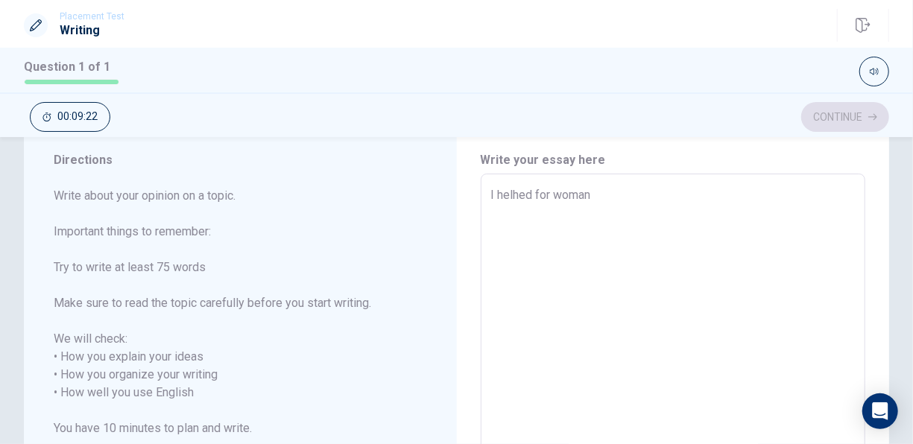
type textarea "x"
type textarea "I helhed for woman"
type textarea "x"
type textarea "I helhed for woman a"
type textarea "x"
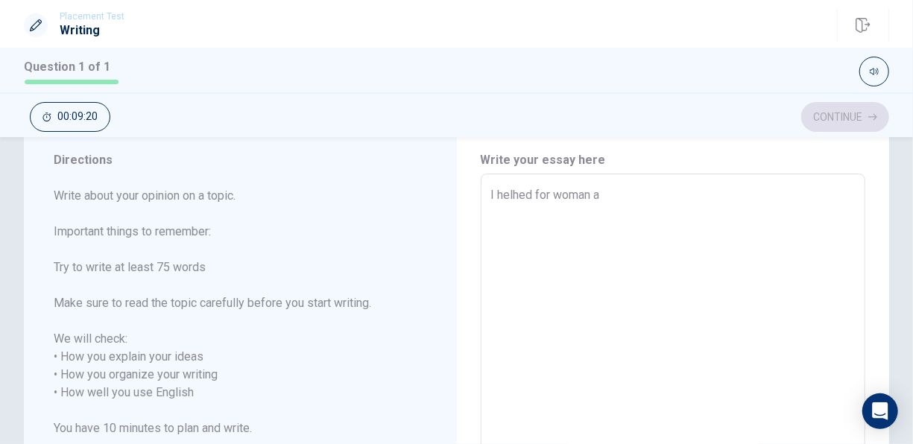
type textarea "I helhed for woman at"
type textarea "x"
type textarea "I helhed for woman at"
type textarea "x"
type textarea "I helhed for woman at t"
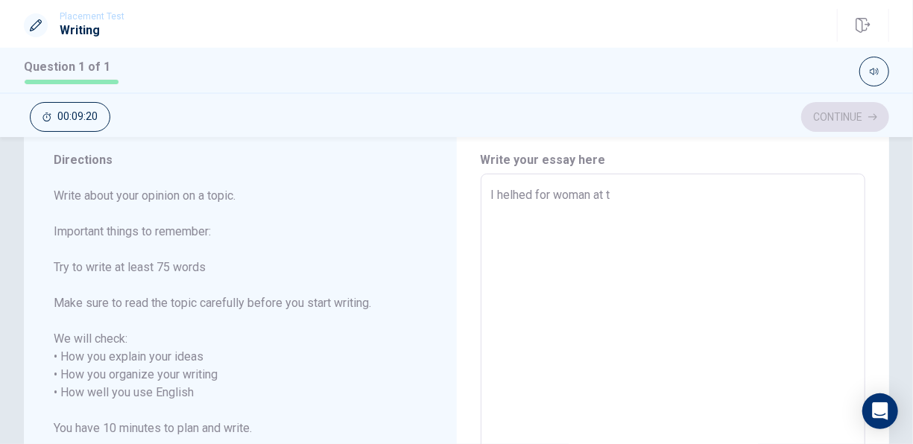
type textarea "x"
type textarea "I helhed for woman at th"
type textarea "x"
type textarea "I helhed for woman at the"
type textarea "x"
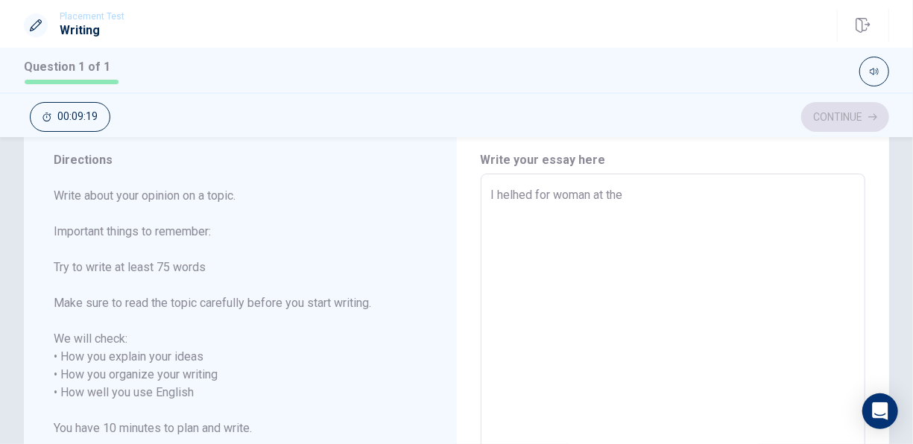
type textarea "I helhed for woman at the"
type textarea "x"
type textarea "I helhed for woman at the s"
type textarea "x"
type textarea "I helhed for woman at the sh"
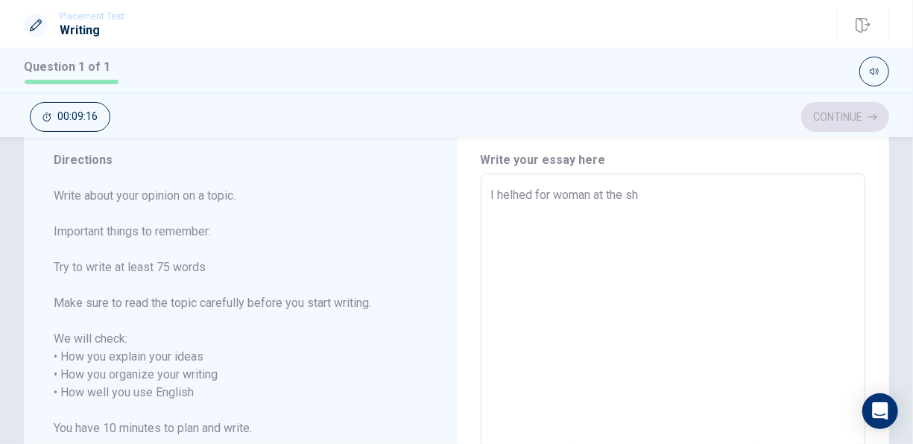
type textarea "x"
type textarea "I helhed for woman at the sho"
type textarea "x"
type textarea "I helhed for woman at the shop"
type textarea "x"
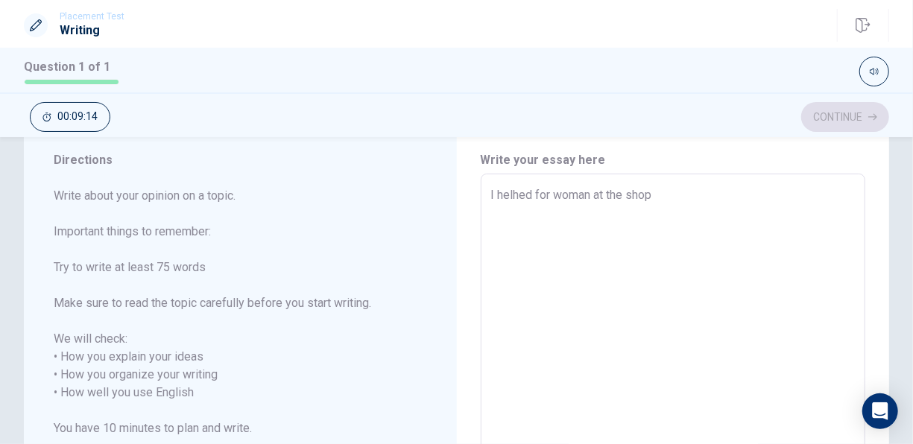
type textarea "I helhed for woman at the shop"
type textarea "x"
type textarea "I helhed for woman at the shop i"
type textarea "x"
type textarea "I helhed for woman at the shop in"
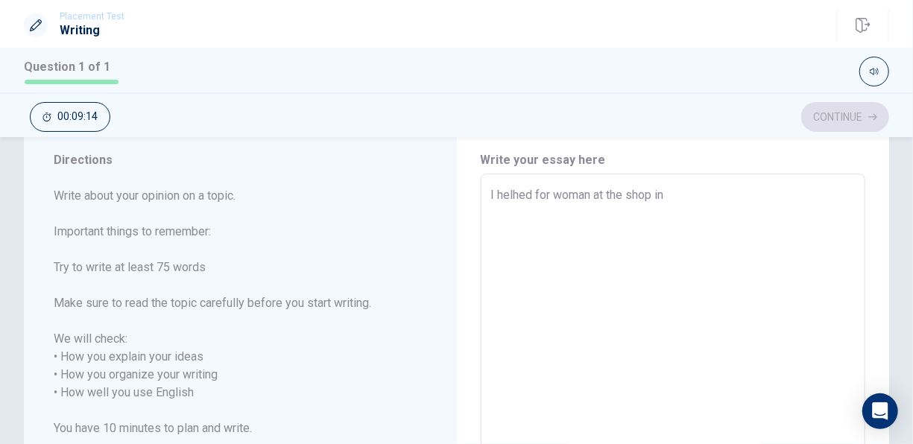
type textarea "x"
type textarea "I helhed for woman at the shop in"
type textarea "x"
type textarea "I helhed for woman at the shop in m"
type textarea "x"
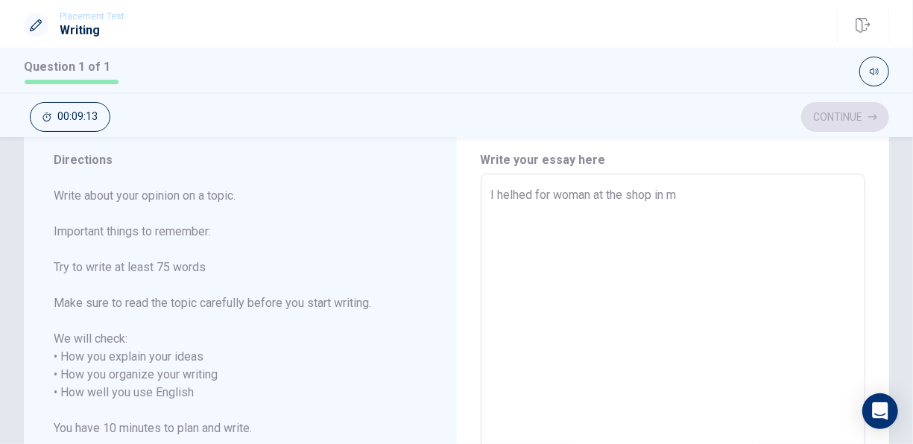
type textarea "I helhed for woman at the shop in my"
type textarea "x"
type textarea "I helhed for woman at the shop in my"
type textarea "x"
type textarea "I helhed for woman at the shop in my c"
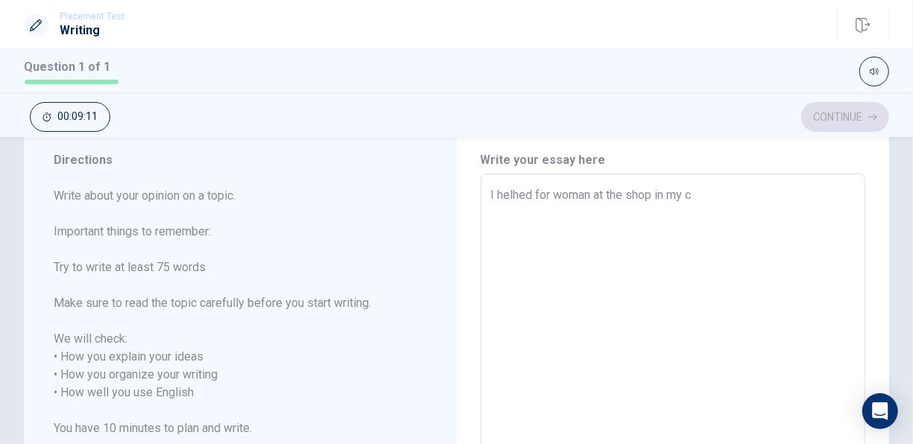
type textarea "x"
type textarea "I helhed for woman at the shop in my co"
type textarea "x"
type textarea "I helhed for woman at the shop in my cou"
type textarea "x"
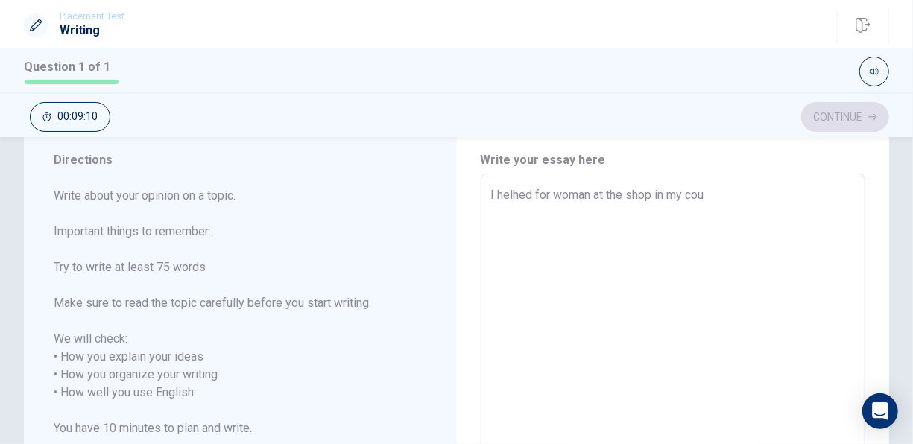
type textarea "I helhed for woman at the shop in my coun"
type textarea "x"
type textarea "I helhed for woman at the shop in my count"
type textarea "x"
type textarea "I helhed for woman at the shop in my countr"
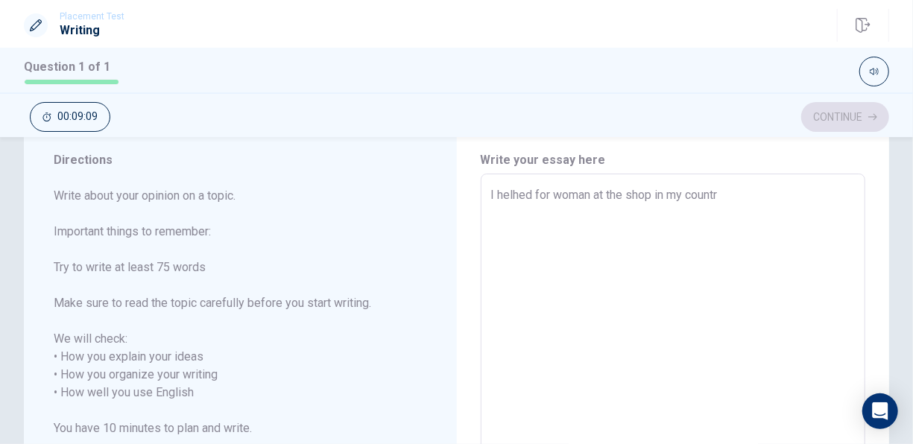
type textarea "x"
type textarea "I helhed for woman at the shop in my country"
type textarea "x"
type textarea "I helhed for woman at the shop in my country."
type textarea "x"
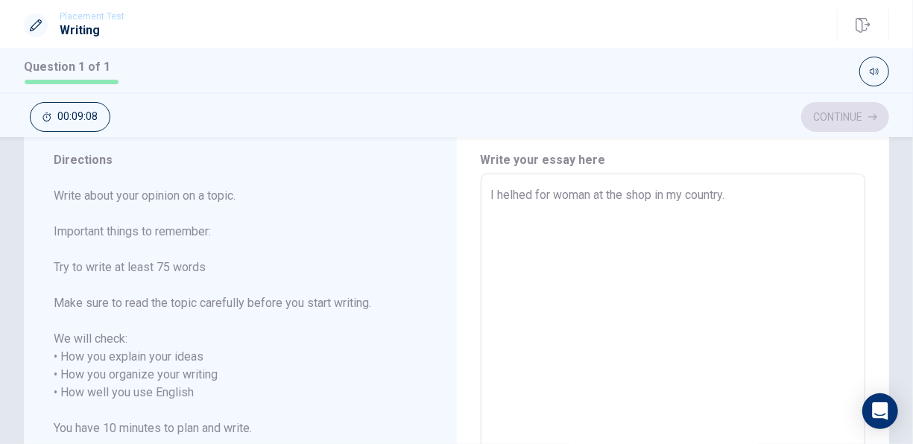
type textarea "I helhed for woman at the shop in my country."
type textarea "x"
type textarea "I helhed for woman at the shop in my country. B"
type textarea "x"
type textarea "I helhed for woman at the shop in my country. Be"
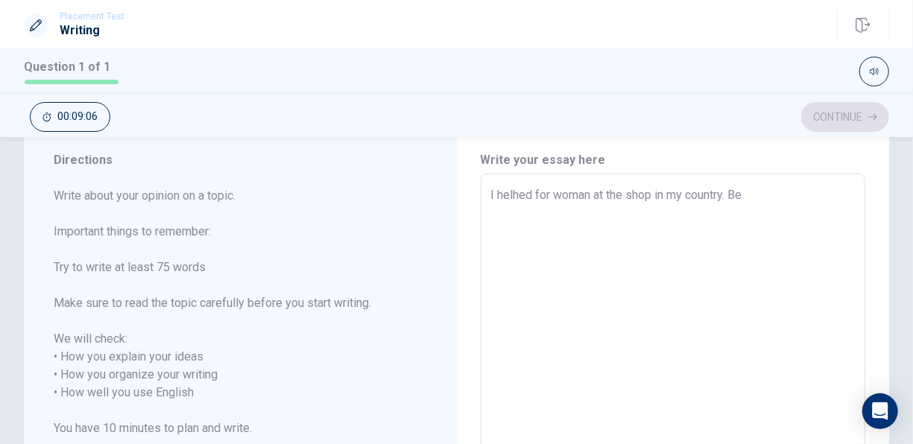
type textarea "x"
type textarea "I helhed for woman at the shop in my country. Bec"
type textarea "x"
type textarea "I helhed for woman at the shop in my country. [GEOGRAPHIC_DATA]"
type textarea "x"
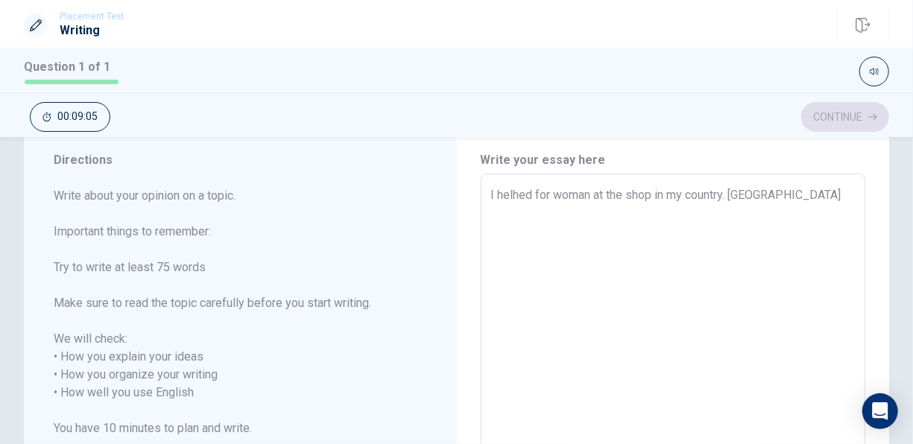
type textarea "I helhed for woman at the shop in my country. [GEOGRAPHIC_DATA]"
type textarea "x"
type textarea "I helhed for woman at the shop in my country. Becaus"
type textarea "x"
type textarea "I helhed for woman at the shop in my country. Because"
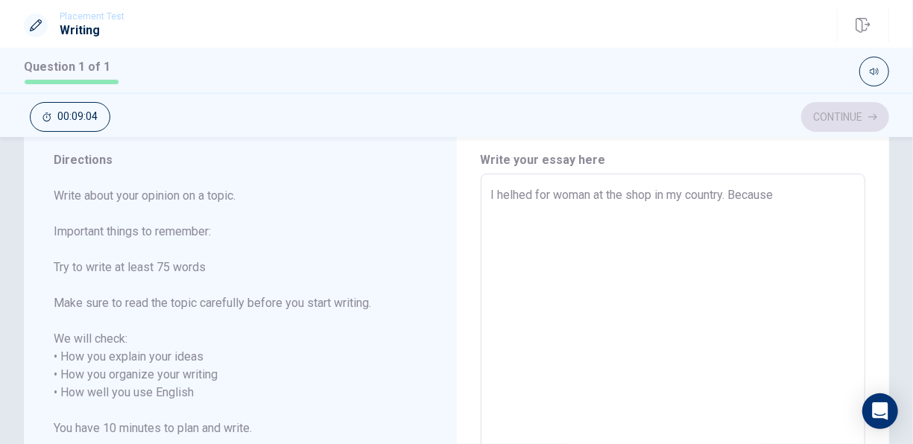
type textarea "x"
type textarea "I helhed for woman at the shop in my country. Becaus"
type textarea "x"
type textarea "I helhed for woman at the shop in my country. [GEOGRAPHIC_DATA]"
type textarea "x"
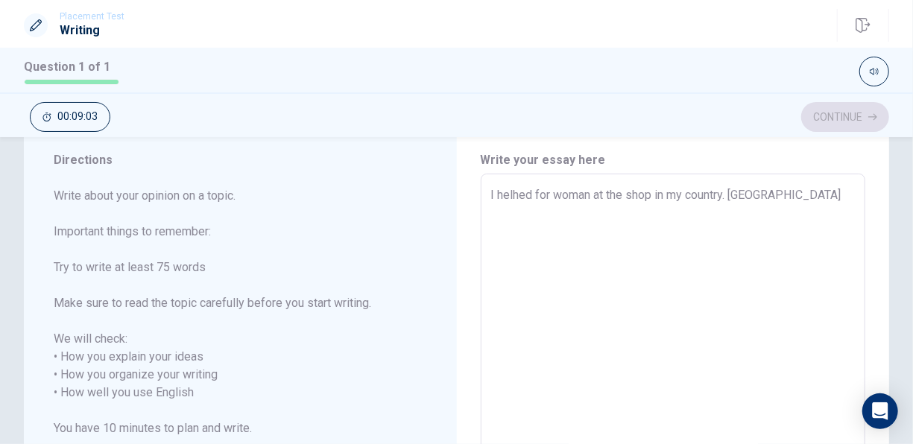
type textarea "I helhed for woman at the shop in my country. [GEOGRAPHIC_DATA]"
type textarea "x"
type textarea "I helhed for woman at the shop in my country. Bec"
type textarea "x"
type textarea "I helhed for woman at the shop in my country. Be"
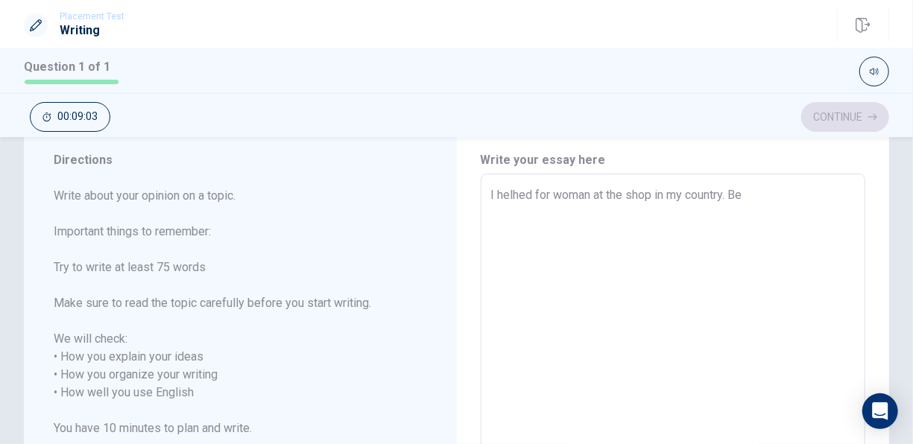
type textarea "x"
type textarea "I helhed for woman at the shop in my country. B"
type textarea "x"
type textarea "I helhed for woman at the shop in my country."
type textarea "x"
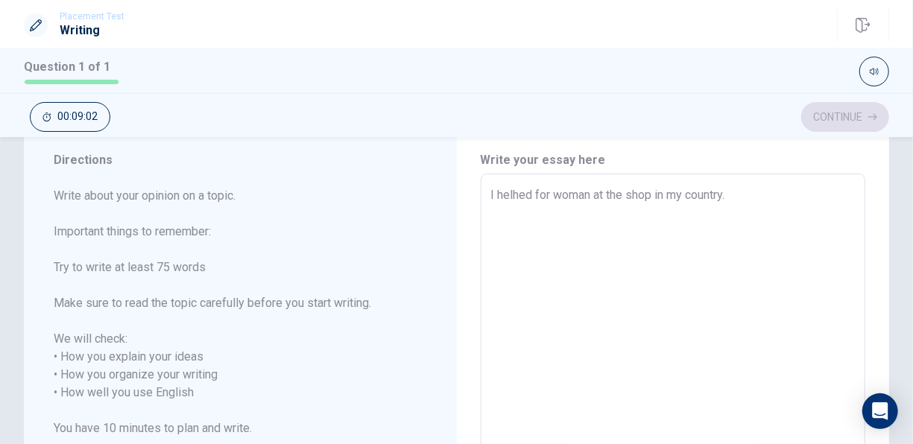
type textarea "I helhed for woman at the shop in my country. W"
type textarea "x"
type textarea "I helhed for woman at the shop in my country. Wh"
type textarea "x"
type textarea "I helhed for woman at the shop in my country. Whe"
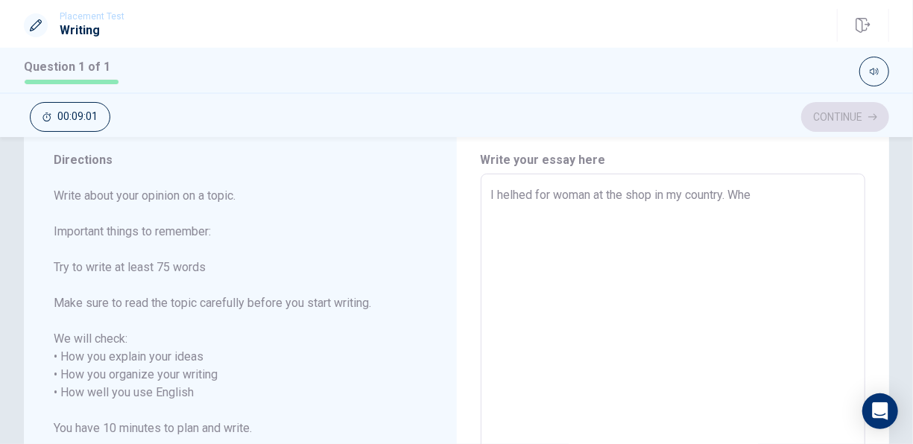
type textarea "x"
type textarea "I helhed for woman at the shop in my country. When"
type textarea "x"
type textarea "I helhed for woman at the shop in my country. When"
type textarea "x"
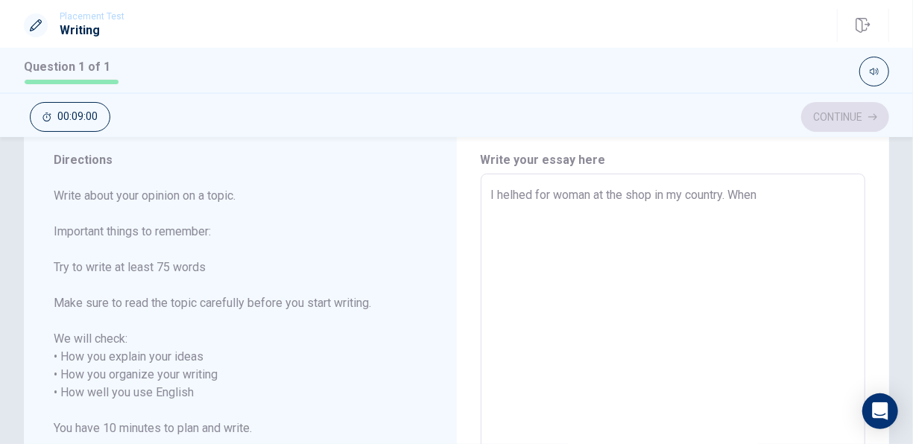
type textarea "I helhed for woman at the shop in my country. When I"
type textarea "x"
type textarea "I helhed for woman at the shop in my country. When I"
type textarea "x"
type textarea "I helhed for woman at the shop in my country. When I s"
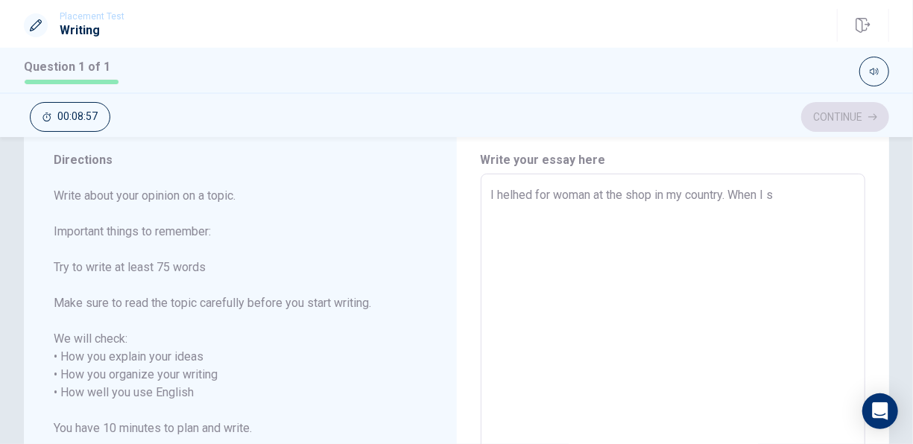
type textarea "x"
type textarea "I helhed for woman at the shop in my country. When I sa"
type textarea "x"
type textarea "I helhed for woman at the shop in my country. When I saw"
type textarea "x"
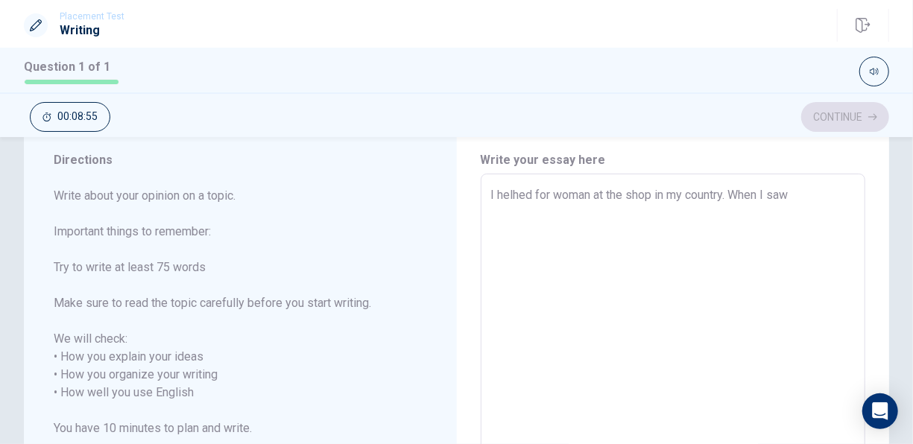
type textarea "I helhed for woman at the shop in my country. When I saw"
type textarea "x"
type textarea "I helhed for woman at the shop in my country. When I saw t"
type textarea "x"
type textarea "I helhed for woman at the shop in my country. When I saw th"
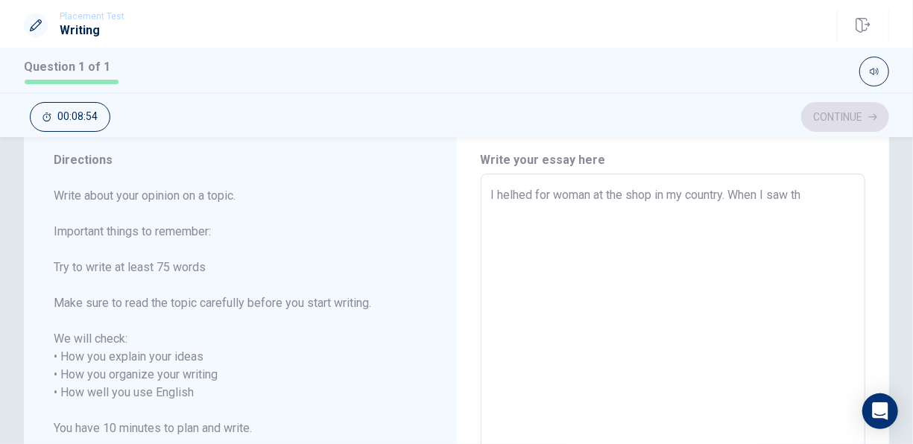
type textarea "x"
type textarea "I helhed for woman at the shop in my country. When I saw the"
type textarea "x"
type textarea "I helhed for woman at the shop in my country. When I saw the"
type textarea "x"
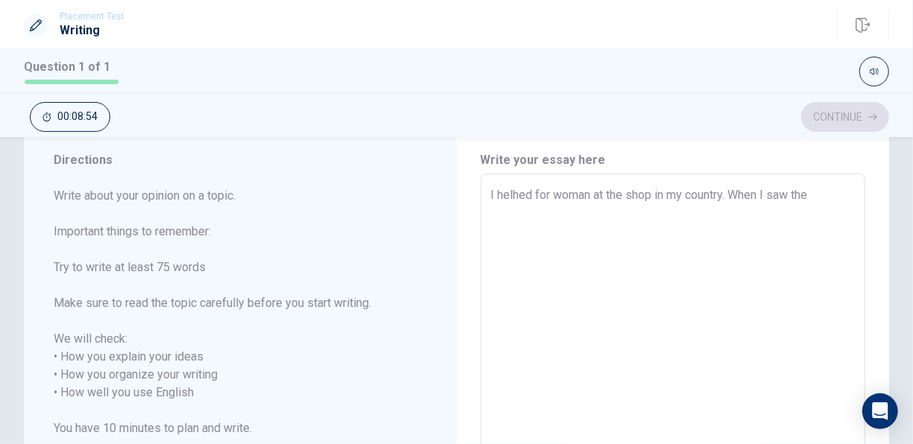
type textarea "I helhed for woman at the shop in my country. When I saw the w"
type textarea "x"
type textarea "I helhed for woman at the shop in my country. When I saw the wo"
type textarea "x"
type textarea "I helhed for woman at the shop in my country. When I saw the wom"
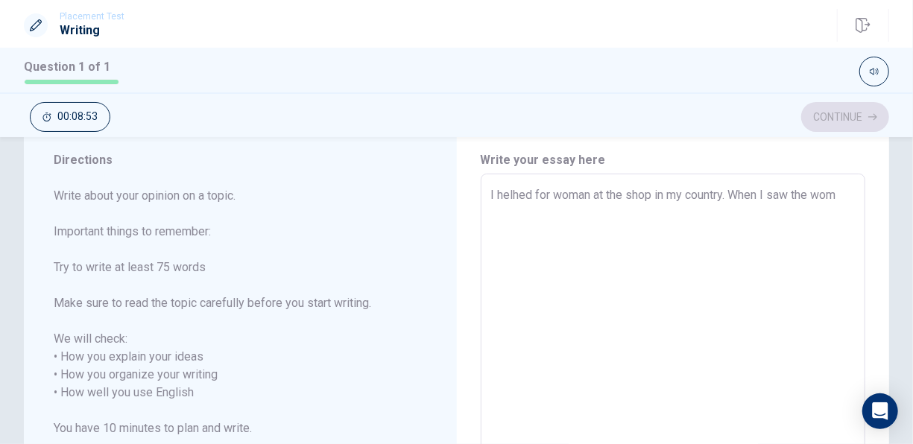
type textarea "x"
type textarea "I helhed for woman at the shop in my country. When I saw the woma"
type textarea "x"
type textarea "I helhed for woman at the shop in my country. When I saw the woman"
type textarea "x"
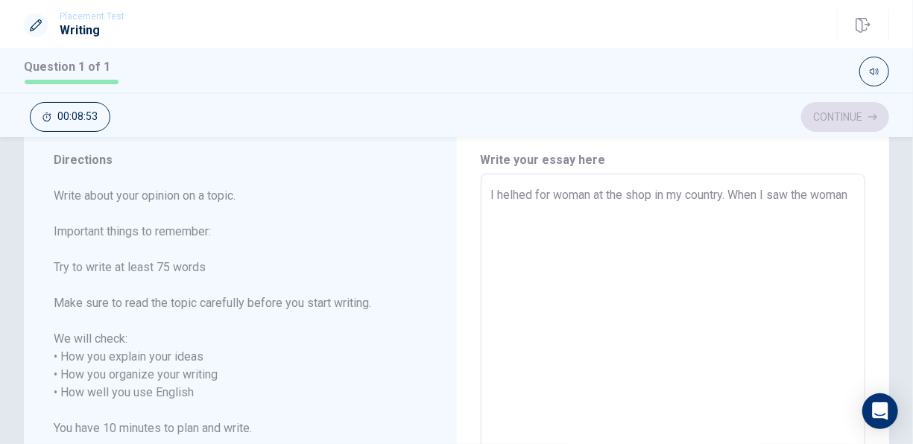
type textarea "I helhed for woman at the shop in my country. When I saw the woman"
type textarea "x"
type textarea "I helhed for woman at the shop in my country. When I saw the woman c"
type textarea "x"
type textarea "I helhed for woman at the shop in my country. When I saw the woman co"
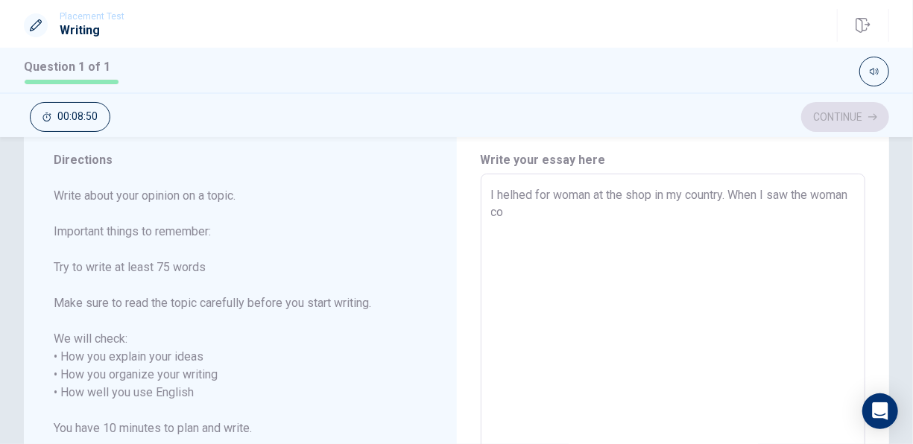
type textarea "x"
type textarea "I helhed for woman at the shop in my country. When I saw the woman cou"
type textarea "x"
type textarea "I helhed for woman at the shop in my country. When I saw the woman coul"
type textarea "x"
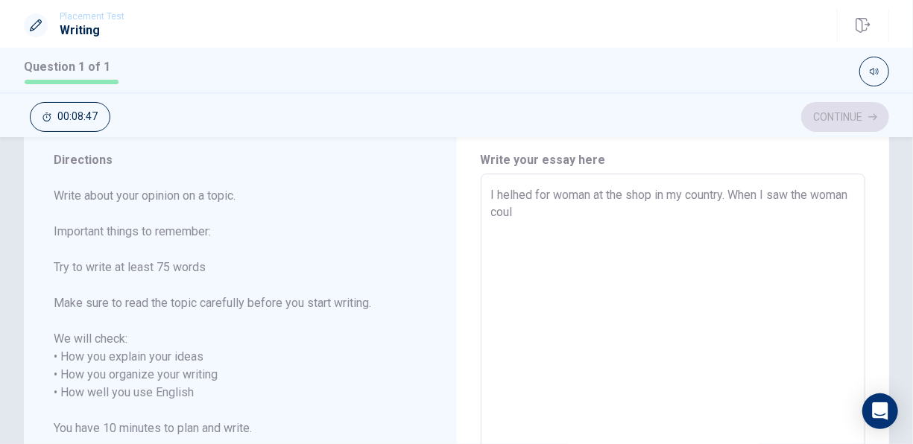
type textarea "I helhed for woman at the shop in my country. When I saw the woman could"
type textarea "x"
type textarea "I helhed for woman at the shop in my country. When I saw the woman couldn"
type textarea "x"
type textarea "I helhed for woman at the shop in my country. When I saw the woman couldnt"
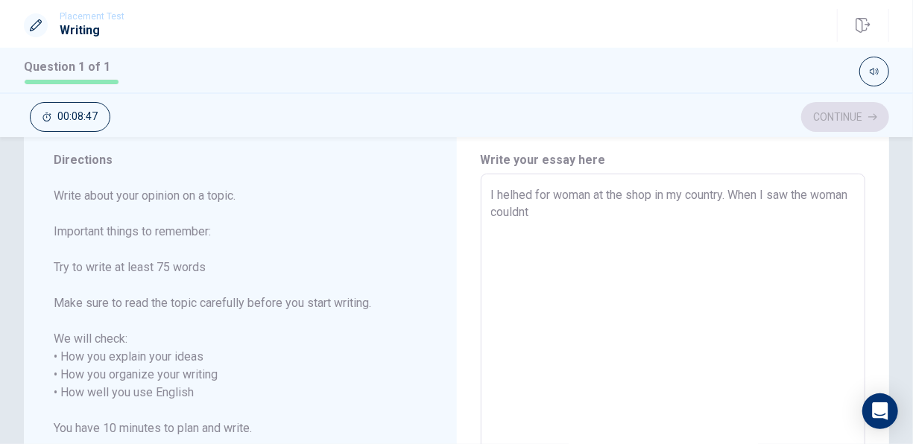
type textarea "x"
type textarea "I helhed for woman at the shop in my country. When I saw the woman couldnt"
type textarea "x"
type textarea "I helhed for woman at the shop in my country. When I saw the woman couldnt p"
type textarea "x"
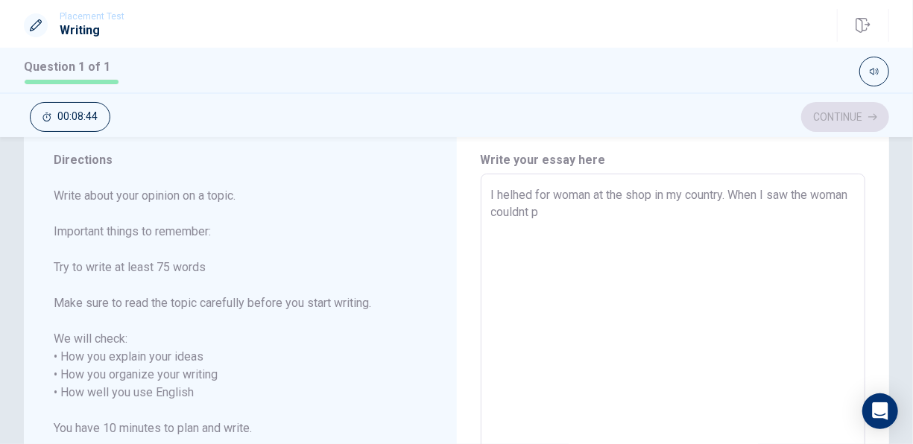
type textarea "I helhed for woman at the shop in my country. When I saw the woman couldnt pa"
type textarea "x"
type textarea "I helhed for woman at the shop in my country. When I saw the woman couldnt pay"
type textarea "x"
type textarea "I helhed for woman at the shop in my country. When I saw the woman couldnt pay"
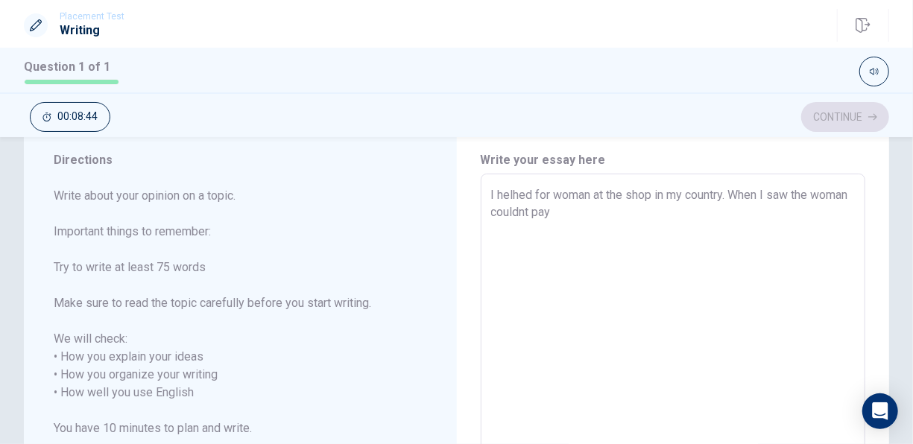
type textarea "x"
type textarea "I helhed for woman at the shop in my country. When I saw the woman couldnt pay f"
type textarea "x"
type textarea "I helhed for woman at the shop in my country. When I saw the woman couldnt pay …"
type textarea "x"
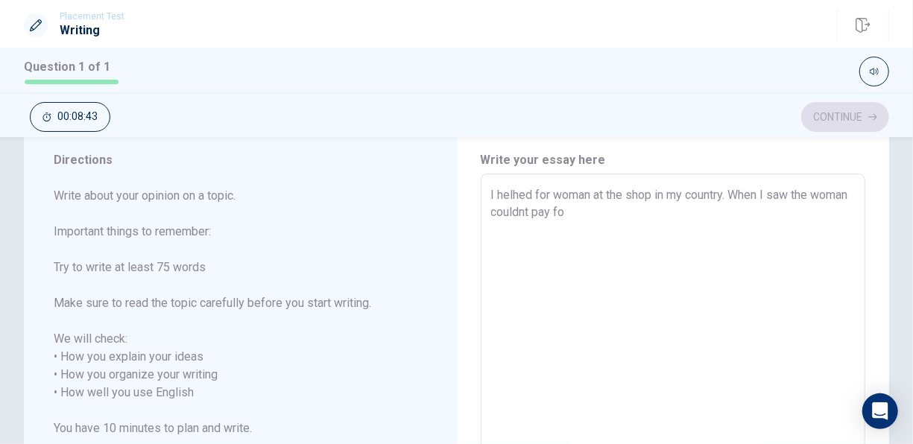
type textarea "I helhed for woman at the shop in my country. When I saw the woman couldnt pay …"
type textarea "x"
type textarea "I helhed for woman at the shop in my country. When I saw the woman couldnt pay …"
type textarea "x"
type textarea "I helhed for woman at the shop in my country. When I saw the woman couldnt pay …"
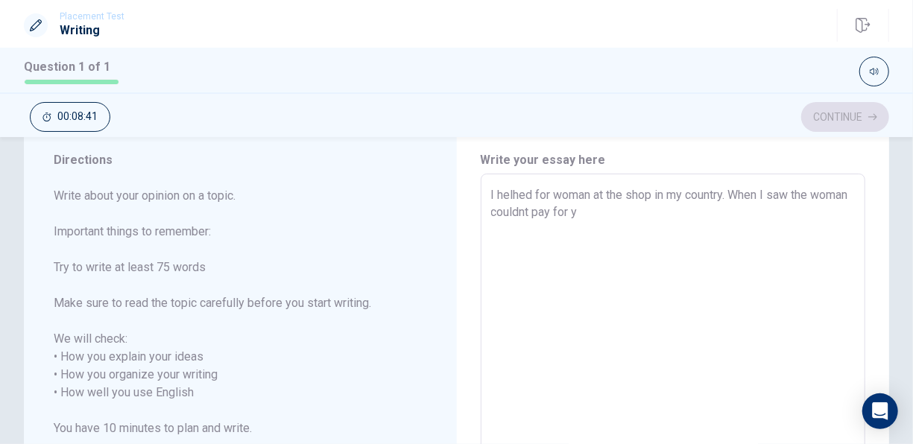
type textarea "x"
type textarea "I helhed for woman at the shop in my country. When I saw the woman couldnt pay …"
type textarea "x"
type textarea "I helhed for woman at the shop in my country. When I saw the woman couldnt pay …"
type textarea "x"
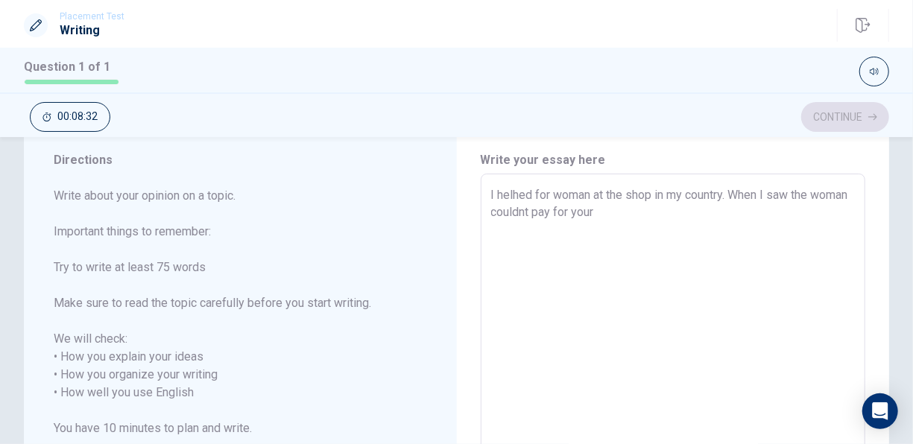
click at [510, 195] on textarea "I helhed for woman at the shop in my country. When I saw the woman couldnt pay …" at bounding box center [673, 392] width 364 height 413
click at [656, 210] on textarea "I helped for woman at the shop in my country. When I saw the woman couldnt pay …" at bounding box center [673, 392] width 364 height 413
click at [567, 212] on textarea "I helped for woman at the shop in my country. When I saw the woman couldnt pay …" at bounding box center [673, 392] width 364 height 413
click at [652, 215] on textarea "I helped for woman at the shop in my country. When I saw the woman could not pa…" at bounding box center [673, 392] width 364 height 413
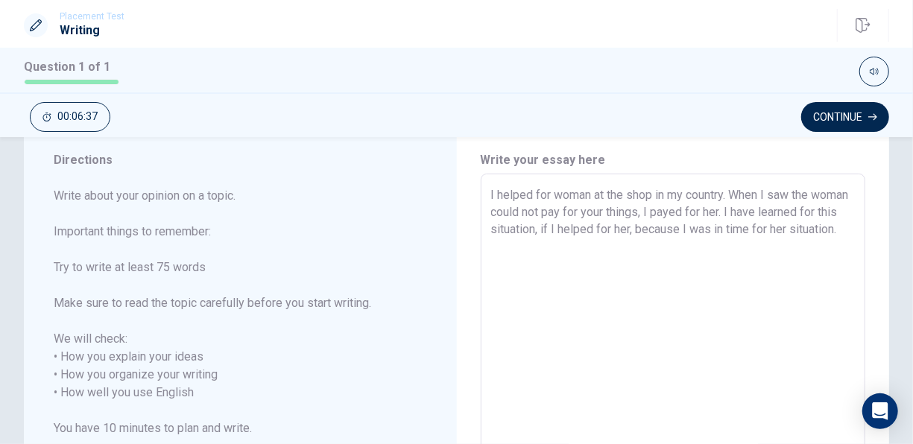
drag, startPoint x: 808, startPoint y: 228, endPoint x: 819, endPoint y: 241, distance: 17.5
click at [819, 241] on textarea "I helped for woman at the shop in my country. When I saw the woman could not pa…" at bounding box center [673, 392] width 364 height 413
drag, startPoint x: 807, startPoint y: 230, endPoint x: 792, endPoint y: 232, distance: 15.0
click at [792, 232] on textarea "I helped for woman at the shop in my country. When I saw the woman could not pa…" at bounding box center [673, 392] width 364 height 413
click at [836, 234] on textarea "I helped for woman at the shop in my country. When I saw the woman could not pa…" at bounding box center [673, 392] width 364 height 413
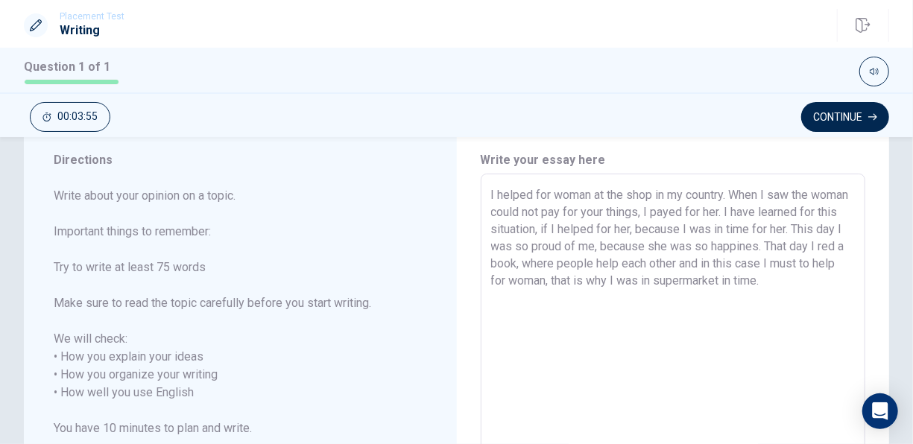
click at [635, 190] on textarea "I helped for woman at the shop in my country. When I saw the woman could not pa…" at bounding box center [673, 392] width 364 height 413
click at [635, 189] on textarea "I helped for woman at the shop in my country. When I saw the woman could not pa…" at bounding box center [673, 392] width 364 height 413
click at [682, 212] on textarea "I helped for woman at the supermarket in my country. When I saw the woman could…" at bounding box center [673, 392] width 364 height 413
drag, startPoint x: 489, startPoint y: 247, endPoint x: 518, endPoint y: 247, distance: 28.3
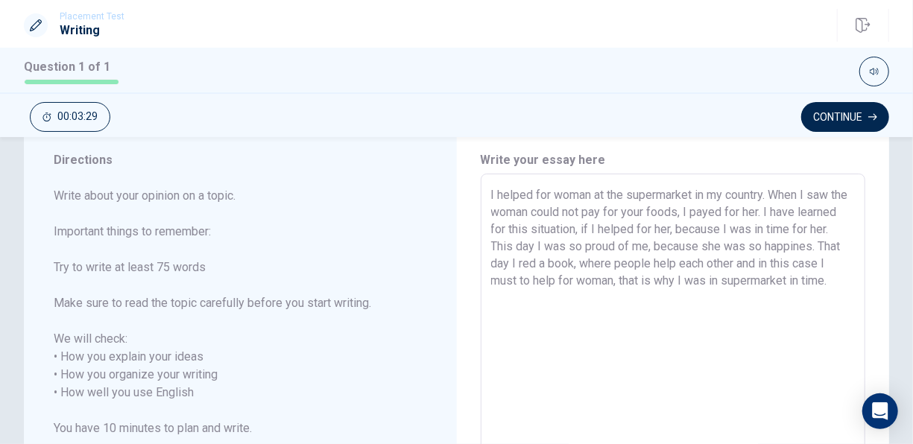
click at [518, 247] on textarea "I helped for woman at the supermarket in my country. When I saw the woman could…" at bounding box center [673, 392] width 364 height 413
click at [545, 262] on textarea "I helped for woman at the supermarket in my country. When I saw the woman could…" at bounding box center [673, 392] width 364 height 413
click at [615, 265] on textarea "I helped for woman at the supermarket in my country. When I saw the woman could…" at bounding box center [673, 392] width 364 height 413
click at [614, 297] on textarea "I helped for woman at the supermarket in my country. When I saw the woman could…" at bounding box center [673, 392] width 364 height 413
drag, startPoint x: 488, startPoint y: 197, endPoint x: 755, endPoint y: 220, distance: 268.5
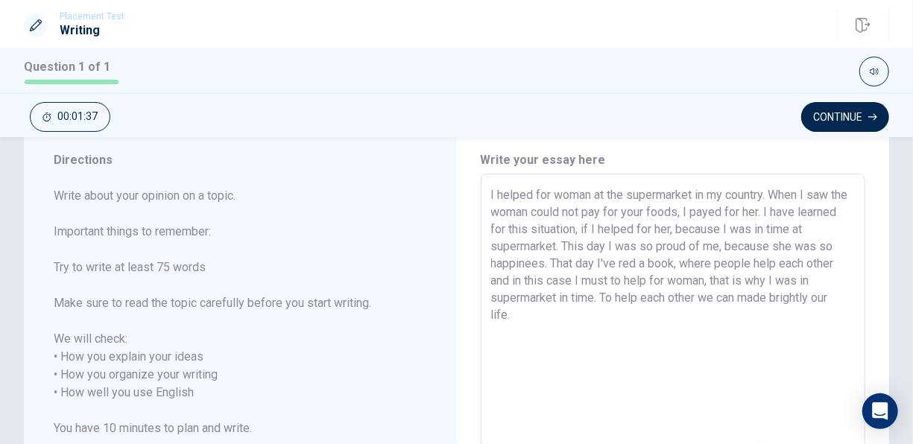
click at [755, 220] on textarea "I helped for woman at the supermarket in my country. When I saw the woman could…" at bounding box center [673, 392] width 364 height 413
click at [722, 362] on textarea "I helped for woman at the supermarket in my country. When I saw the woman could…" at bounding box center [673, 392] width 364 height 413
click at [823, 119] on button "Continue" at bounding box center [845, 117] width 88 height 30
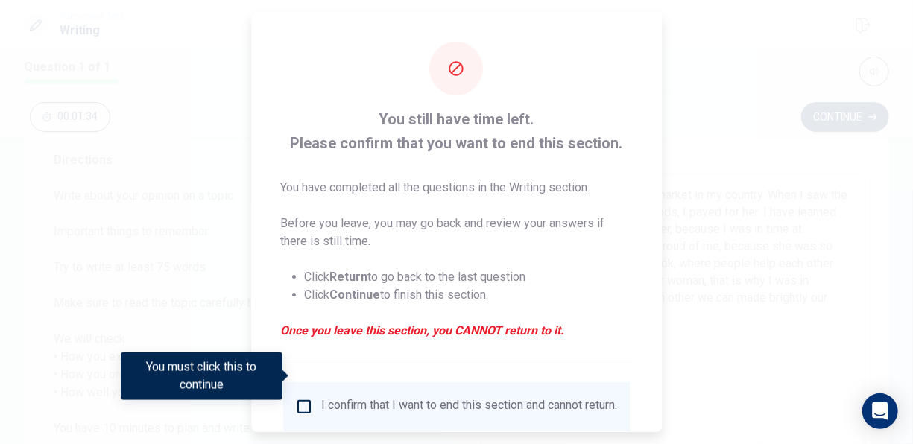
scroll to position [112, 0]
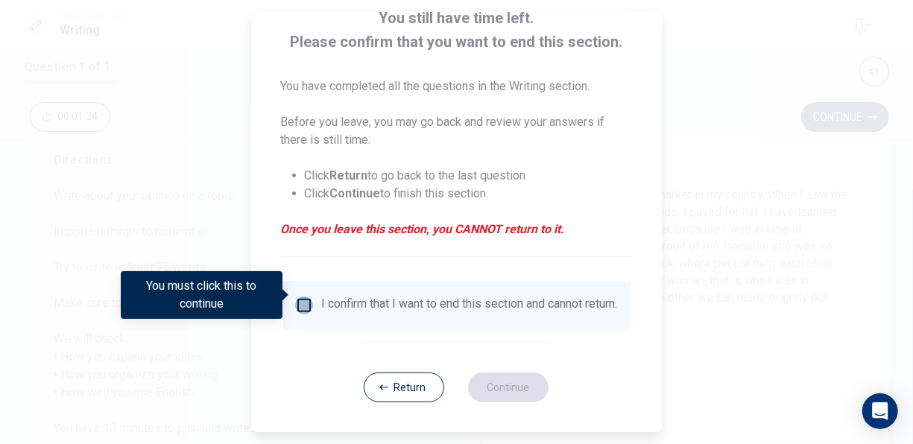
click at [306, 296] on input "You must click this to continue" at bounding box center [304, 305] width 18 height 18
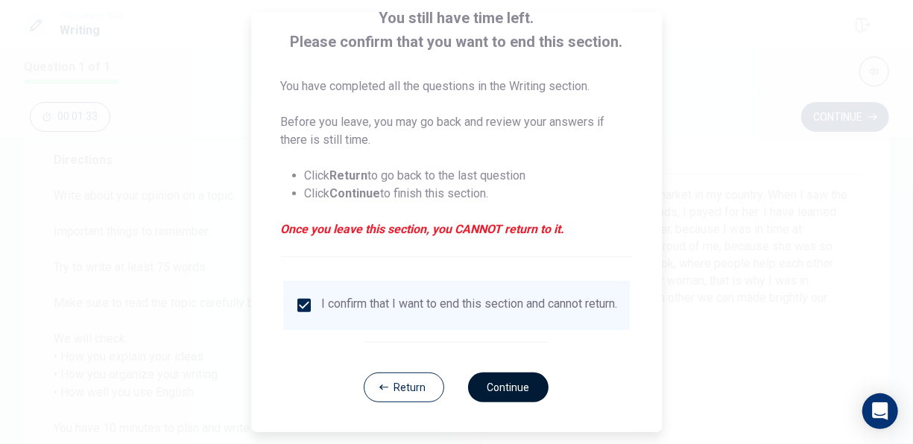
click at [489, 387] on button "Continue" at bounding box center [509, 387] width 80 height 30
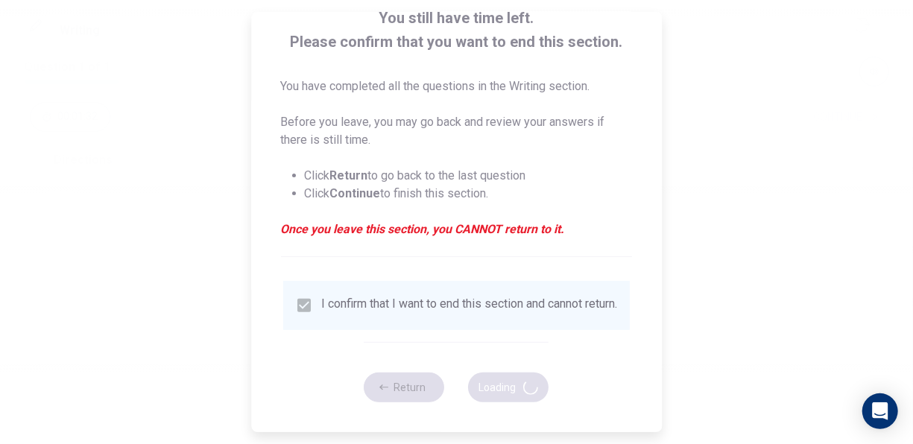
scroll to position [0, 0]
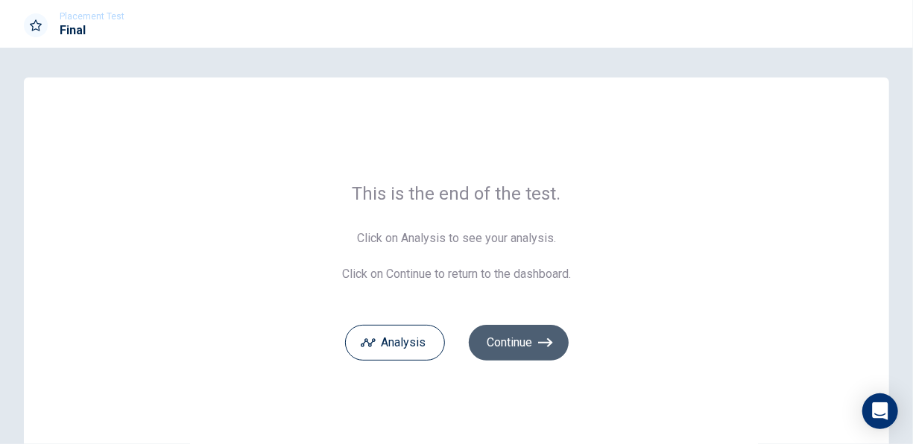
click at [498, 344] on button "Continue" at bounding box center [519, 343] width 100 height 36
